Goal: Communication & Community: Answer question/provide support

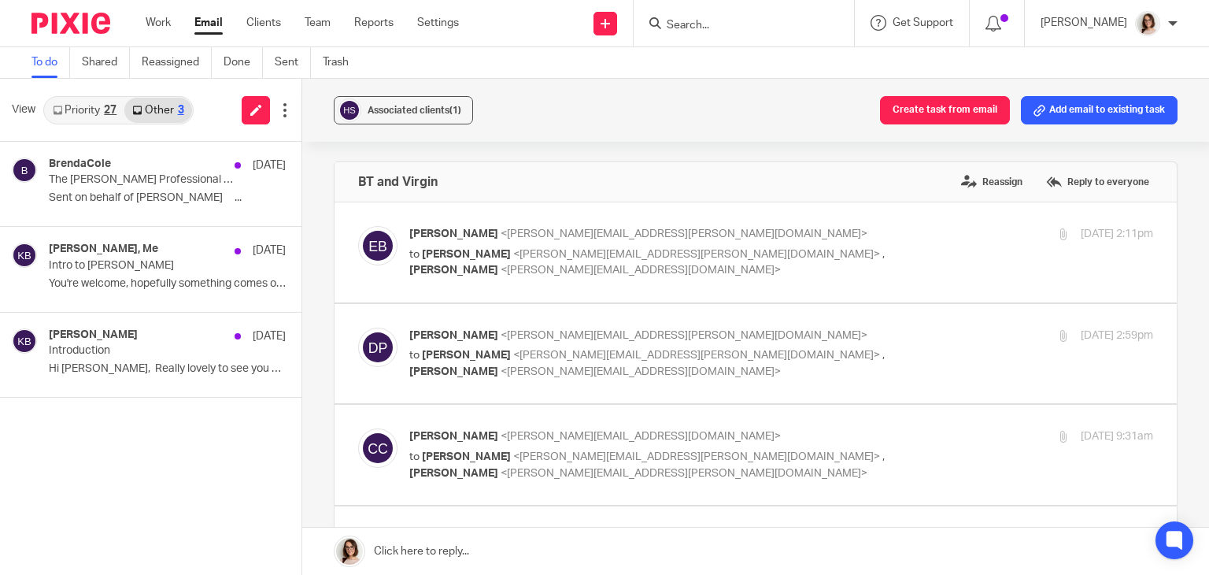
scroll to position [333, 0]
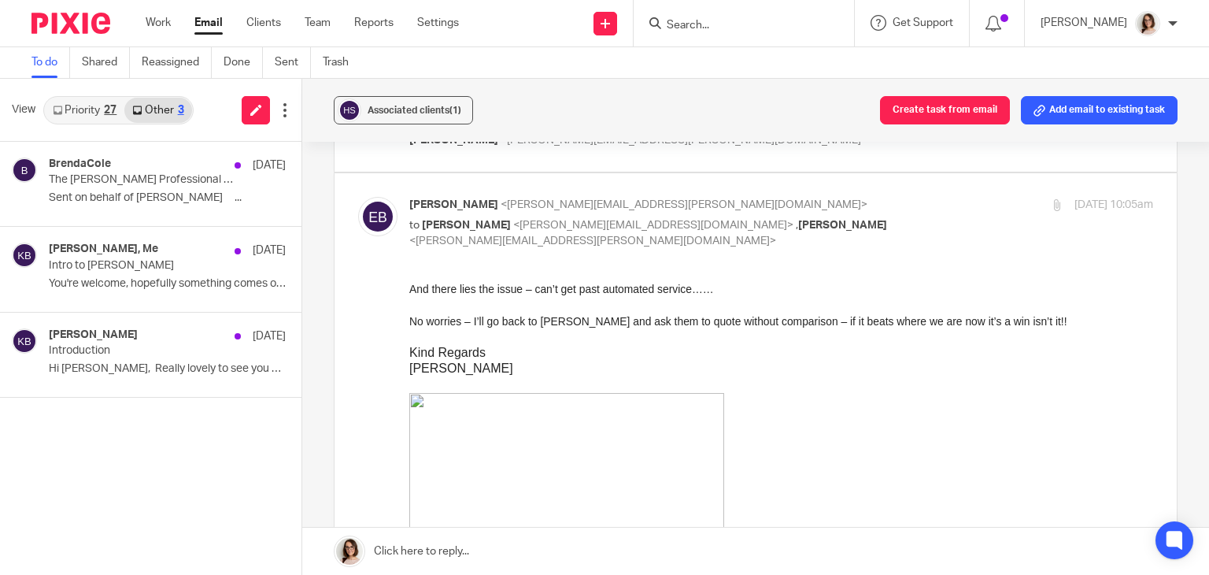
click at [212, 23] on link "Email" at bounding box center [208, 23] width 28 height 16
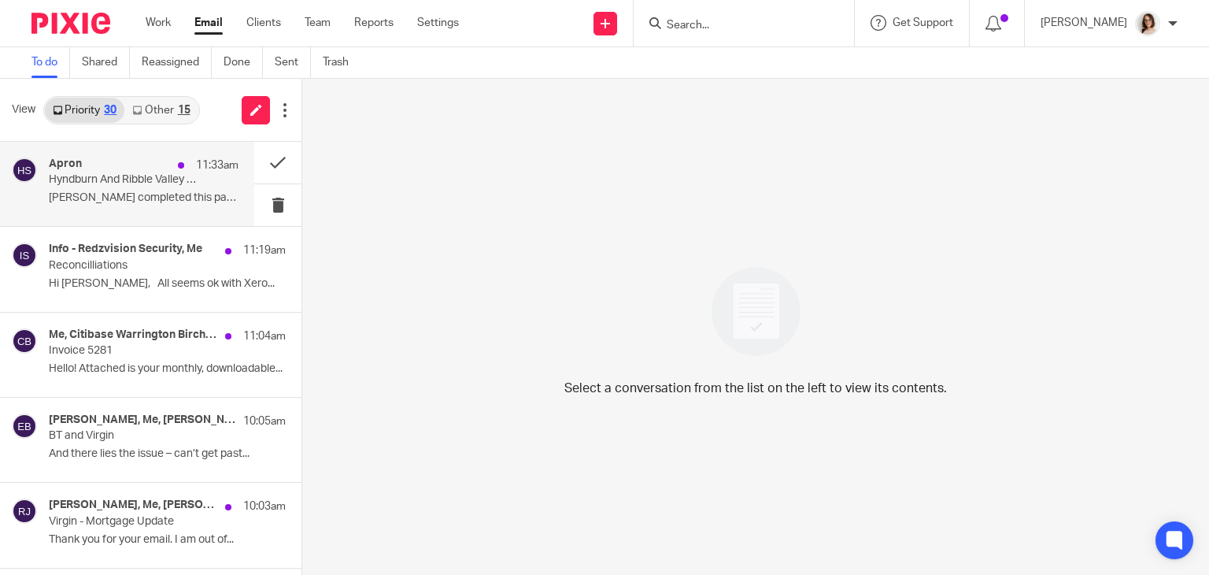
click at [160, 191] on p "Allan Clements completed this payment ͏ ‌..." at bounding box center [144, 197] width 190 height 13
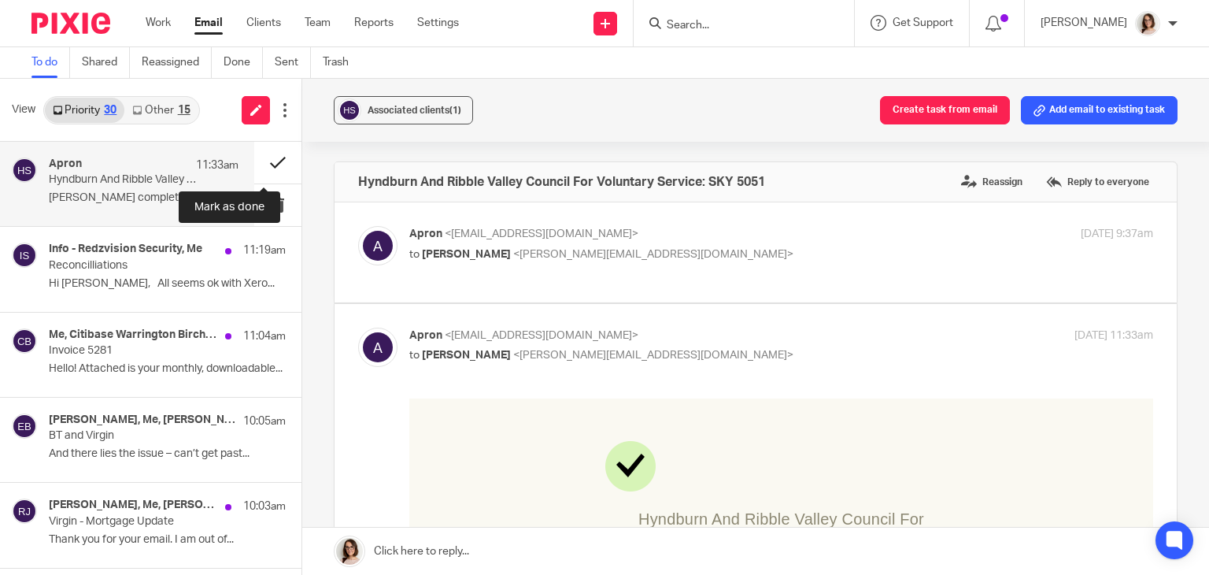
click at [264, 161] on button at bounding box center [277, 163] width 47 height 42
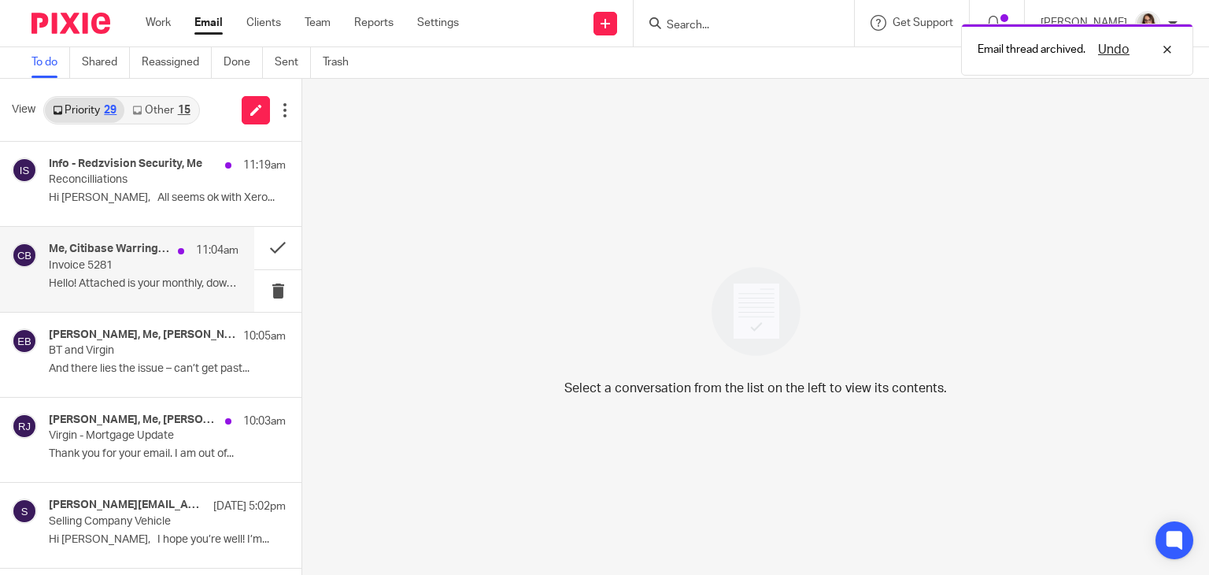
click at [161, 282] on p "Hello! Attached is your monthly, downloadable..." at bounding box center [144, 283] width 190 height 13
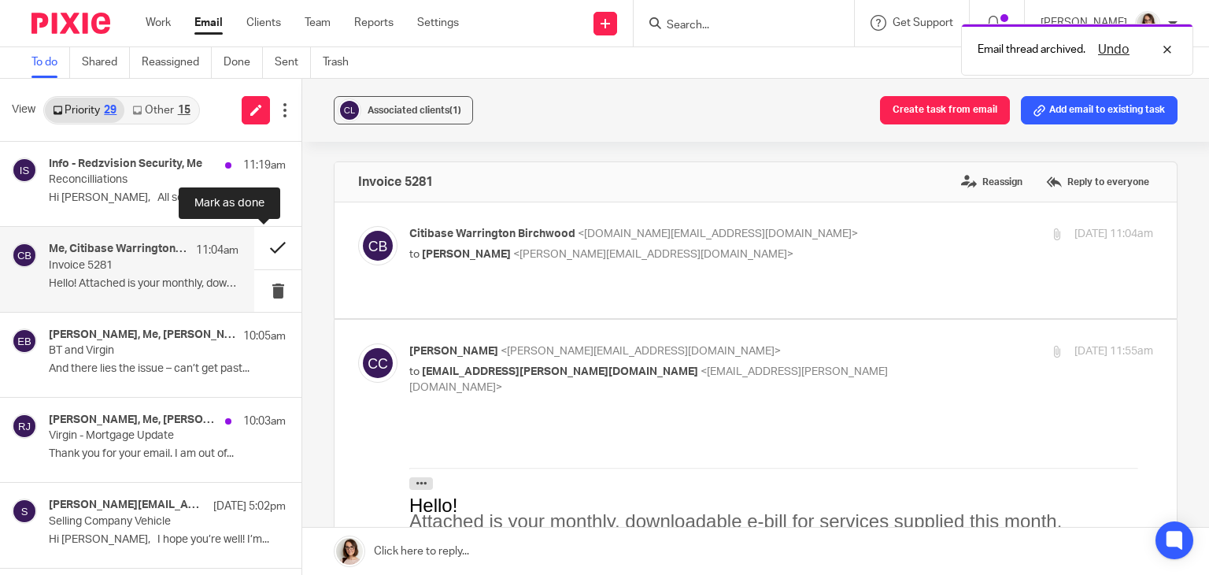
click at [263, 243] on button at bounding box center [277, 248] width 47 height 42
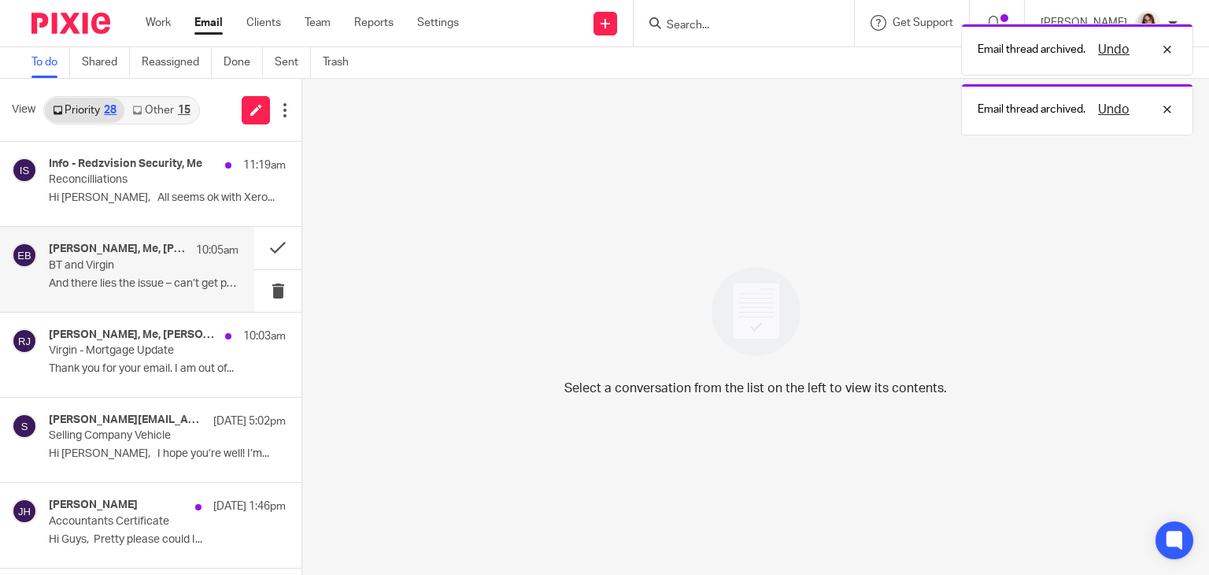
click at [142, 293] on div "Elaine Barker, Me, Dorothy Parsons 10:05am BT and Virgin And there lies the iss…" at bounding box center [144, 268] width 190 height 53
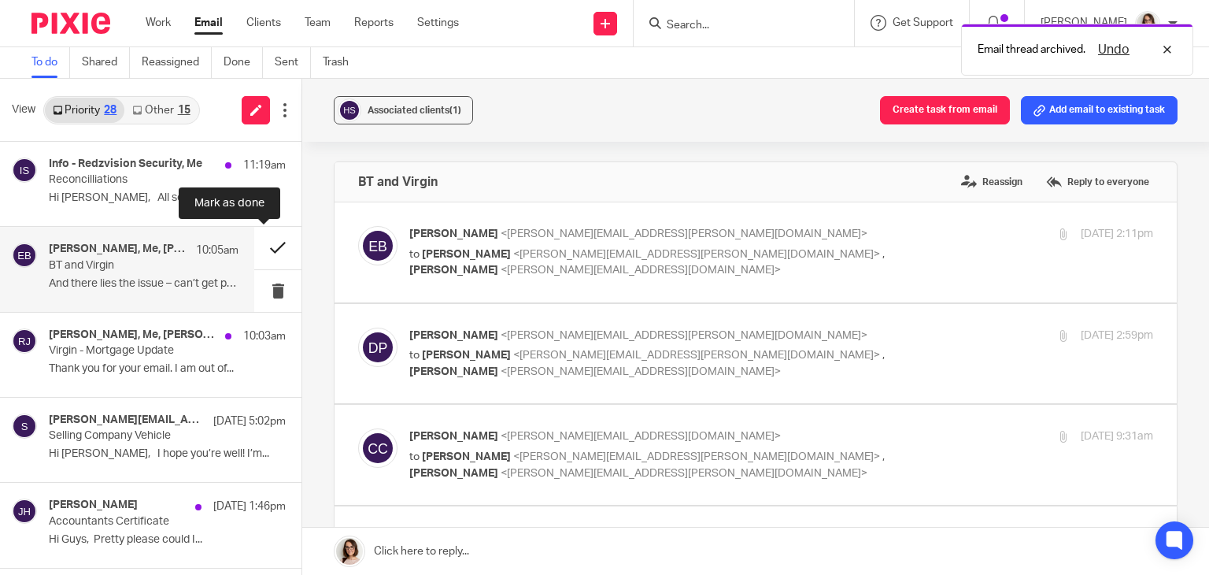
click at [266, 243] on button at bounding box center [277, 248] width 47 height 42
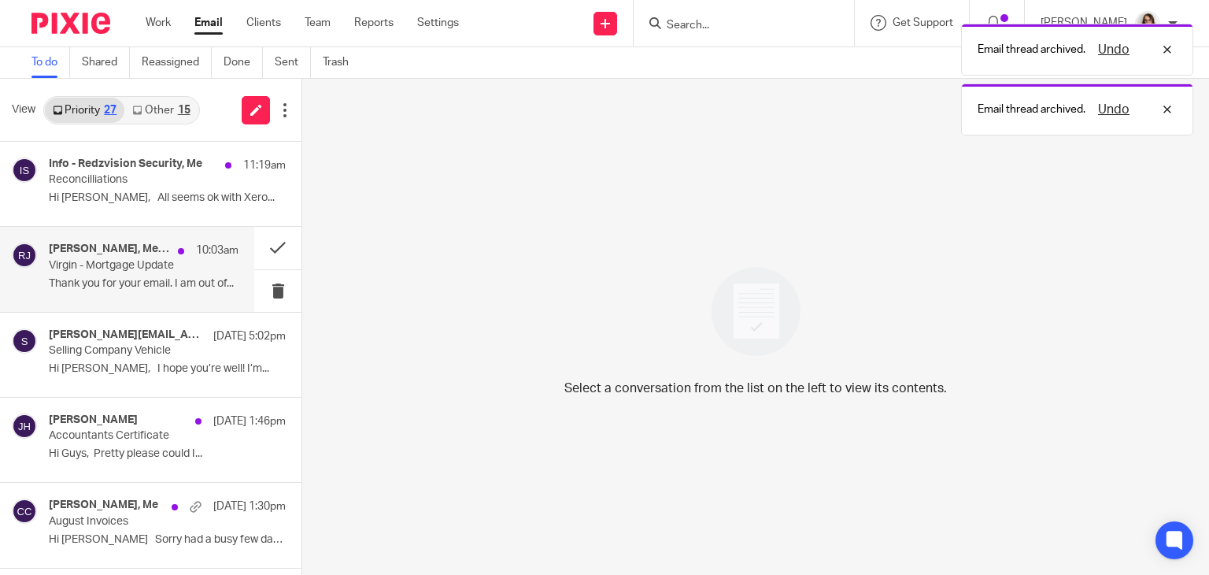
click at [162, 293] on div "Ross Jones, Me, Terri Chapman 10:03am Virgin - Mortgage Update Thank you for yo…" at bounding box center [144, 268] width 190 height 53
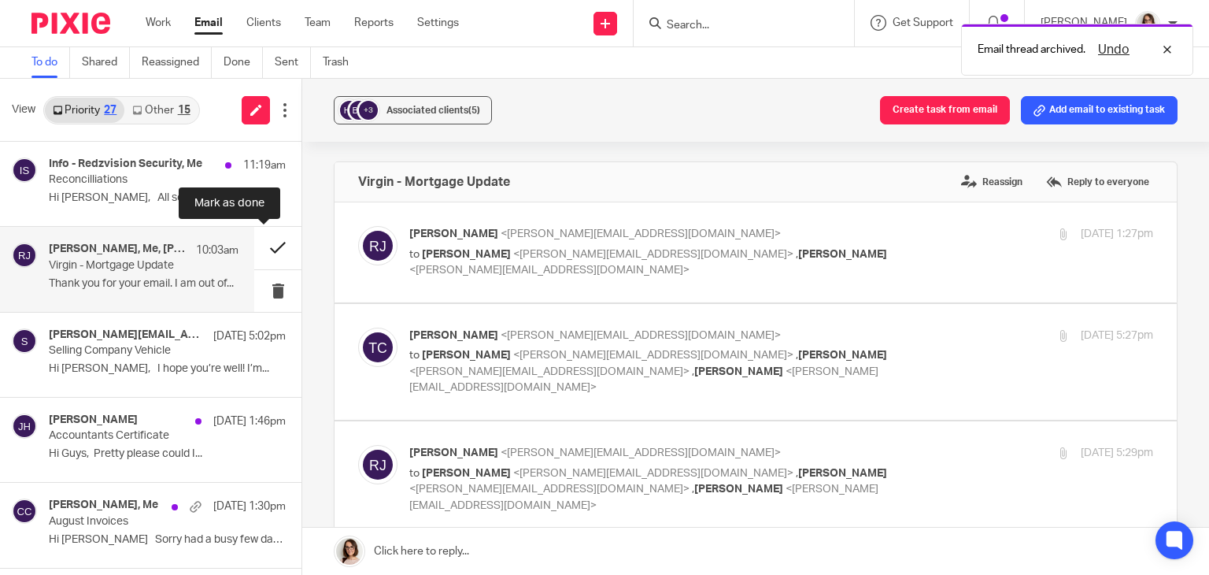
click at [258, 245] on button at bounding box center [277, 248] width 47 height 42
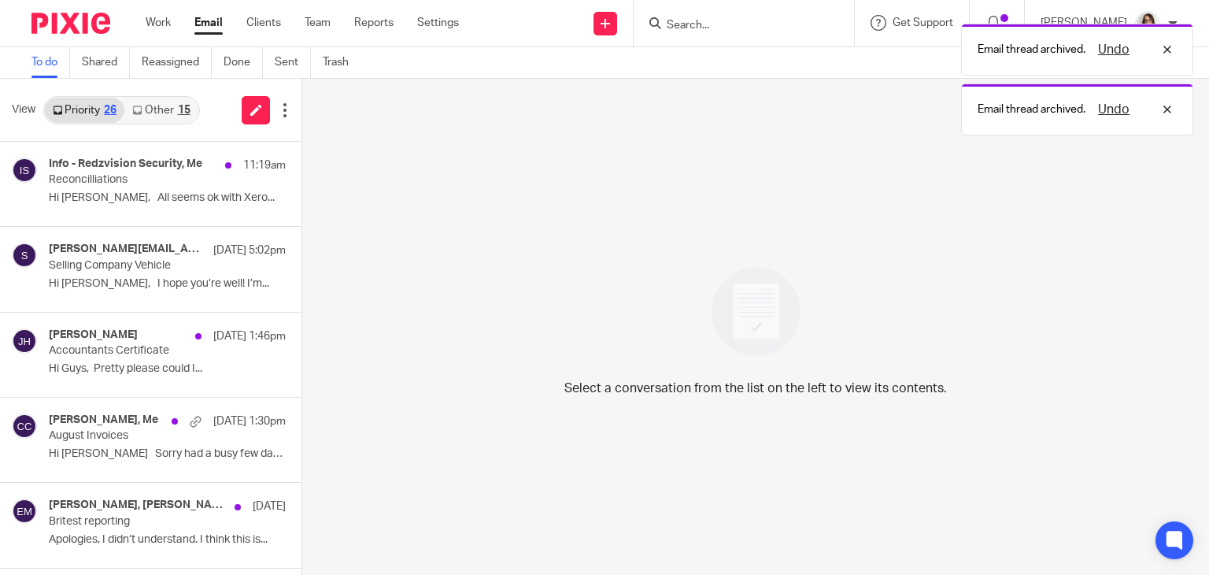
click at [153, 107] on link "Other 15" at bounding box center [160, 110] width 73 height 25
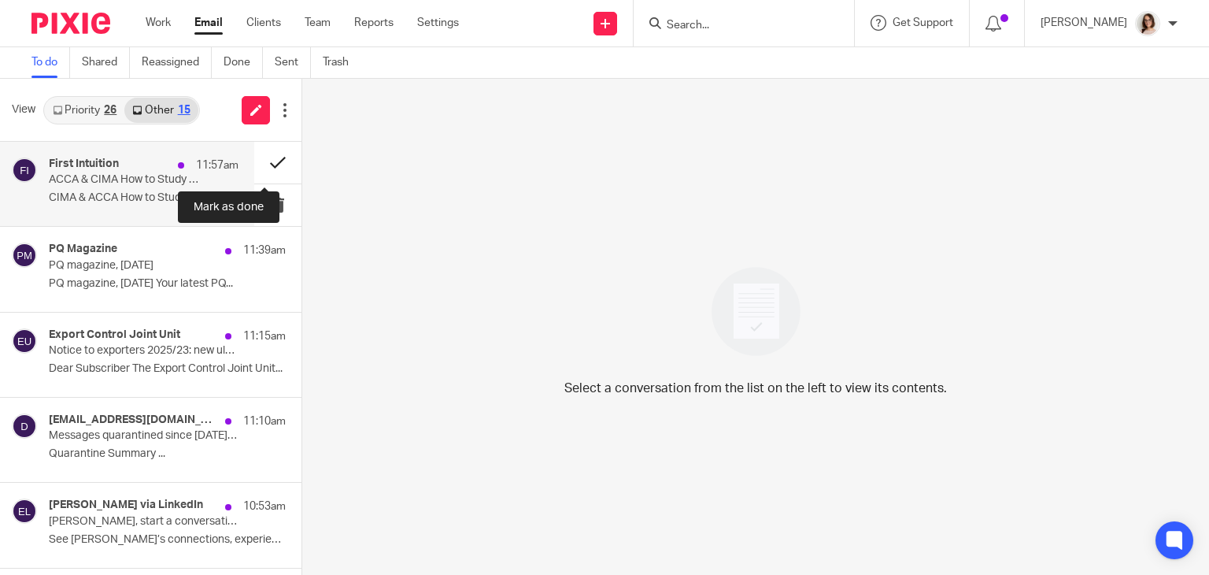
click at [261, 161] on button at bounding box center [277, 163] width 47 height 42
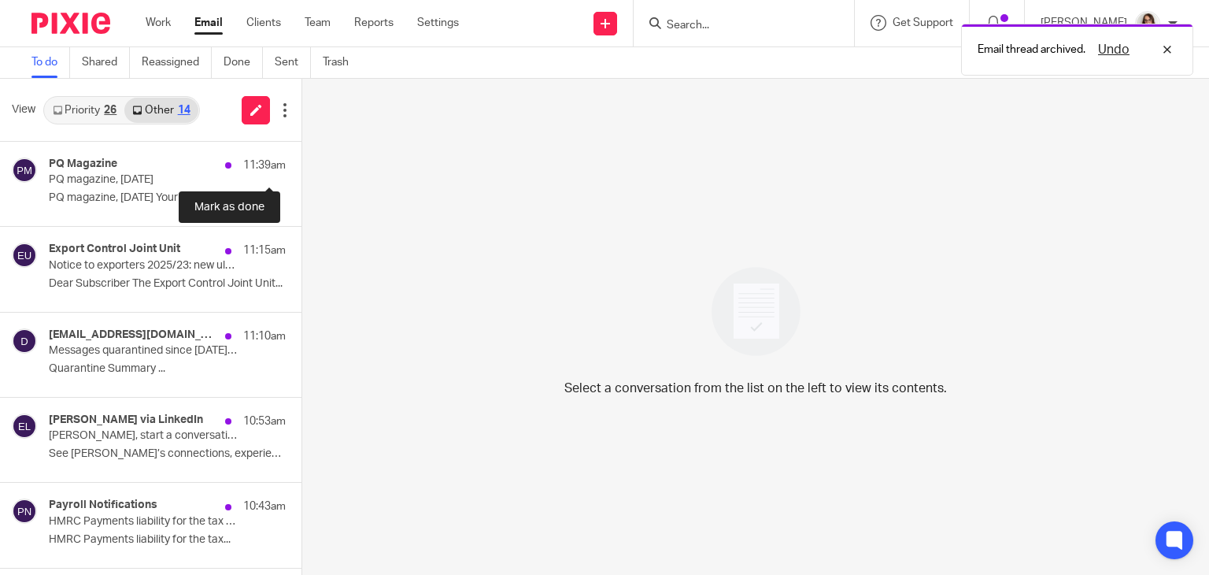
click at [301, 161] on button at bounding box center [307, 163] width 13 height 42
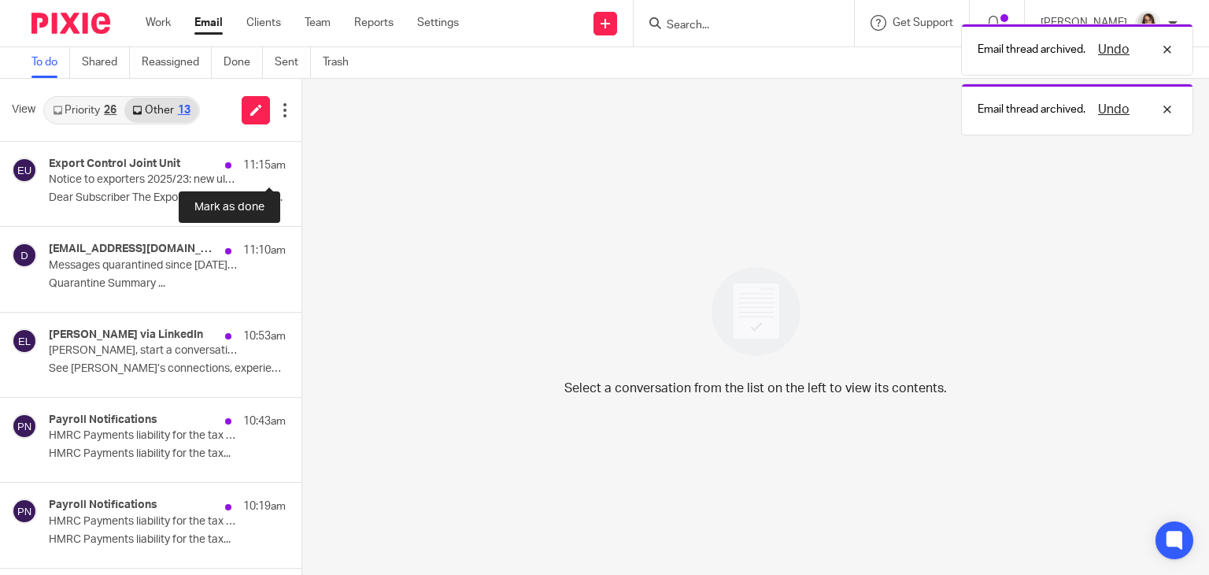
click at [301, 161] on button at bounding box center [307, 163] width 13 height 42
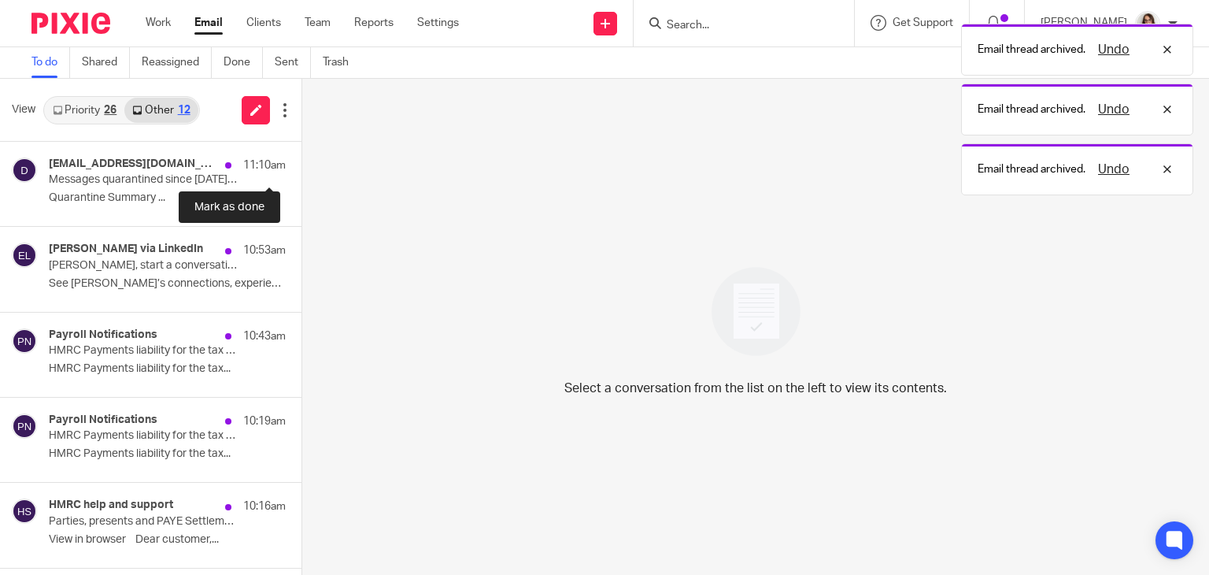
click at [301, 161] on button at bounding box center [307, 163] width 13 height 42
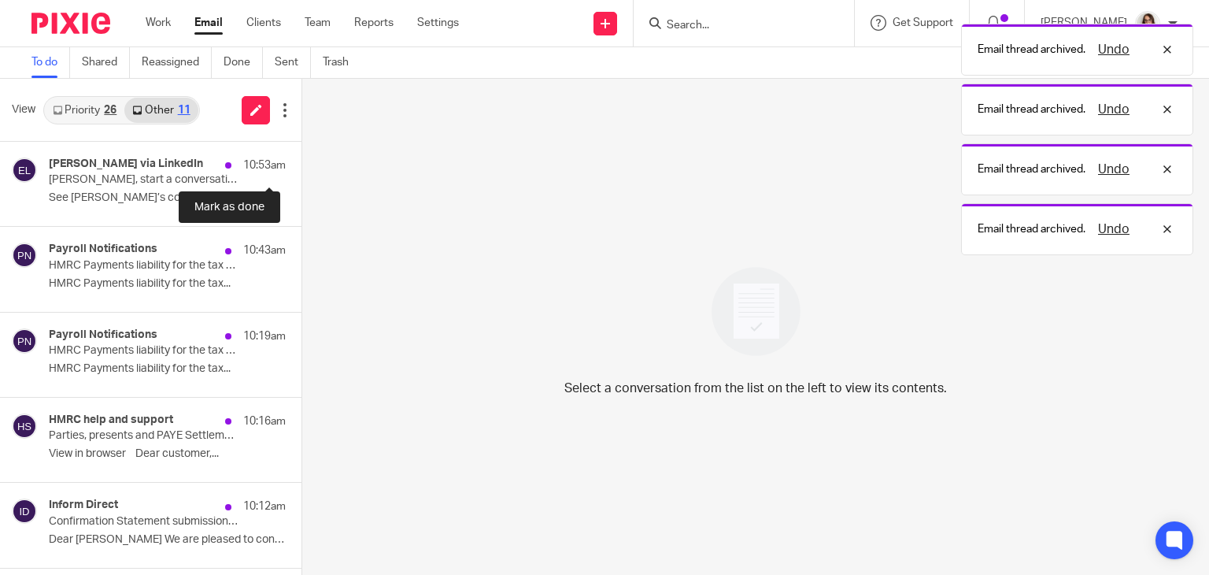
click at [301, 161] on button at bounding box center [307, 163] width 13 height 42
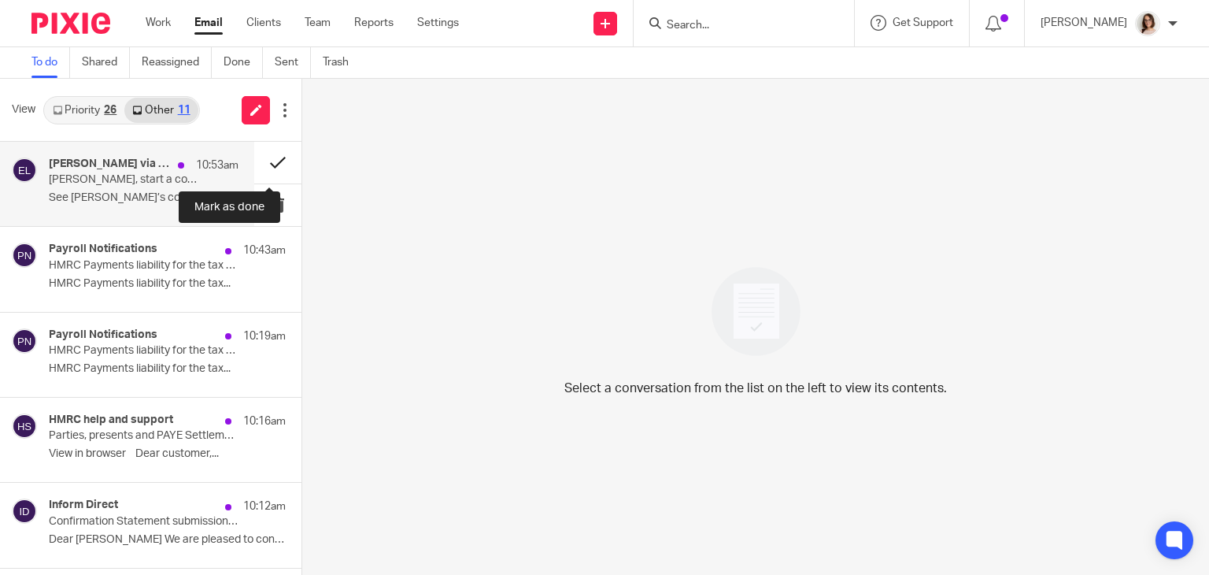
click at [255, 161] on button at bounding box center [277, 163] width 47 height 42
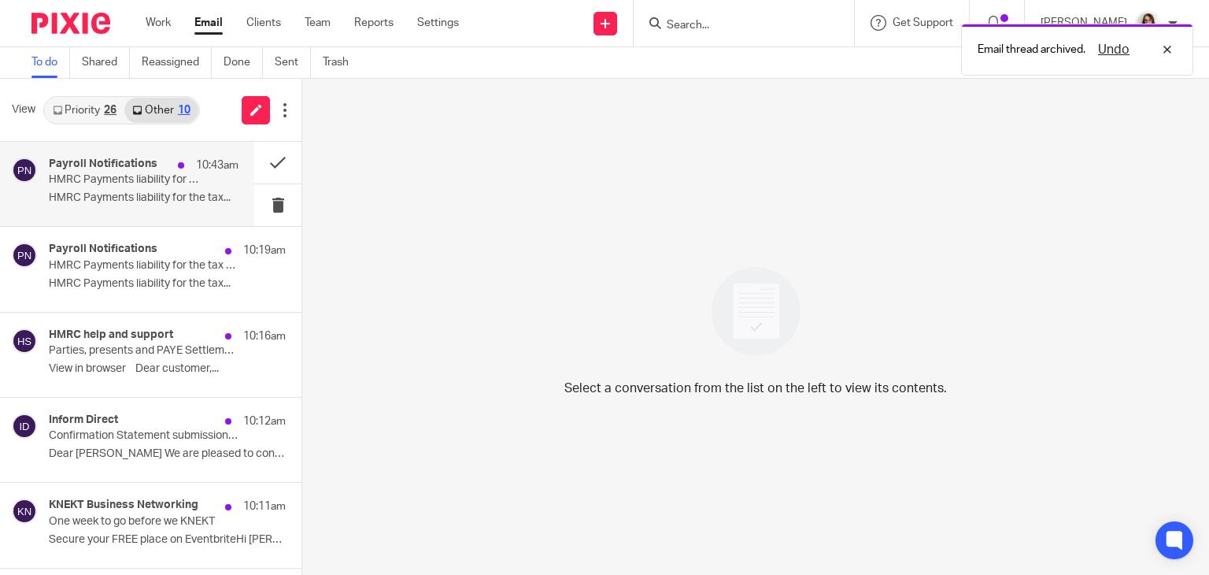
click at [126, 190] on div "Payroll Notifications 10:43am HMRC Payments liability for the tax period ending…" at bounding box center [144, 183] width 190 height 53
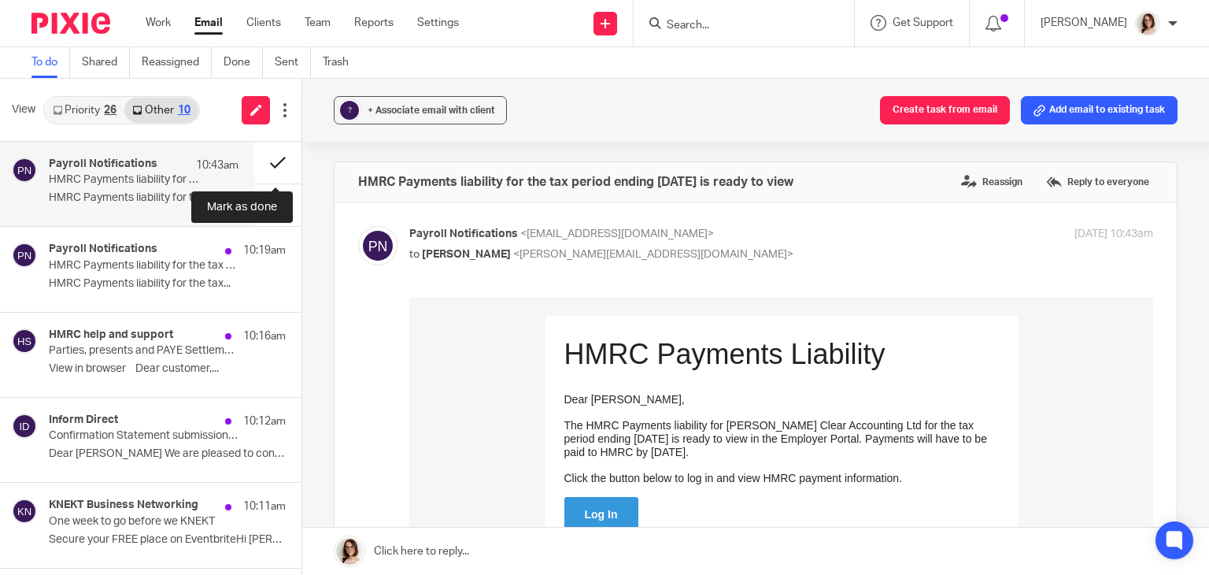
click at [272, 158] on button at bounding box center [277, 163] width 47 height 42
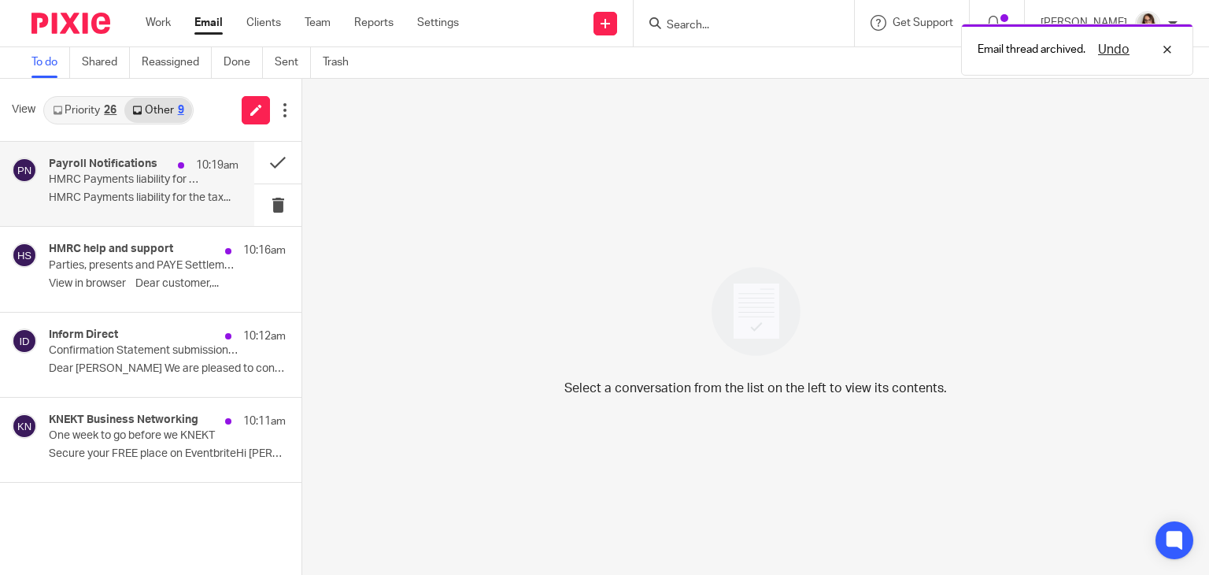
click at [128, 186] on p "HMRC Payments liability for the tax period ending 5 August 2025 is ready to view" at bounding box center [125, 179] width 152 height 13
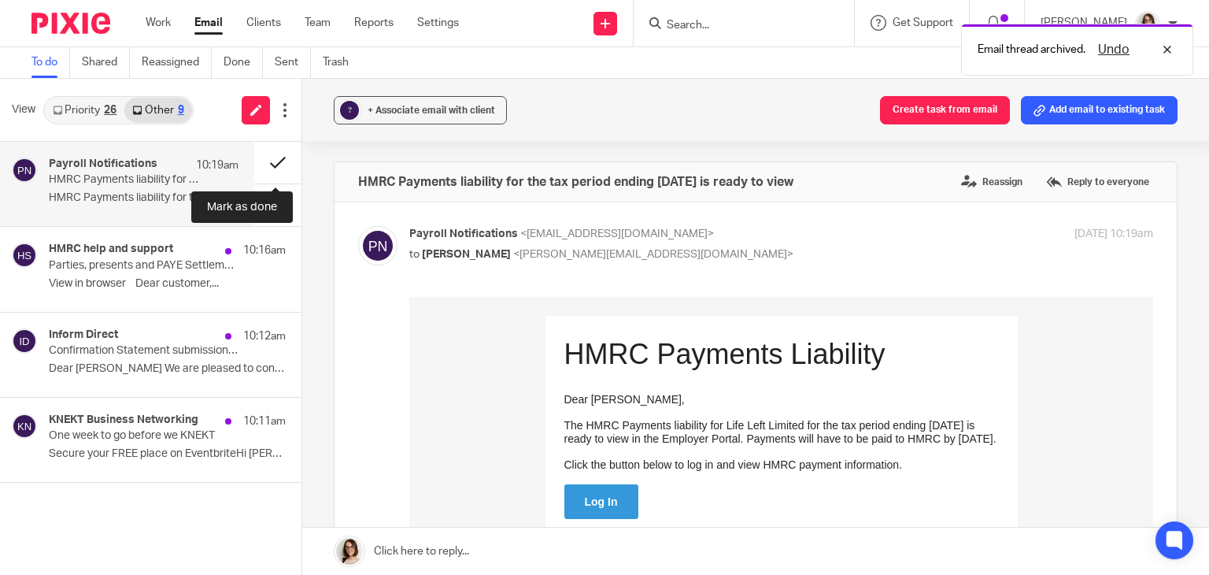
click at [273, 161] on button at bounding box center [277, 163] width 47 height 42
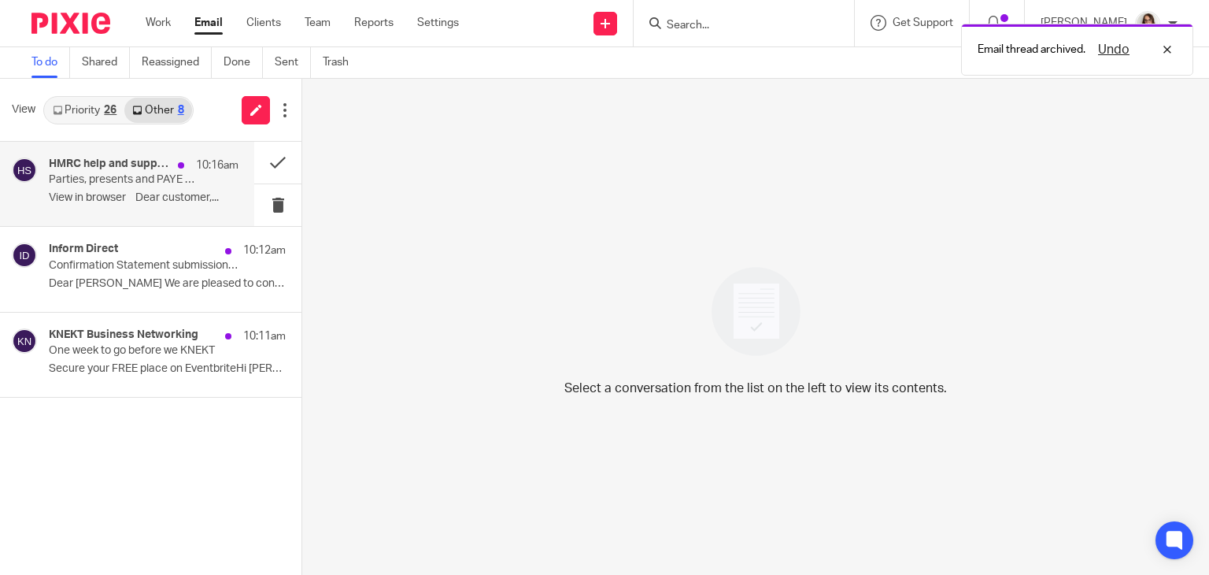
click at [189, 187] on p "Parties, presents and PAYE Settlement Agreements (PSAs)" at bounding box center [125, 179] width 152 height 13
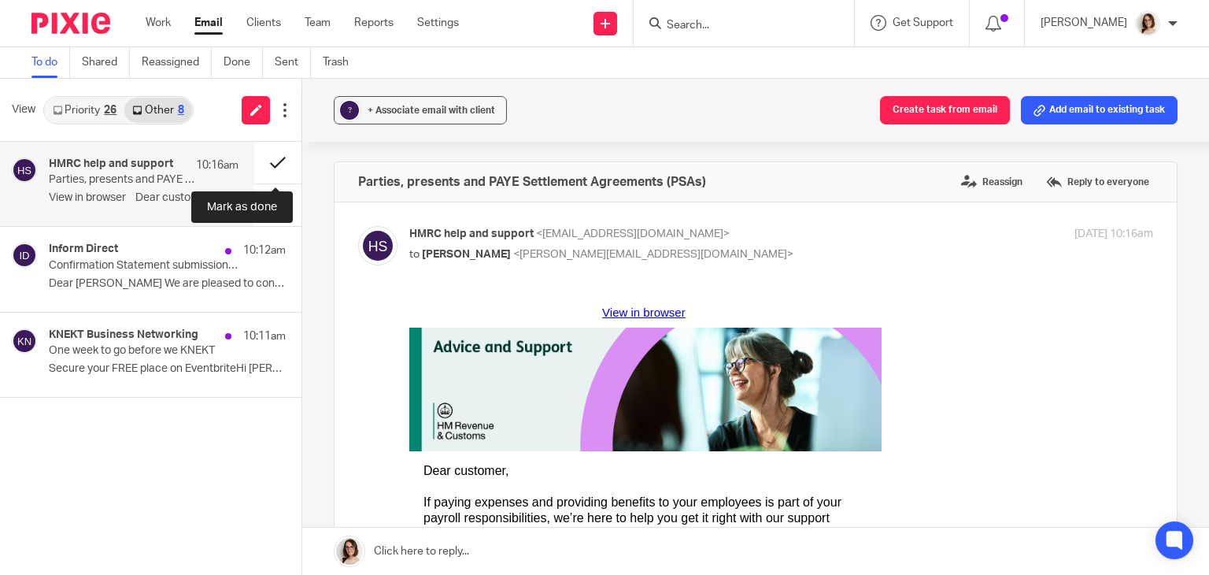
click at [261, 161] on button at bounding box center [277, 163] width 47 height 42
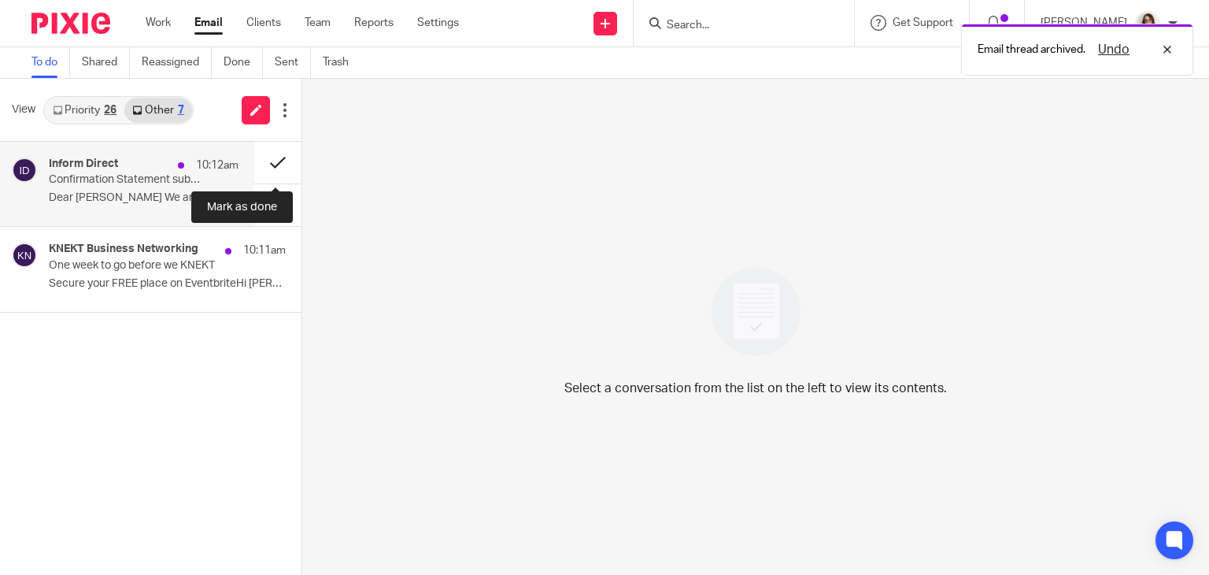
click at [266, 161] on button at bounding box center [277, 163] width 47 height 42
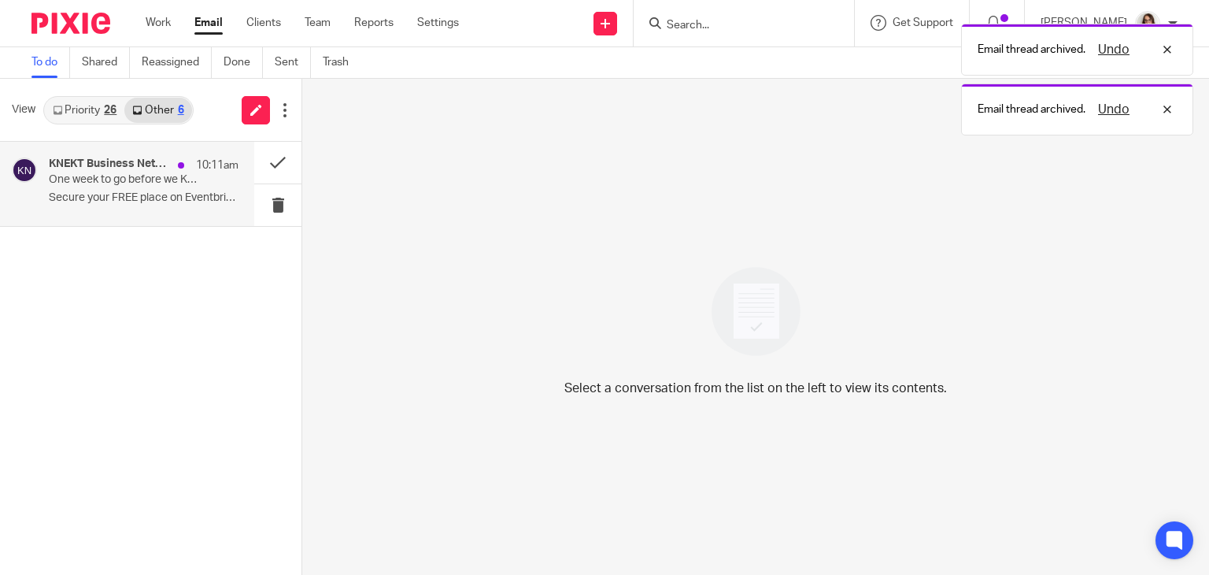
click at [170, 183] on p "One week to go before we KNEKT" at bounding box center [125, 179] width 152 height 13
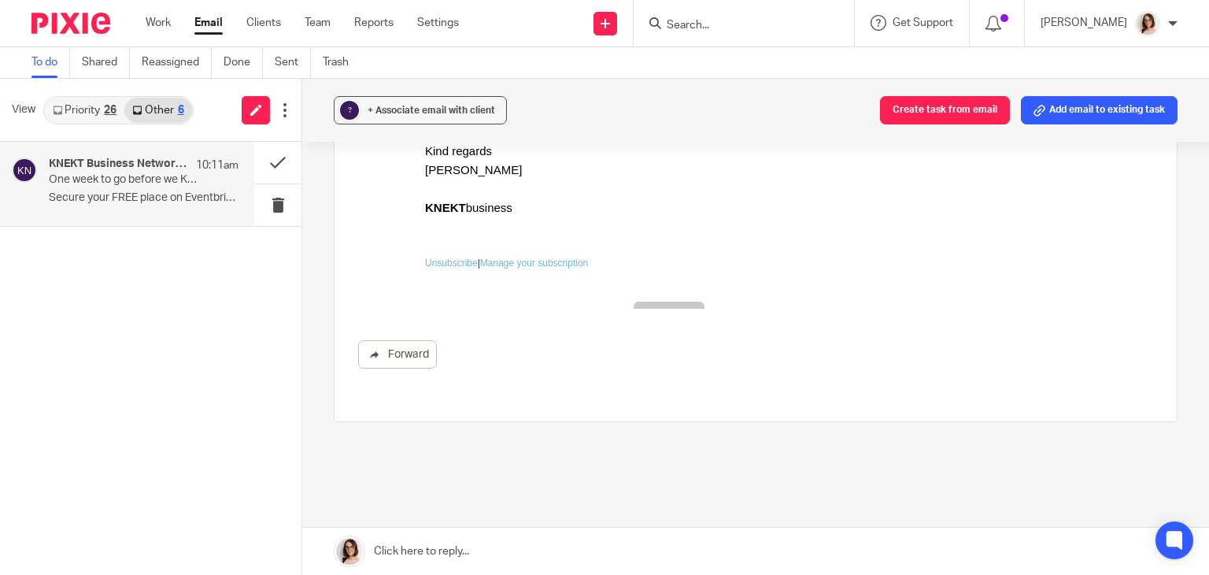
scroll to position [1210, 0]
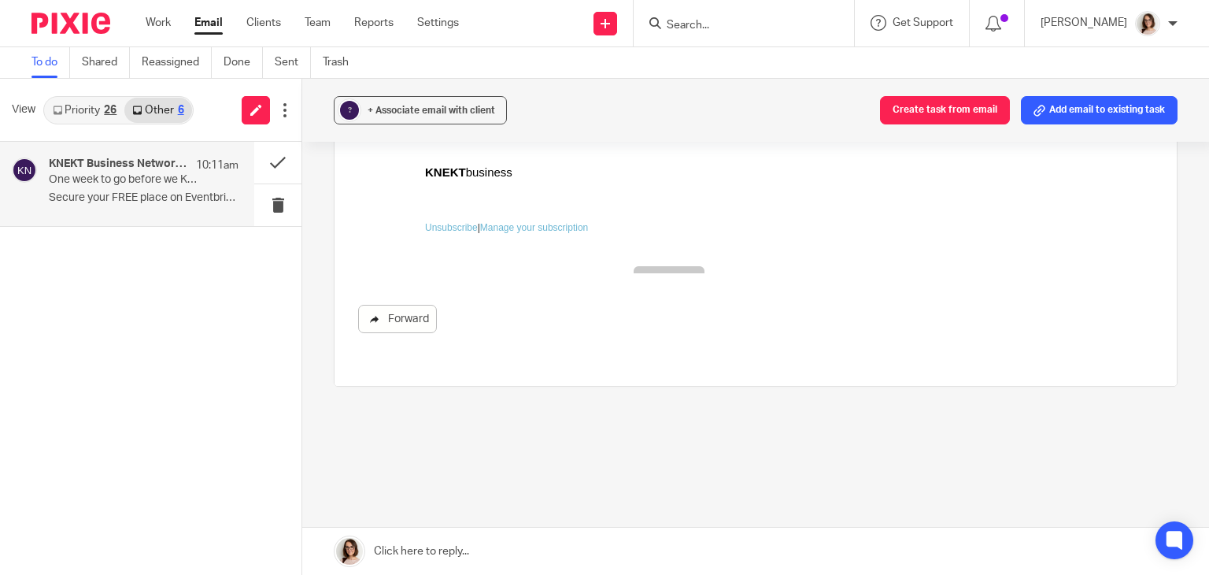
click at [396, 318] on link "Forward" at bounding box center [397, 319] width 79 height 28
click at [263, 168] on button at bounding box center [277, 163] width 47 height 42
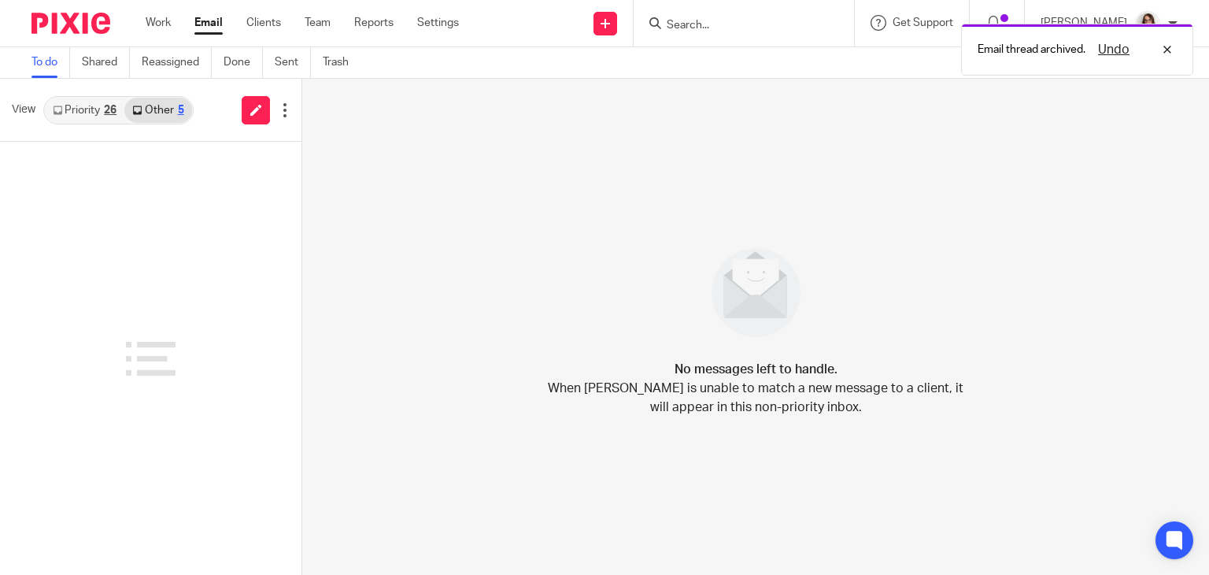
click at [216, 29] on link "Email" at bounding box center [208, 23] width 28 height 16
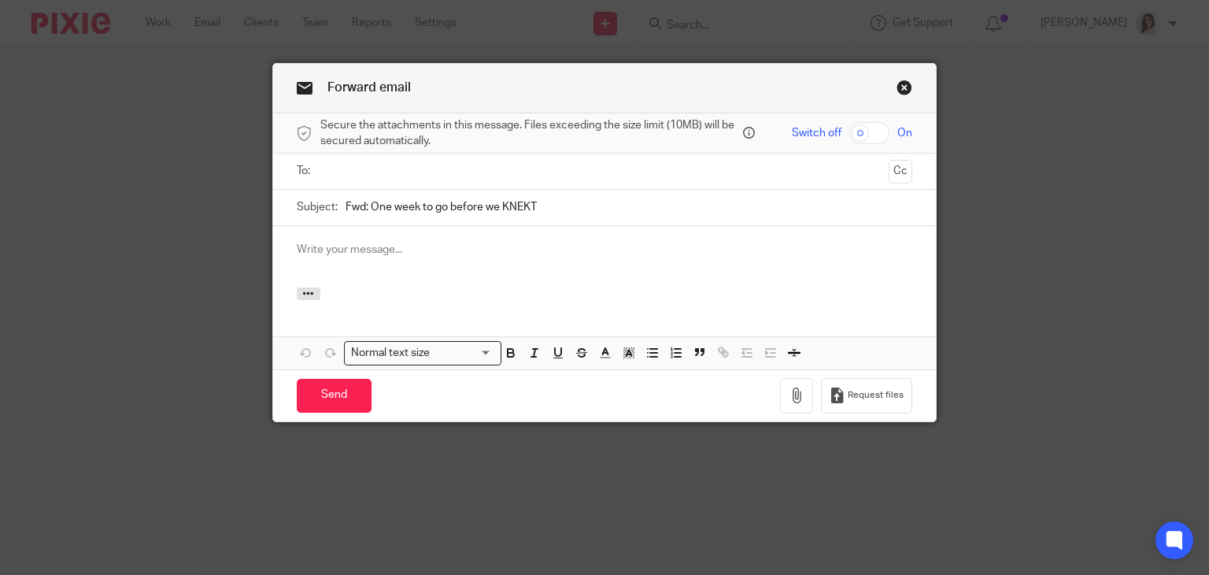
click at [334, 166] on input "text" at bounding box center [604, 171] width 557 height 18
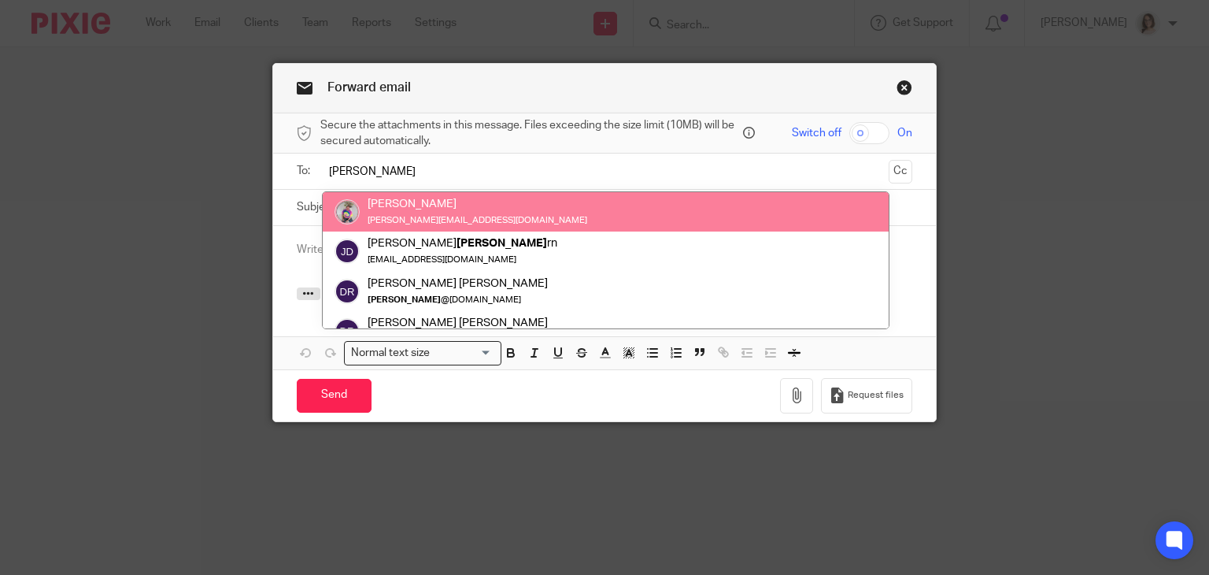
type input "dave"
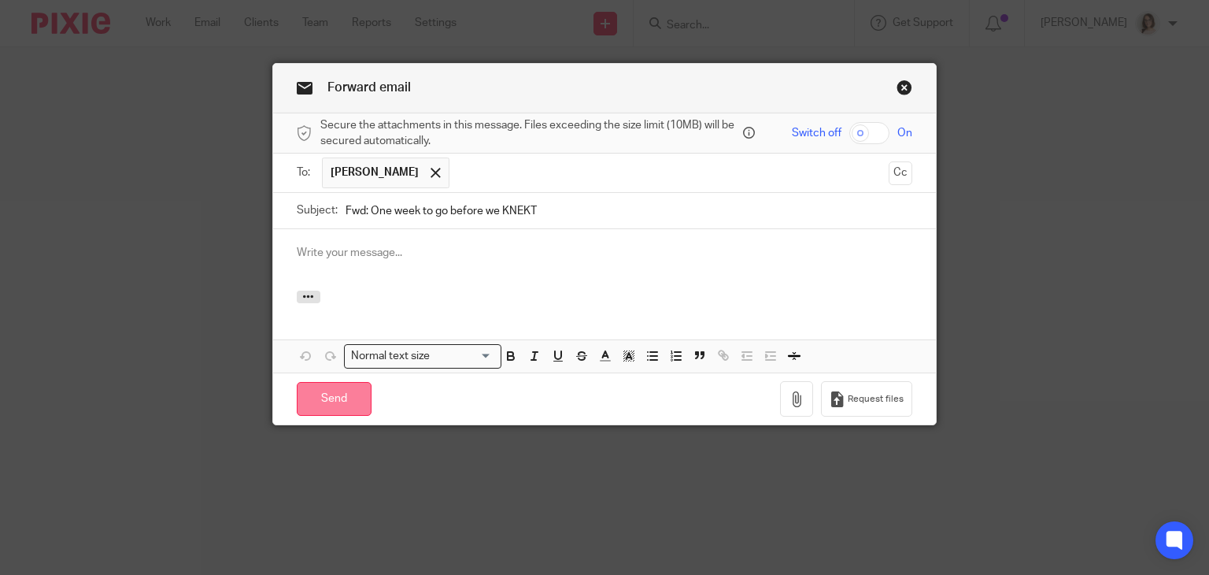
click at [327, 399] on input "Send" at bounding box center [334, 399] width 75 height 34
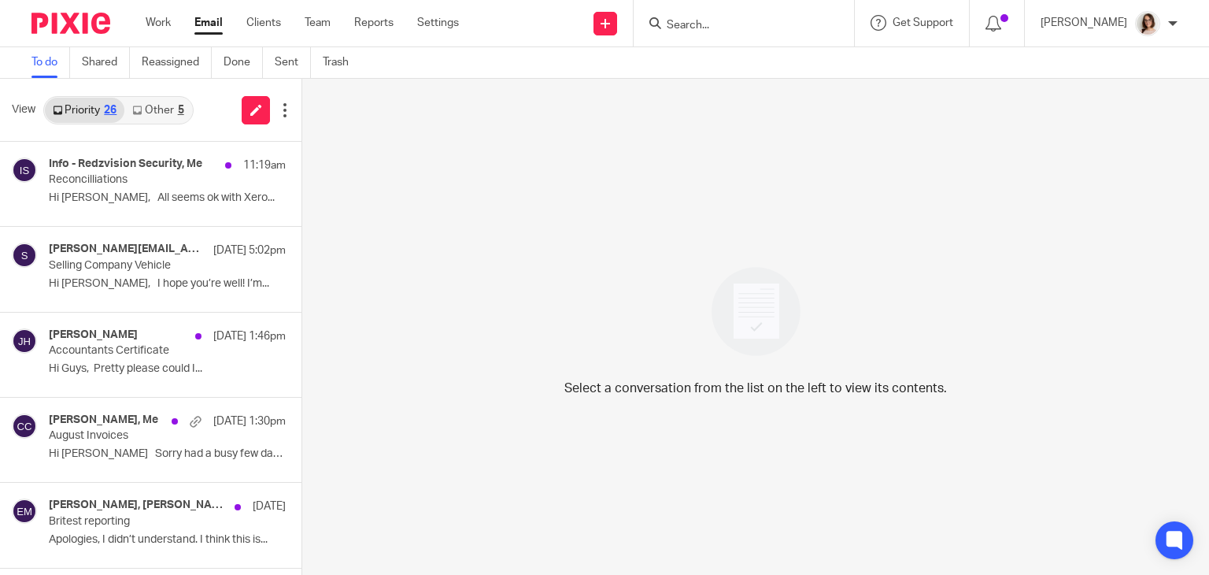
click at [164, 115] on link "Other 5" at bounding box center [157, 110] width 67 height 25
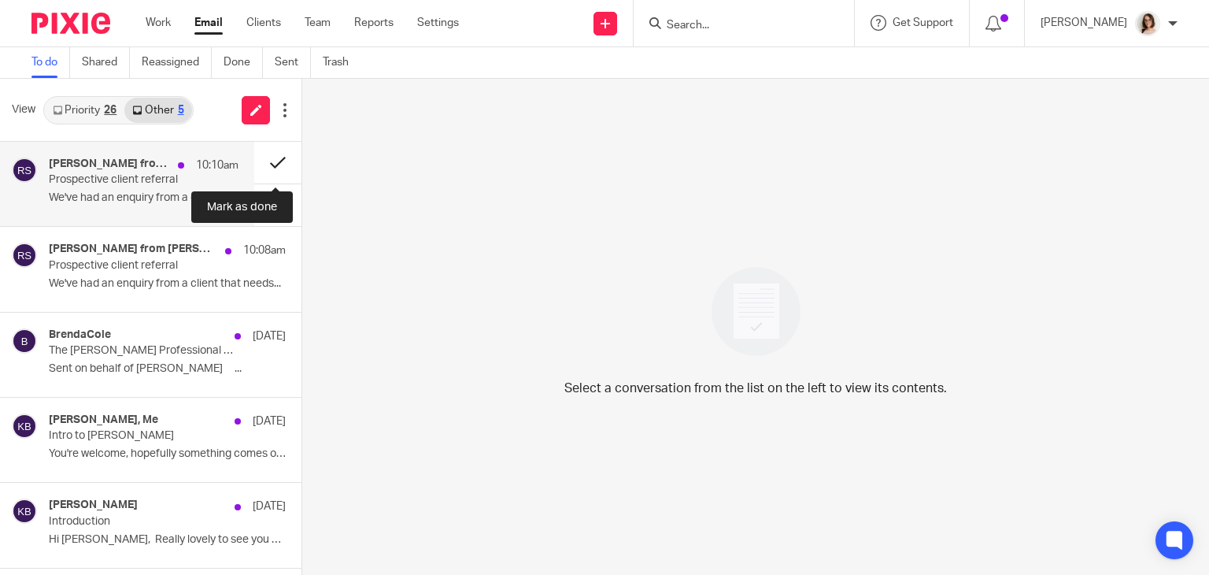
click at [268, 166] on button at bounding box center [277, 163] width 47 height 42
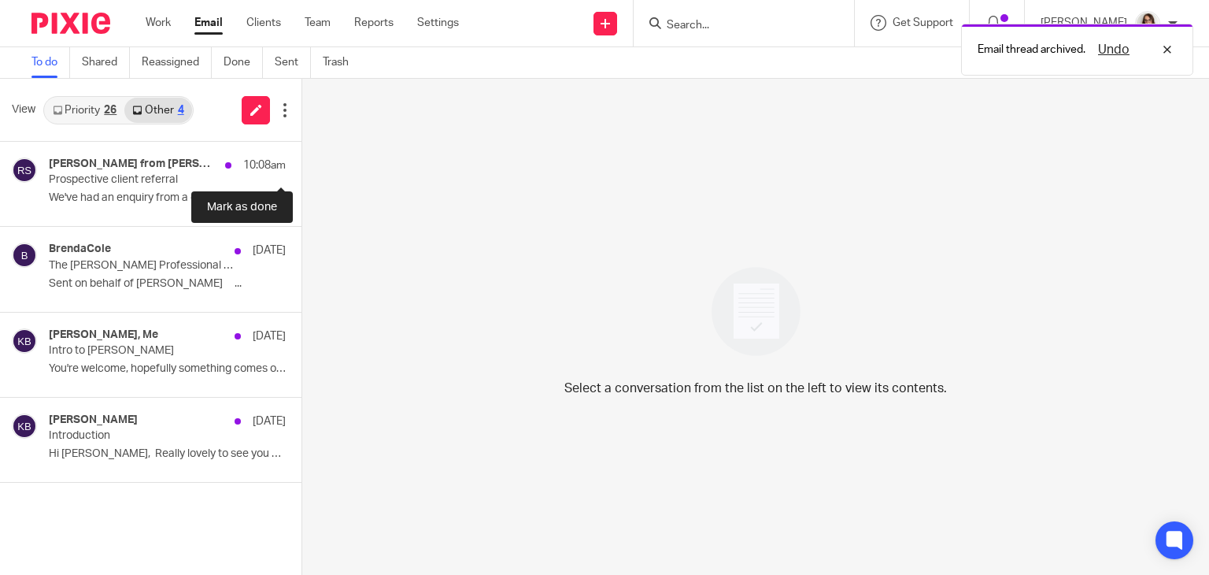
click at [301, 166] on button at bounding box center [307, 163] width 13 height 42
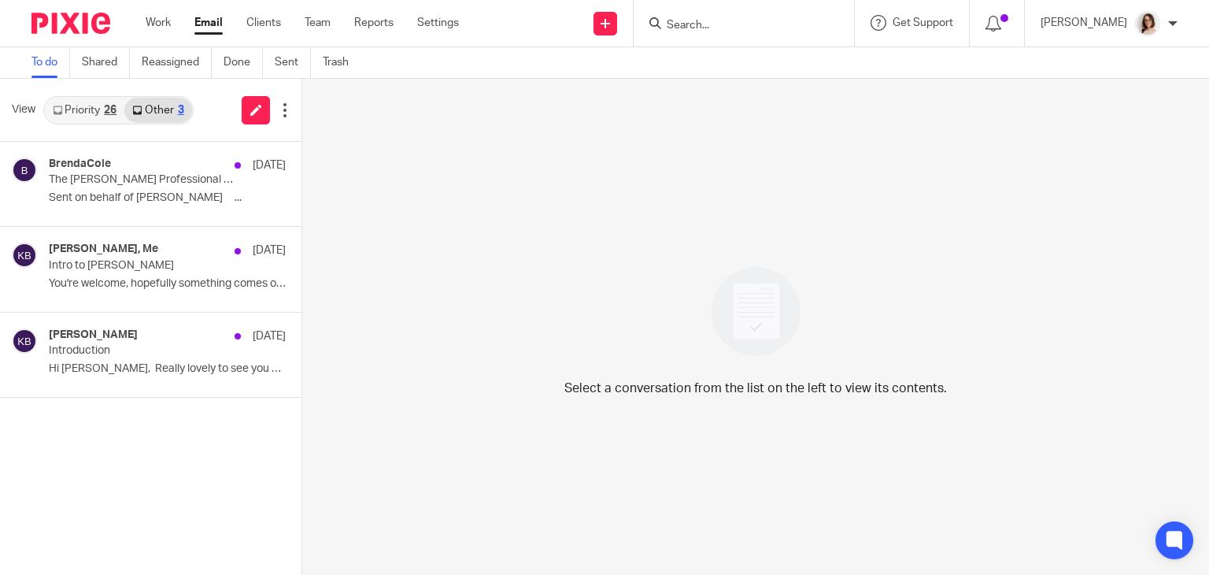
click at [216, 23] on link "Email" at bounding box center [208, 23] width 28 height 16
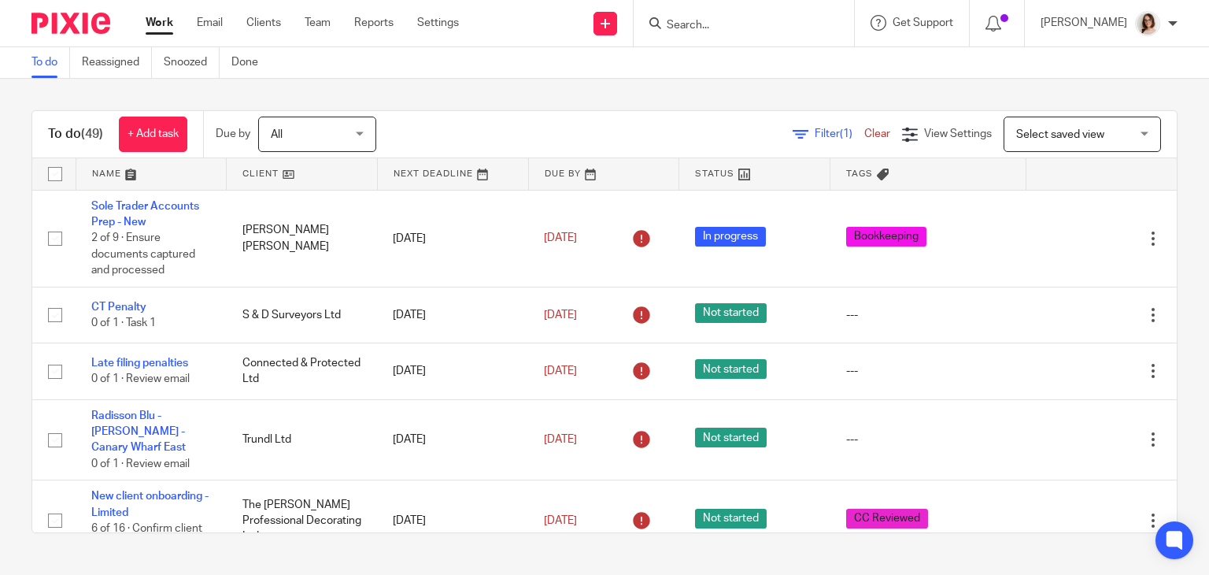
click at [159, 24] on link "Work" at bounding box center [160, 23] width 28 height 16
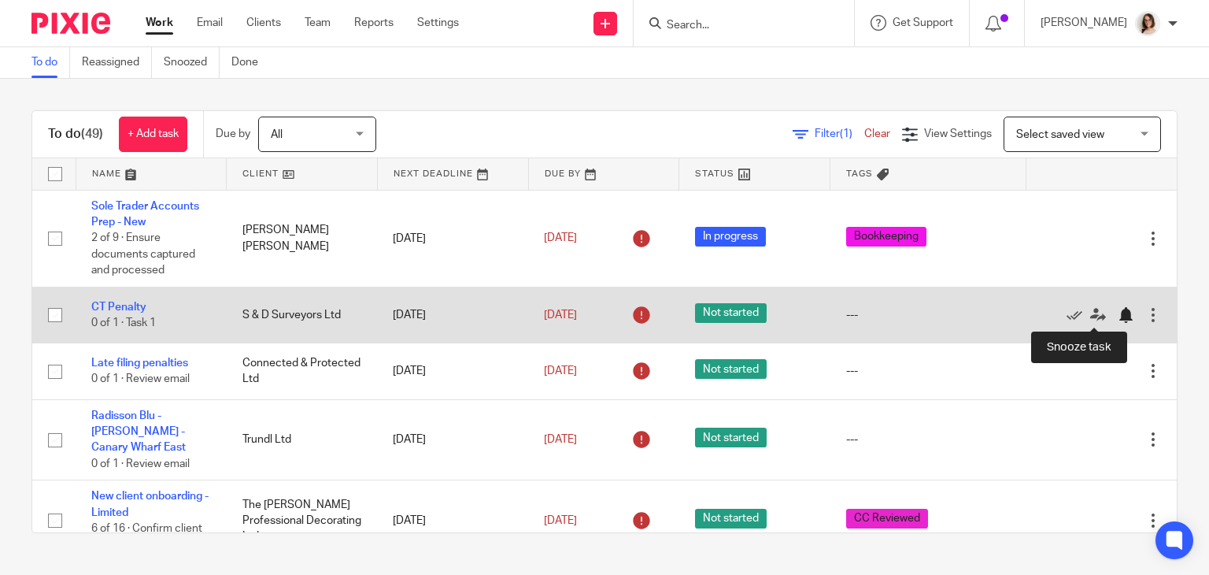
click at [1118, 315] on div at bounding box center [1126, 315] width 16 height 16
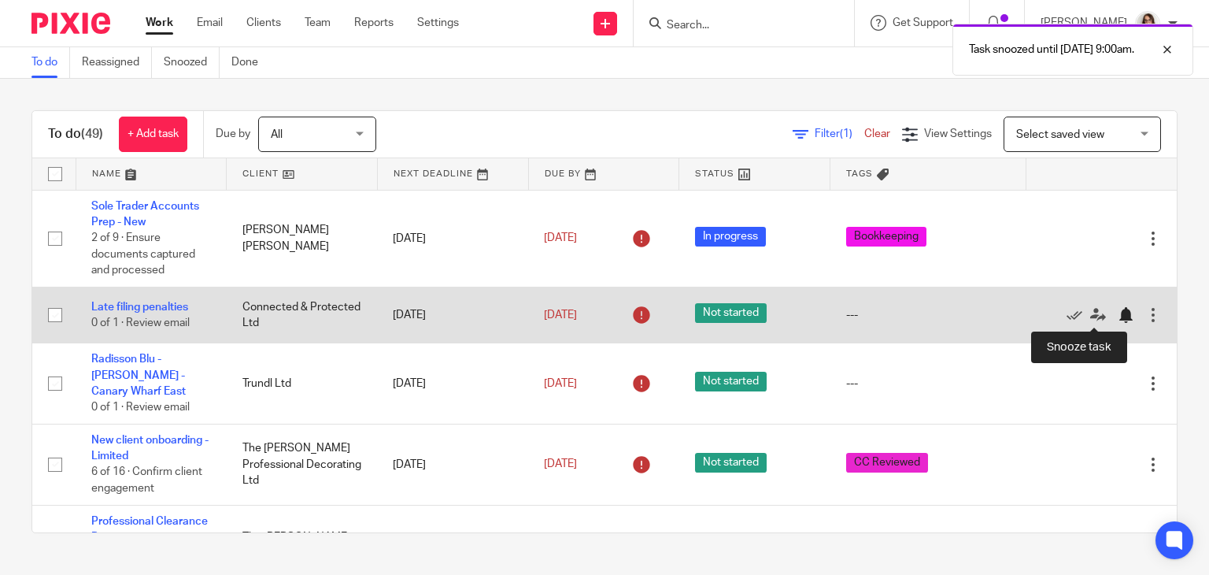
click at [1118, 316] on div at bounding box center [1126, 315] width 16 height 16
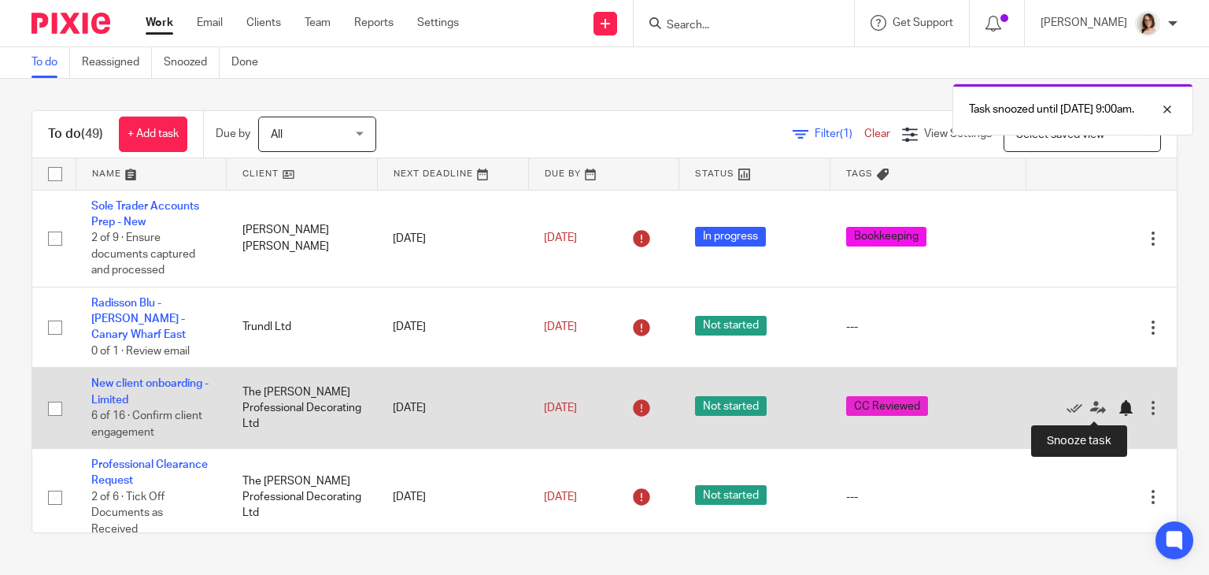
click at [1118, 412] on div at bounding box center [1126, 408] width 16 height 16
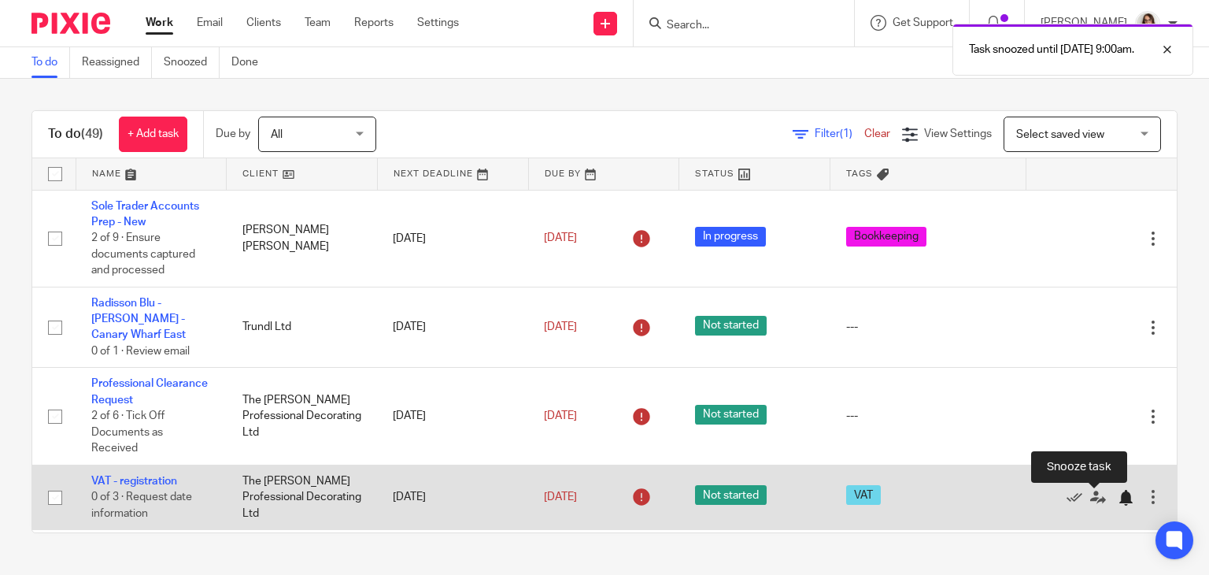
click at [1118, 501] on div at bounding box center [1126, 498] width 16 height 16
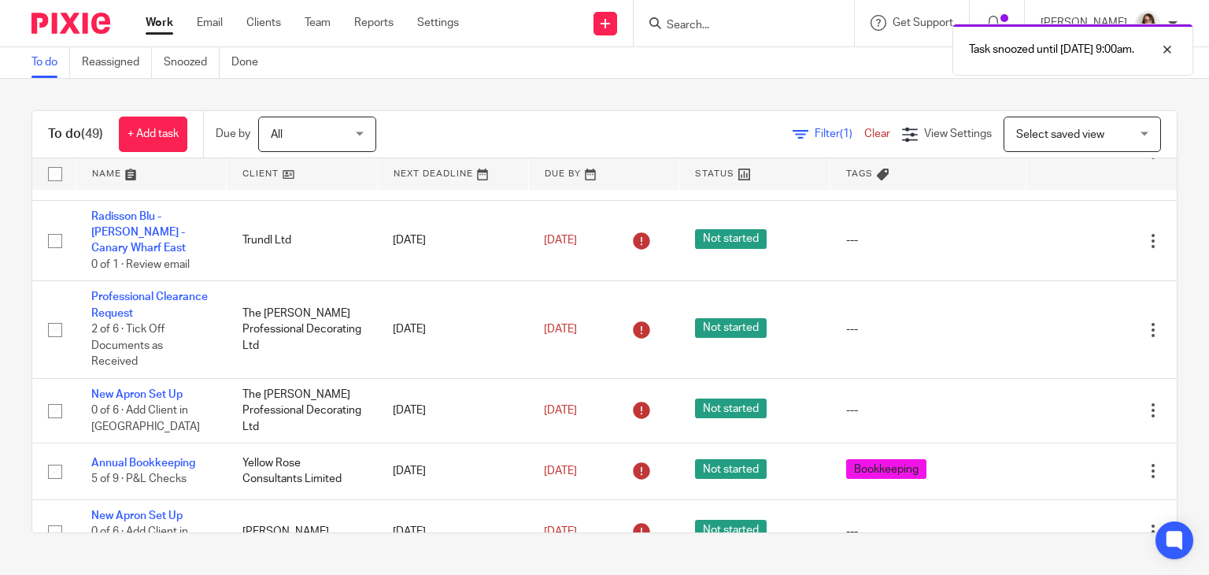
scroll to position [97, 0]
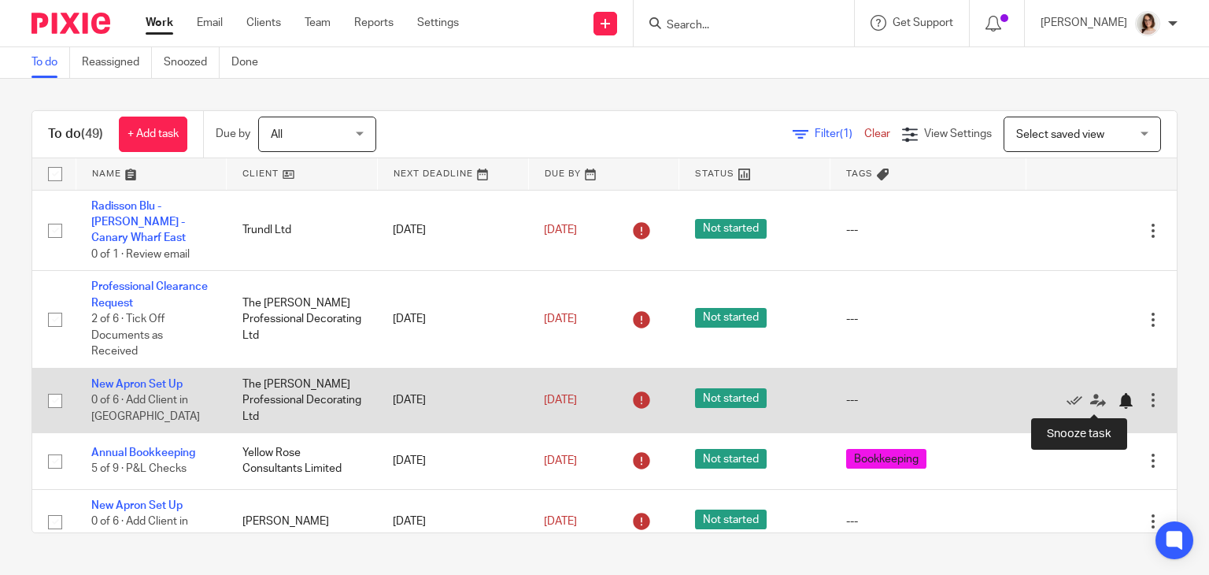
click at [1118, 401] on div at bounding box center [1126, 401] width 16 height 16
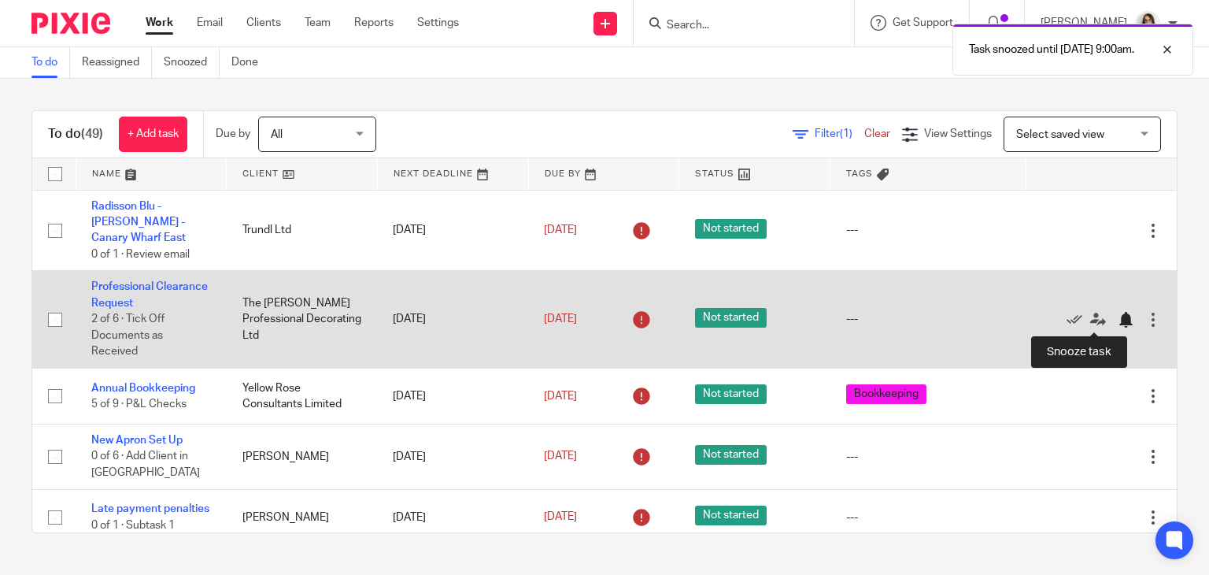
click at [1118, 319] on div at bounding box center [1126, 320] width 16 height 16
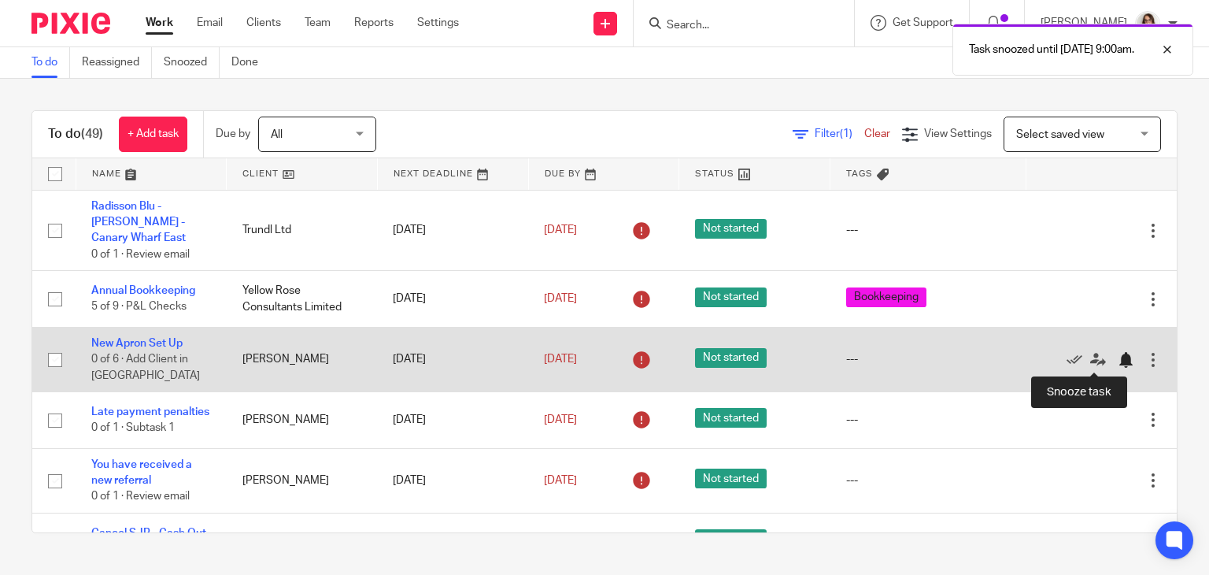
click at [1118, 361] on div at bounding box center [1126, 360] width 16 height 16
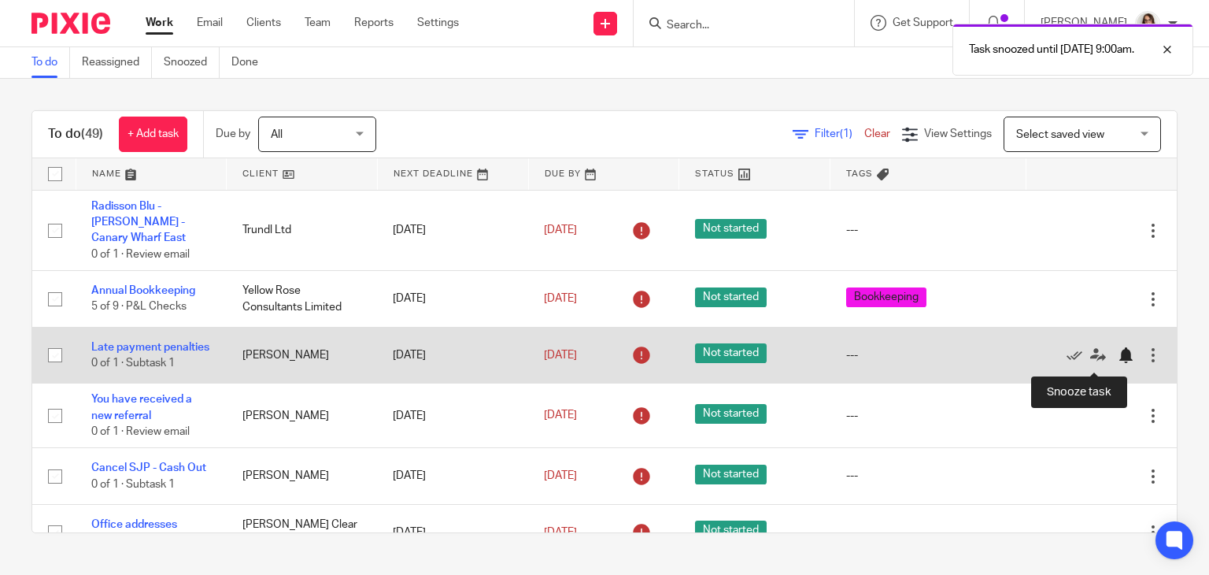
click at [1118, 361] on div at bounding box center [1126, 355] width 16 height 16
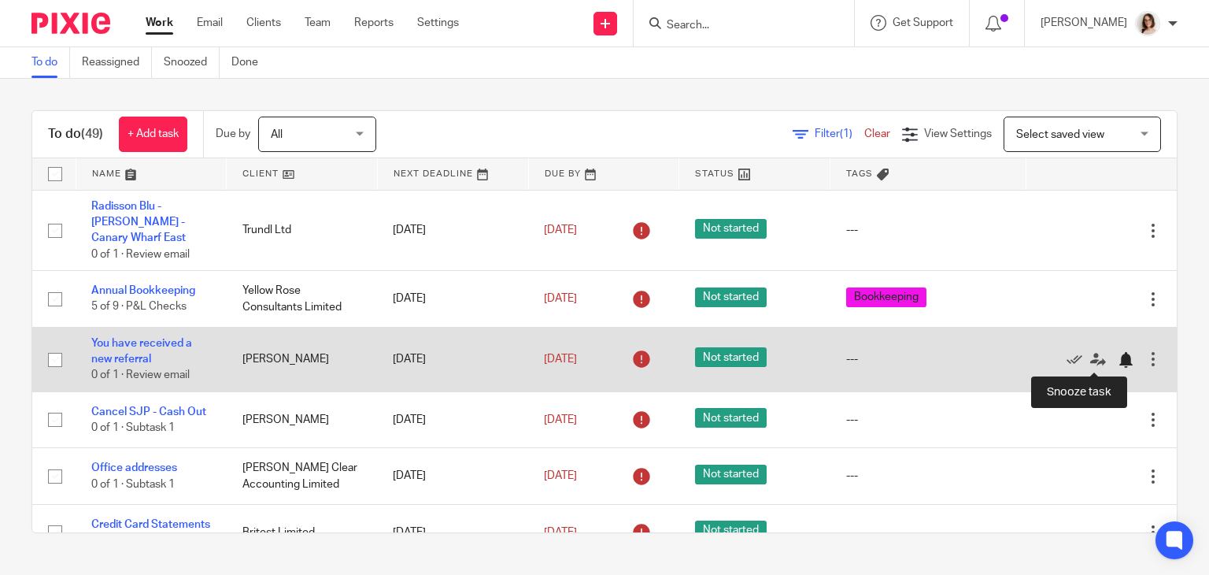
click at [1118, 363] on div at bounding box center [1126, 360] width 16 height 16
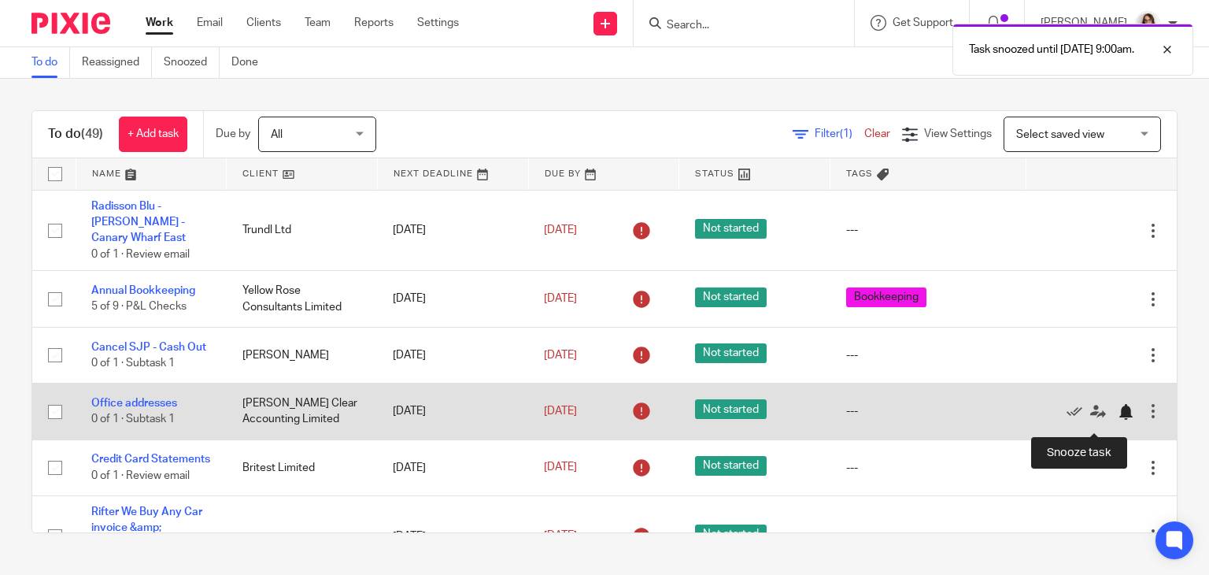
click at [1118, 420] on div at bounding box center [1126, 412] width 16 height 16
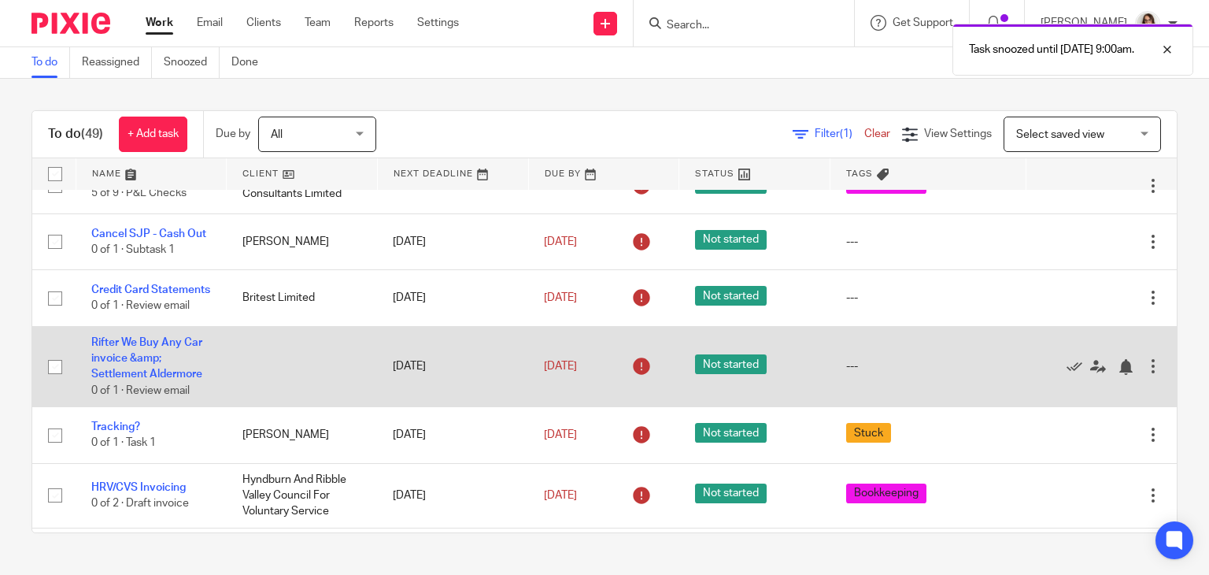
scroll to position [217, 0]
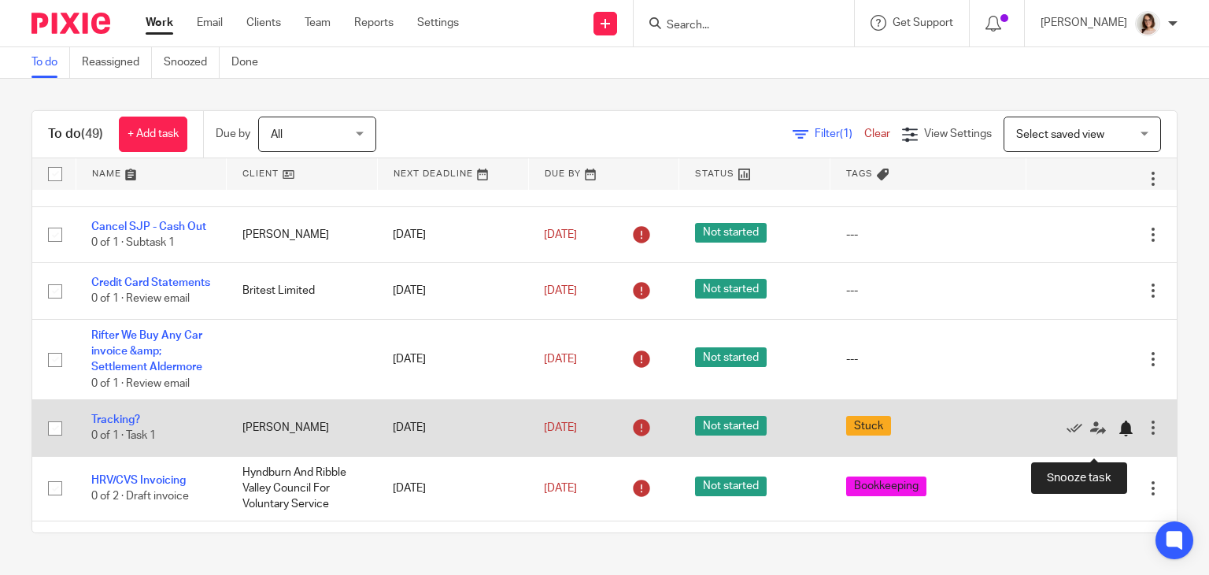
click at [1118, 436] on div at bounding box center [1126, 428] width 16 height 16
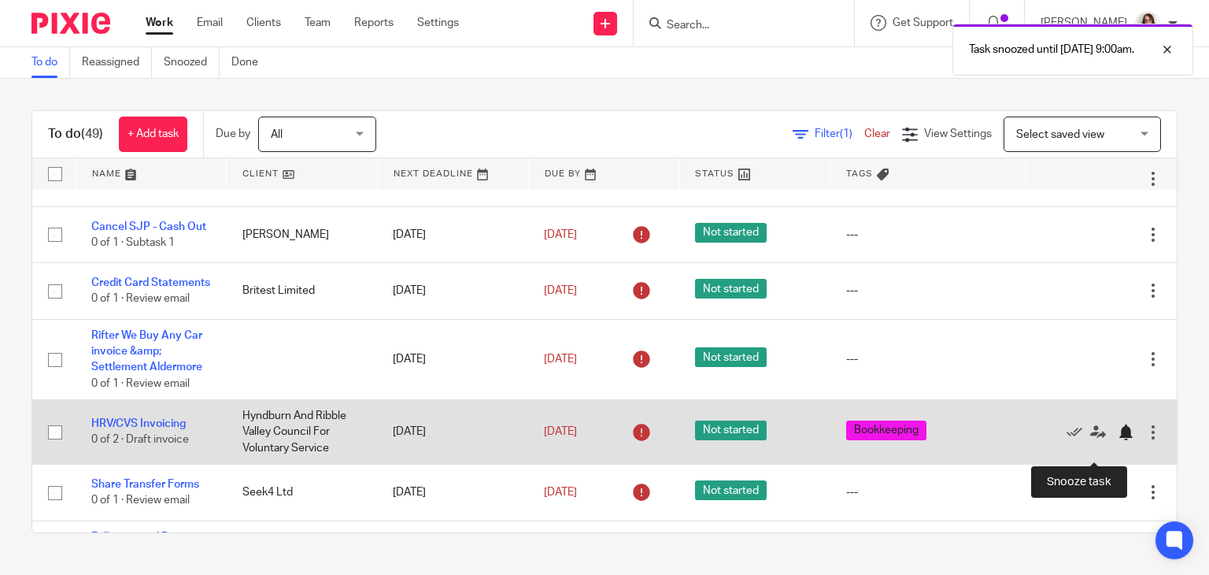
click at [1118, 440] on div at bounding box center [1126, 432] width 16 height 16
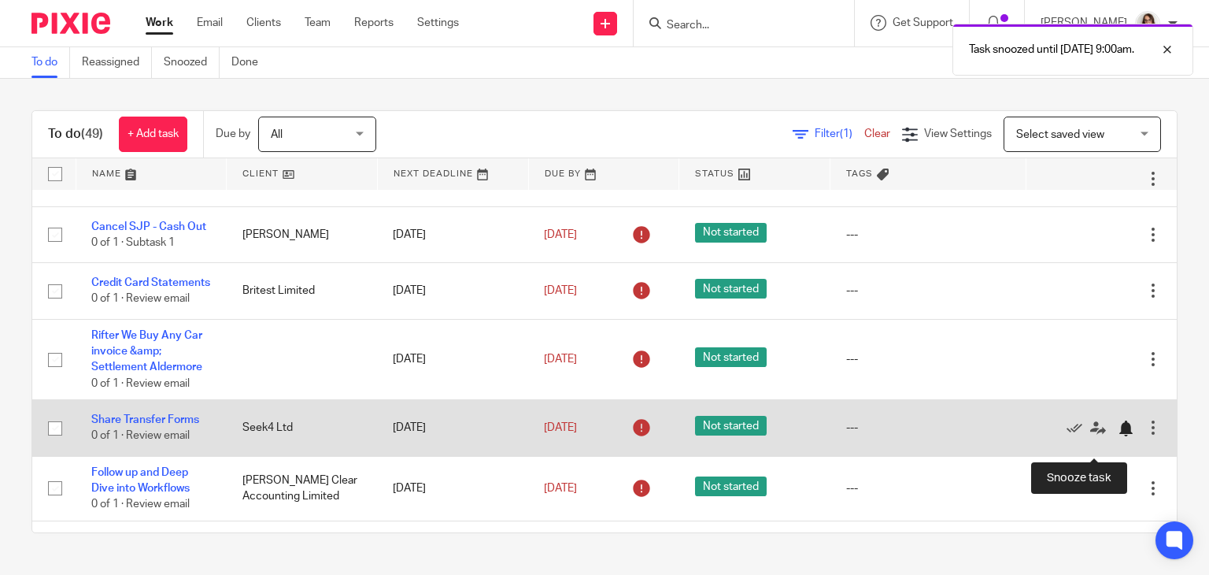
click at [1118, 436] on div at bounding box center [1126, 428] width 16 height 16
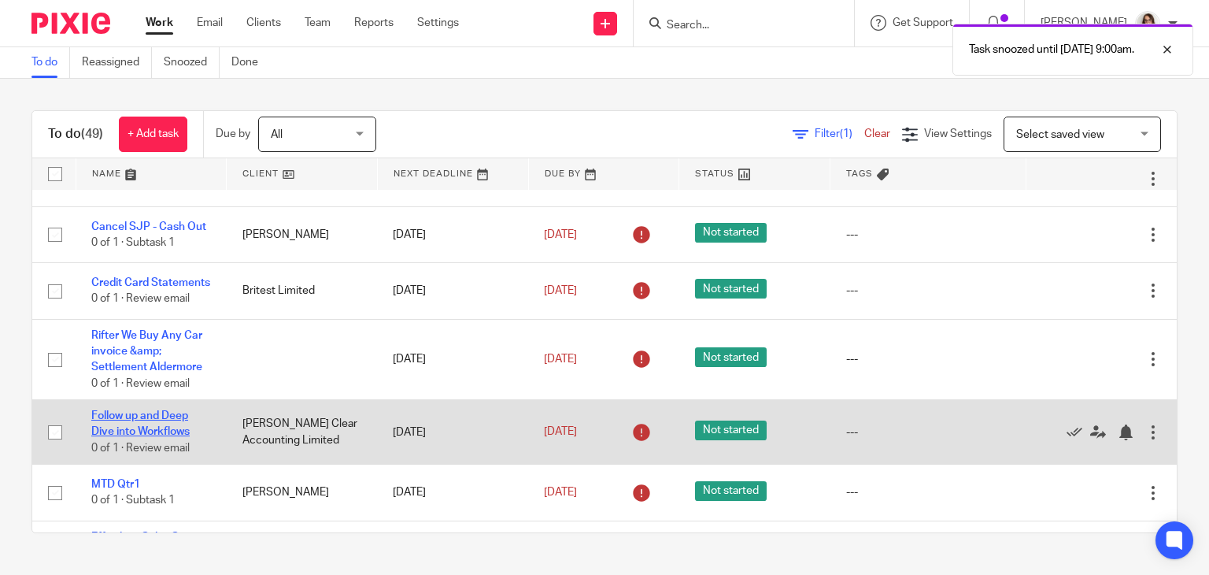
click at [137, 437] on link "Follow up and Deep Dive into Workflows" at bounding box center [140, 423] width 98 height 27
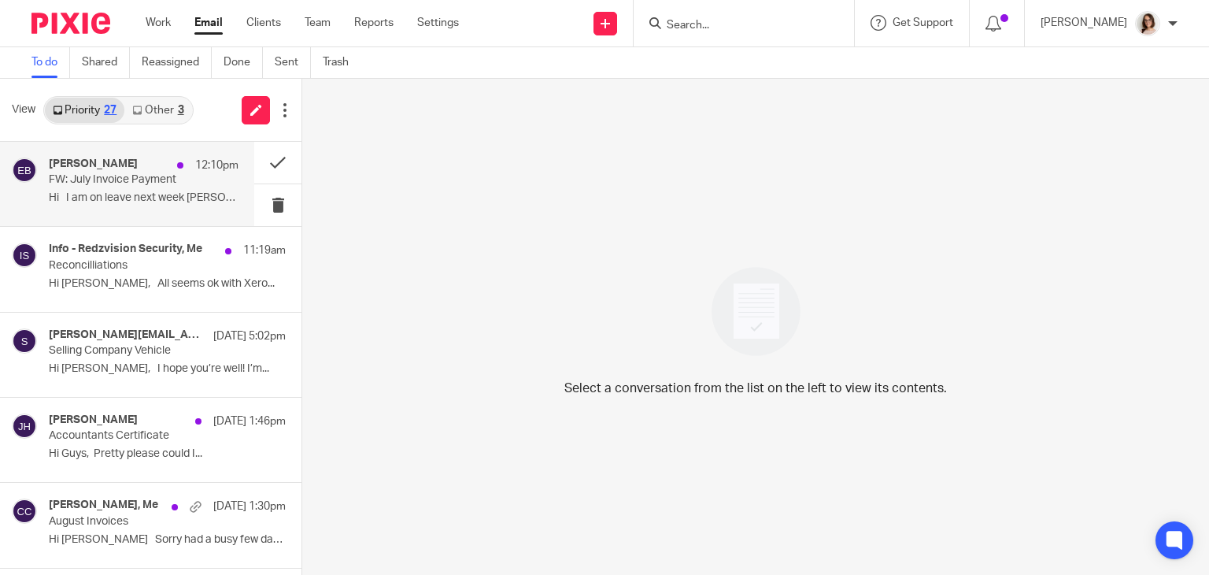
click at [181, 187] on div "[PERSON_NAME] 12:10pm FW: July Invoice Payment Hi I am on leave next week [PERS…" at bounding box center [144, 183] width 190 height 53
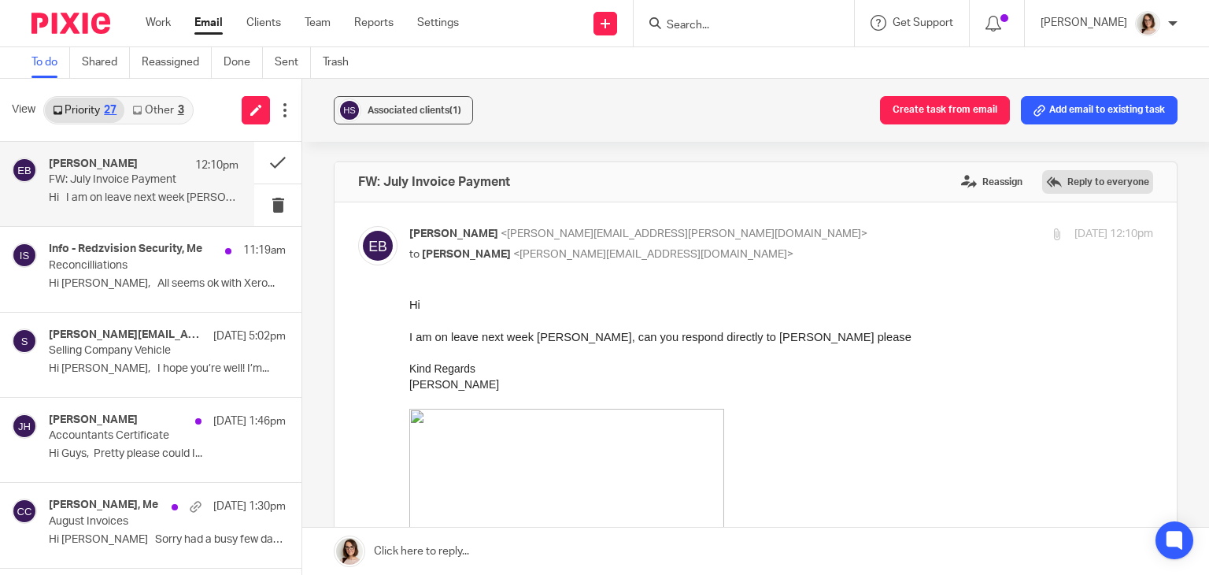
click at [1064, 187] on label "Reply to everyone" at bounding box center [1097, 182] width 111 height 24
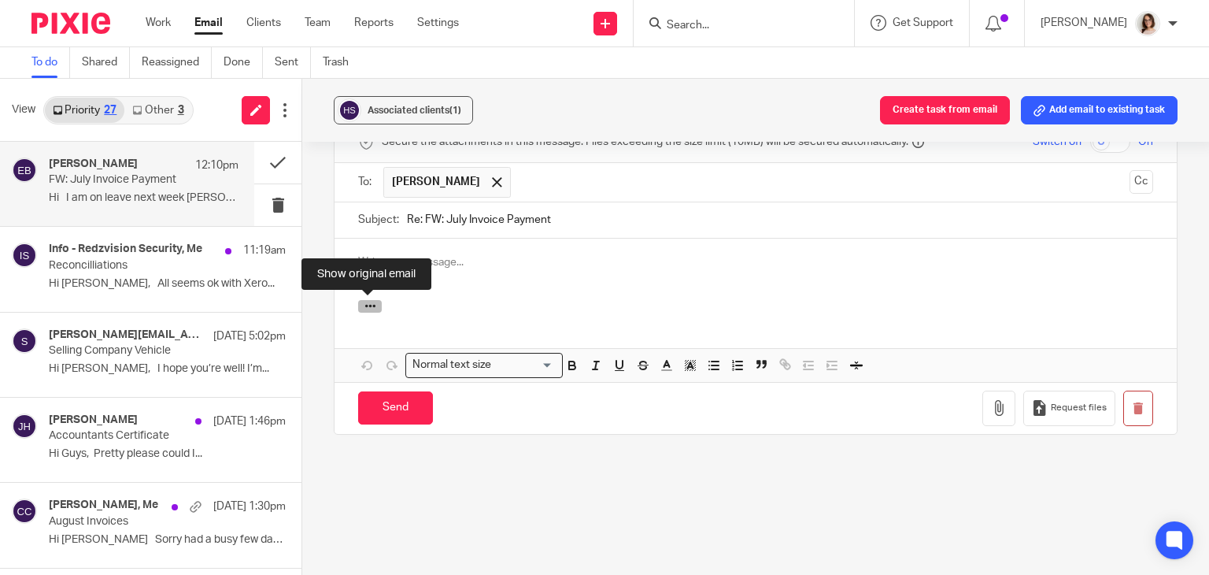
click at [366, 305] on icon "button" at bounding box center [370, 306] width 12 height 12
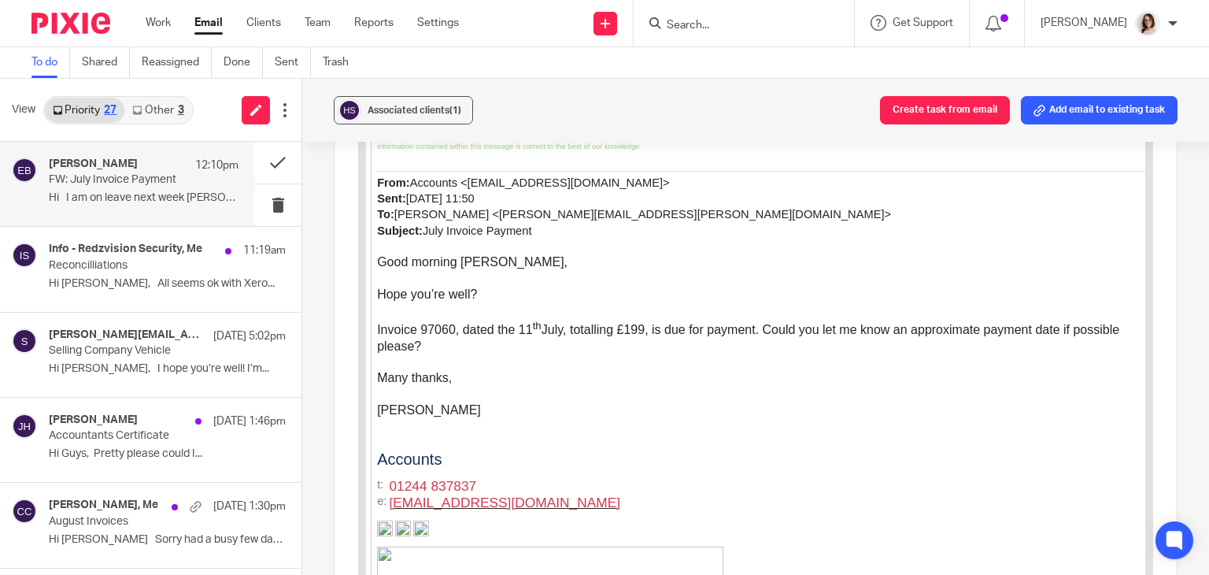
scroll to position [2057, 0]
drag, startPoint x: 564, startPoint y: 181, endPoint x: 460, endPoint y: 176, distance: 104.1
click at [460, 176] on span "Accounts <accounts@cmc.uk.net> Sent: 15 August 2025 11:50 To: Elaine Barker <El…" at bounding box center [634, 206] width 514 height 61
copy span "accounts@cmc.uk.net"
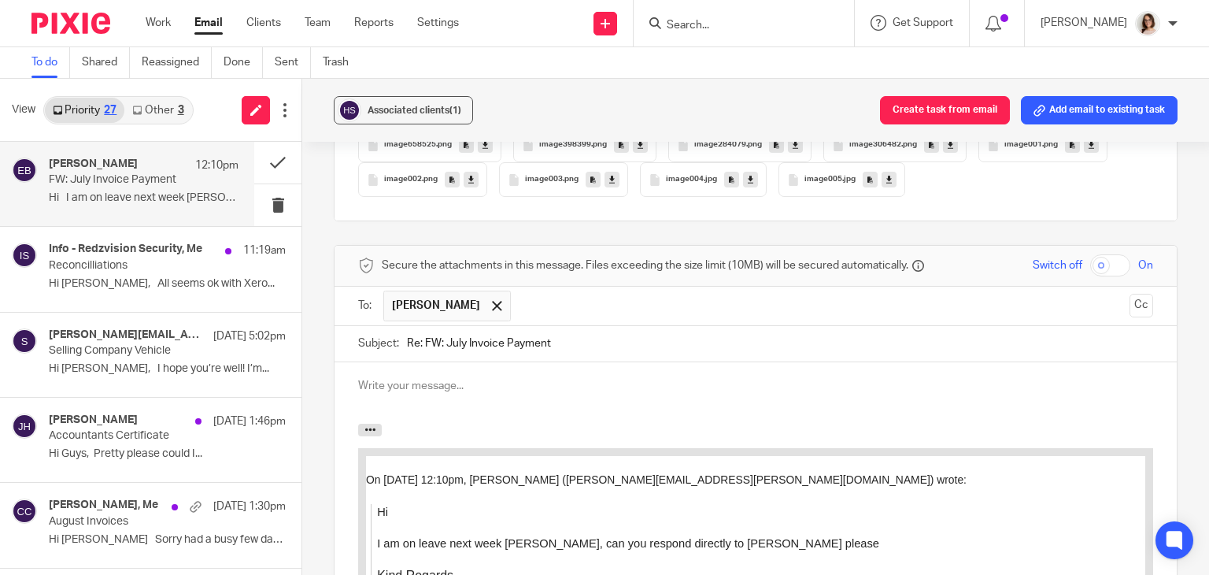
scroll to position [1271, 0]
click at [537, 303] on input "text" at bounding box center [821, 304] width 604 height 31
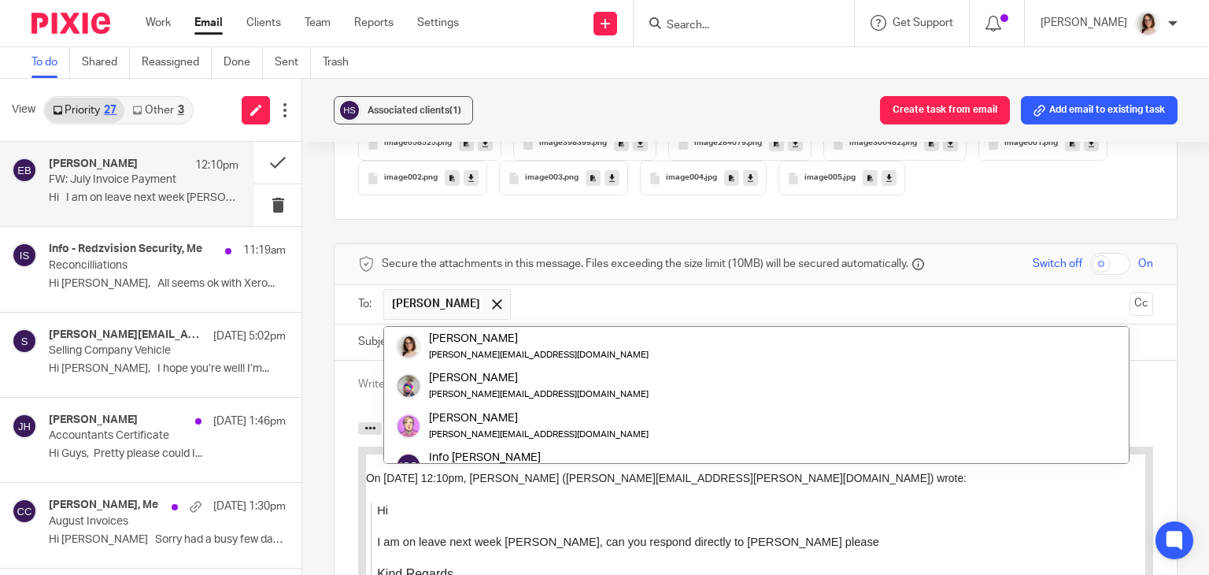
paste input "accounts@cmc.uk.net"
type input "accounts@cmc.uk.net"
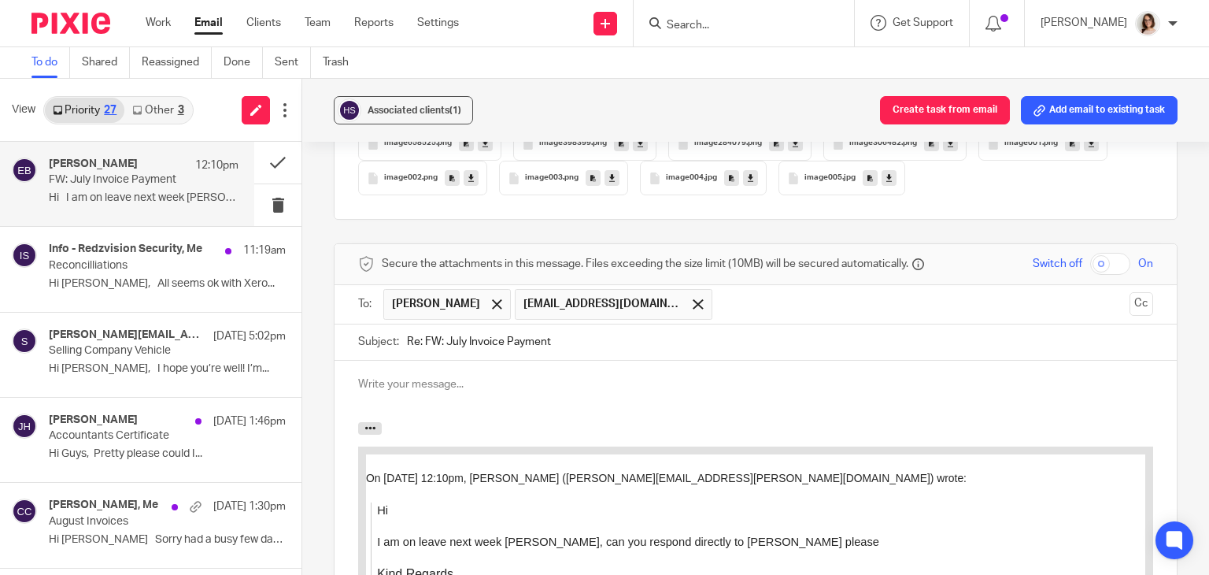
click at [359, 390] on p at bounding box center [755, 384] width 795 height 16
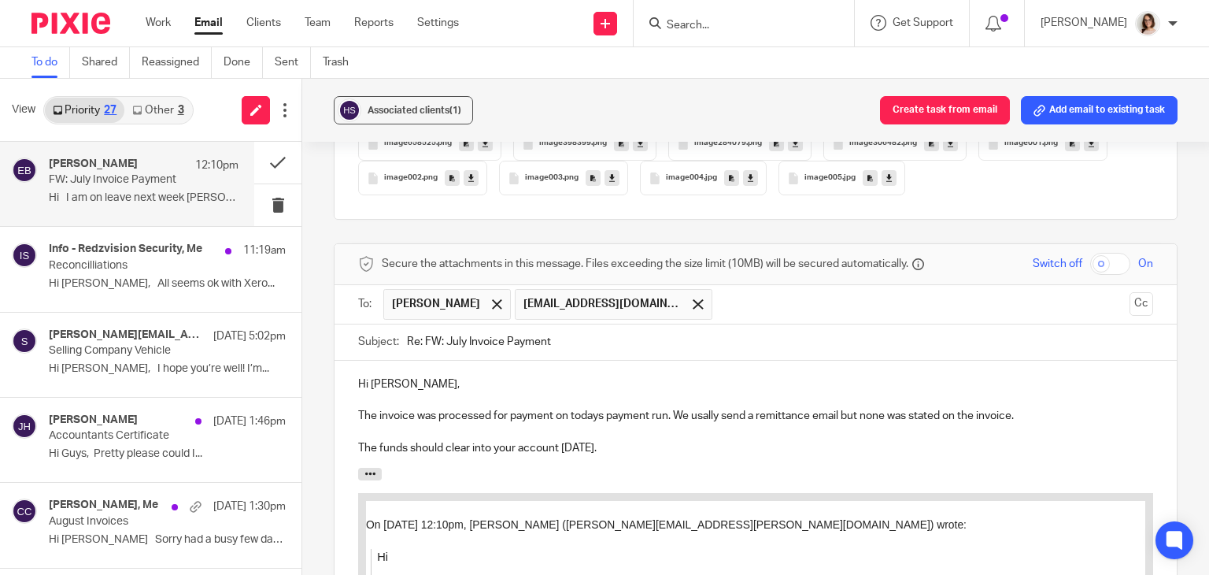
click at [907, 412] on p "The invoice was processed for payment on todays payment run. We usally send a r…" at bounding box center [755, 416] width 795 height 16
click at [623, 446] on p "The funds should clear into your account today." at bounding box center [755, 448] width 795 height 16
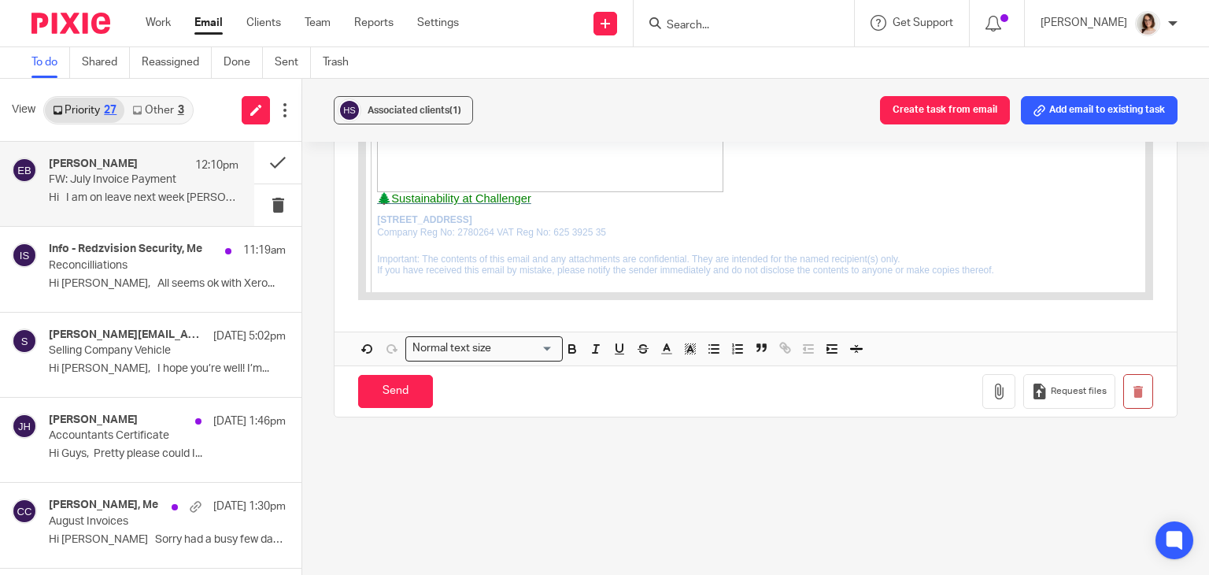
scroll to position [2652, 0]
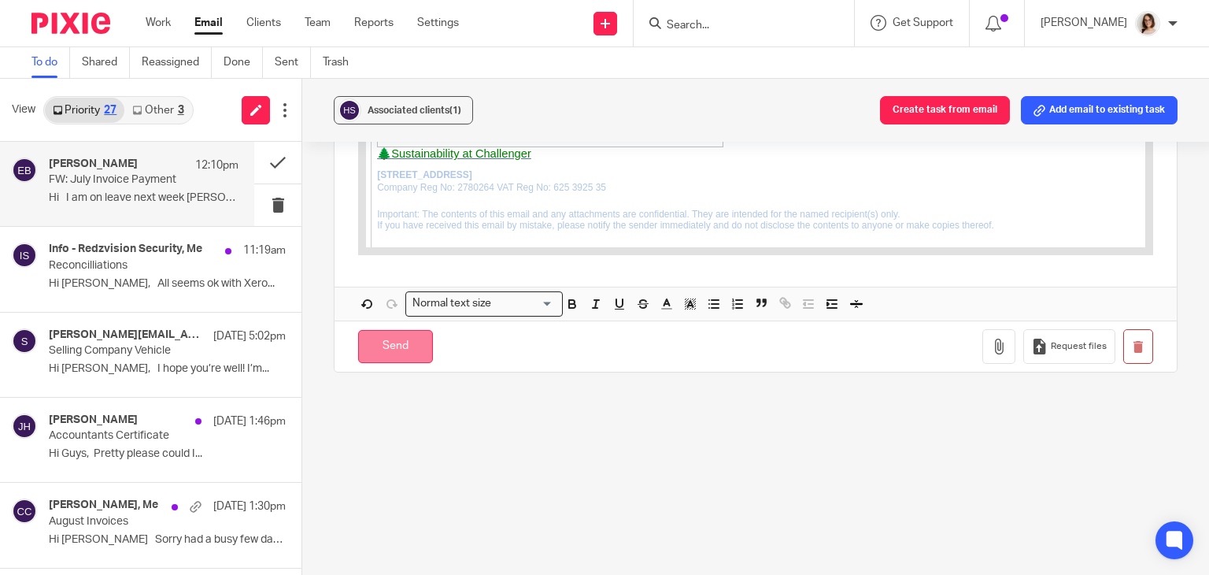
click at [416, 342] on input "Send" at bounding box center [395, 347] width 75 height 34
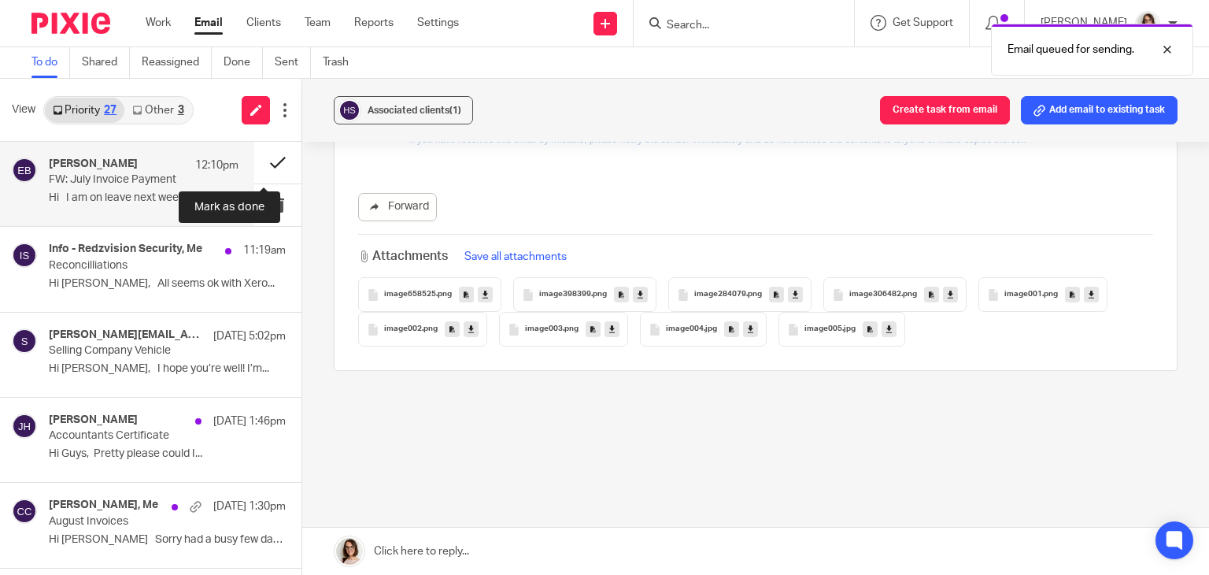
click at [264, 164] on button at bounding box center [277, 163] width 47 height 42
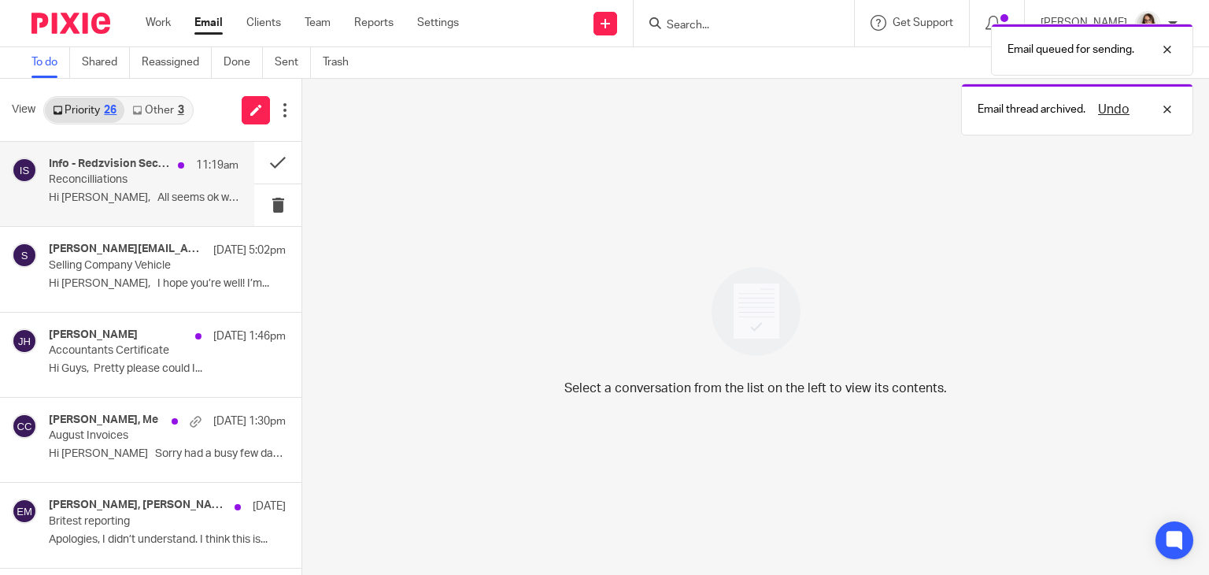
click at [151, 191] on p "Hi Caroline, All seems ok with Xero..." at bounding box center [144, 197] width 190 height 13
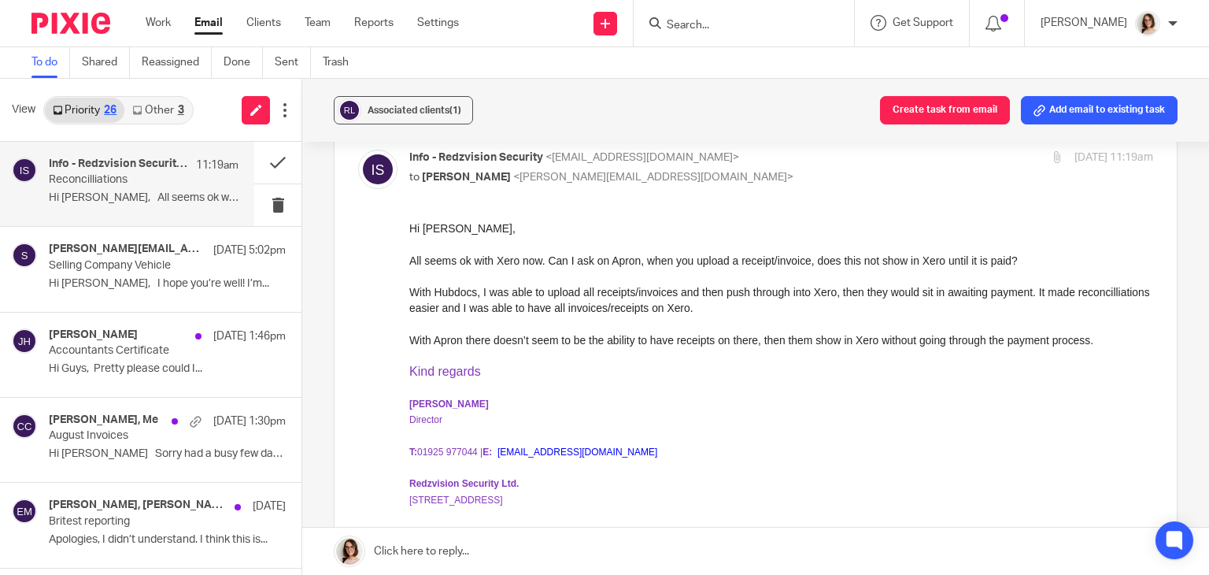
scroll to position [312, 0]
drag, startPoint x: 813, startPoint y: 412, endPoint x: 811, endPoint y: 324, distance: 89.0
drag, startPoint x: 813, startPoint y: 415, endPoint x: 713, endPoint y: 297, distance: 154.7
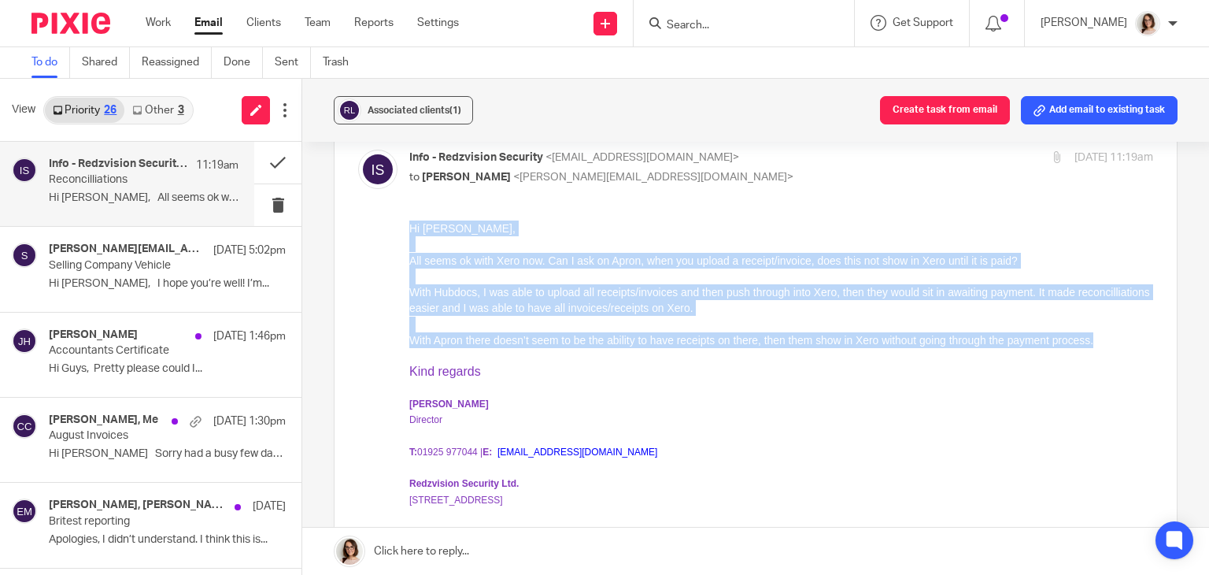
drag, startPoint x: 1115, startPoint y: 340, endPoint x: 815, endPoint y: 414, distance: 308.9
click html "Hi Caroline, All seems ok with Xero now. Can I ask on Apron, when you upload a …"
copy div "Hi Caroline, All seems ok with Xero now. Can I ask on Apron, when you upload a …"
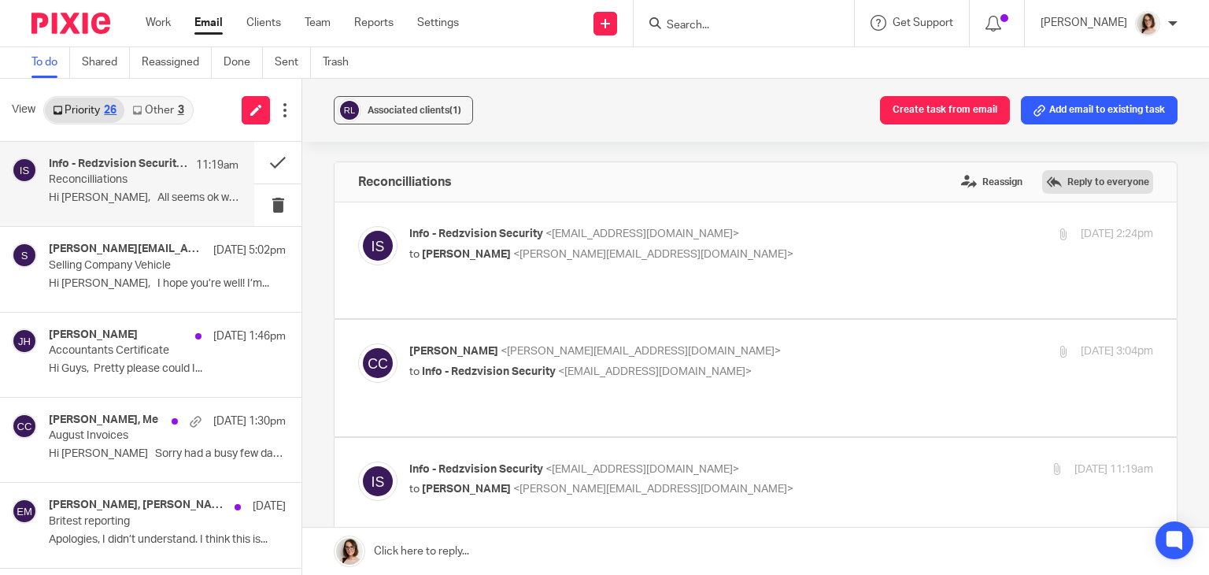
click at [1067, 182] on label "Reply to everyone" at bounding box center [1097, 182] width 111 height 24
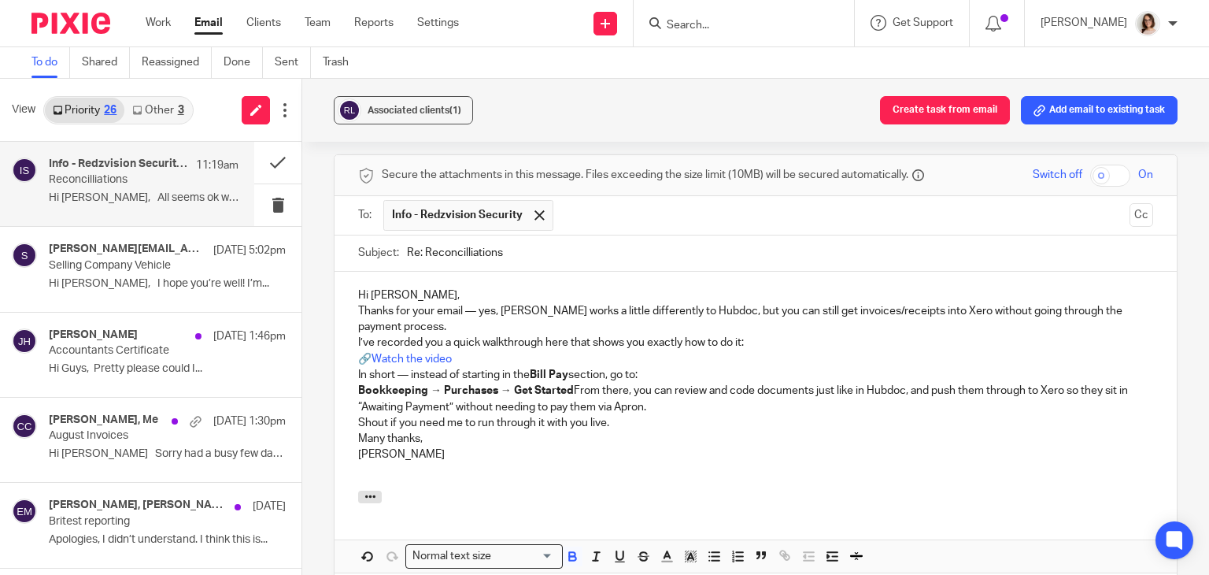
click at [568, 367] on p "In short — instead of starting in the Bill Pay section, go to: Bookkeeping → Pu…" at bounding box center [755, 391] width 795 height 48
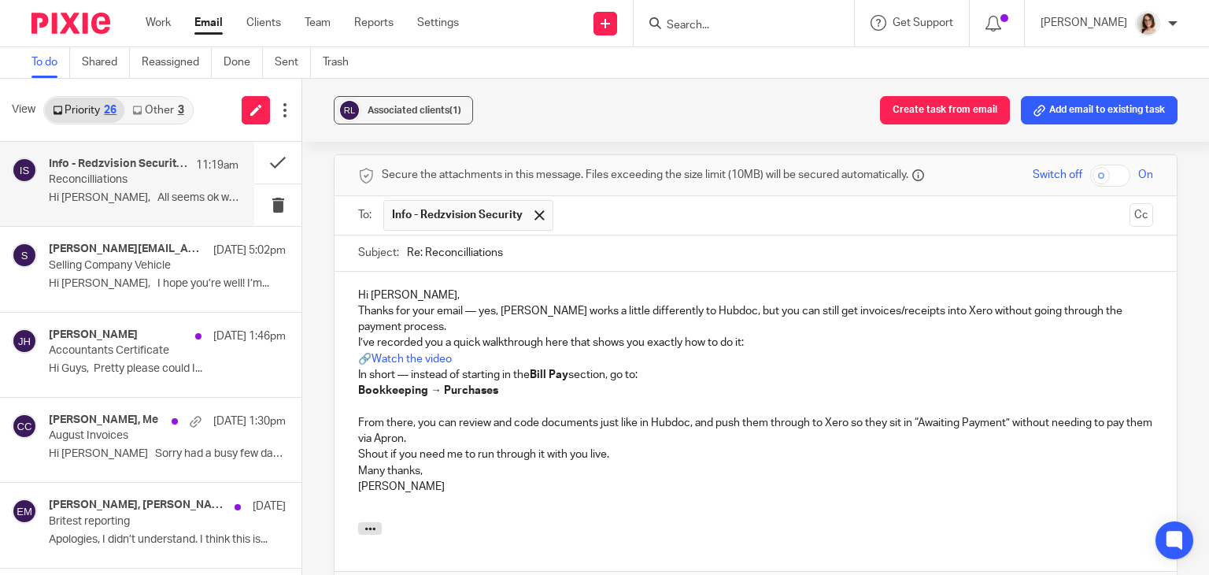
click at [353, 272] on div "Hi Victoria, Thanks for your email — yes, Apron works a little differently to H…" at bounding box center [756, 397] width 842 height 251
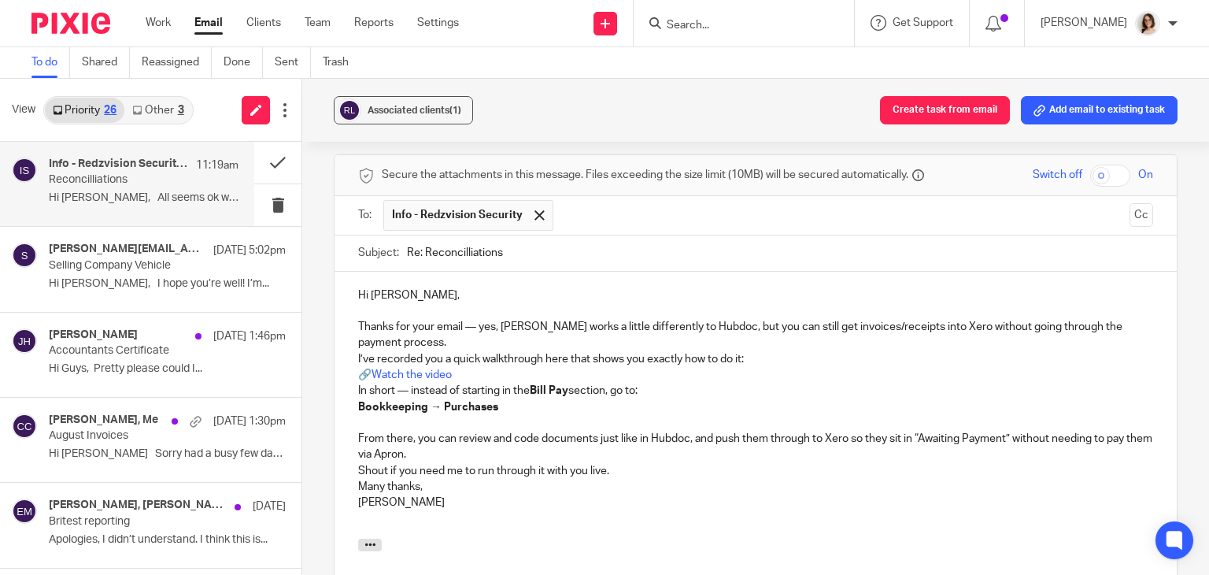
click at [481, 319] on p "Thanks for your email — yes, Apron works a little differently to Hubdoc, but yo…" at bounding box center [755, 335] width 795 height 32
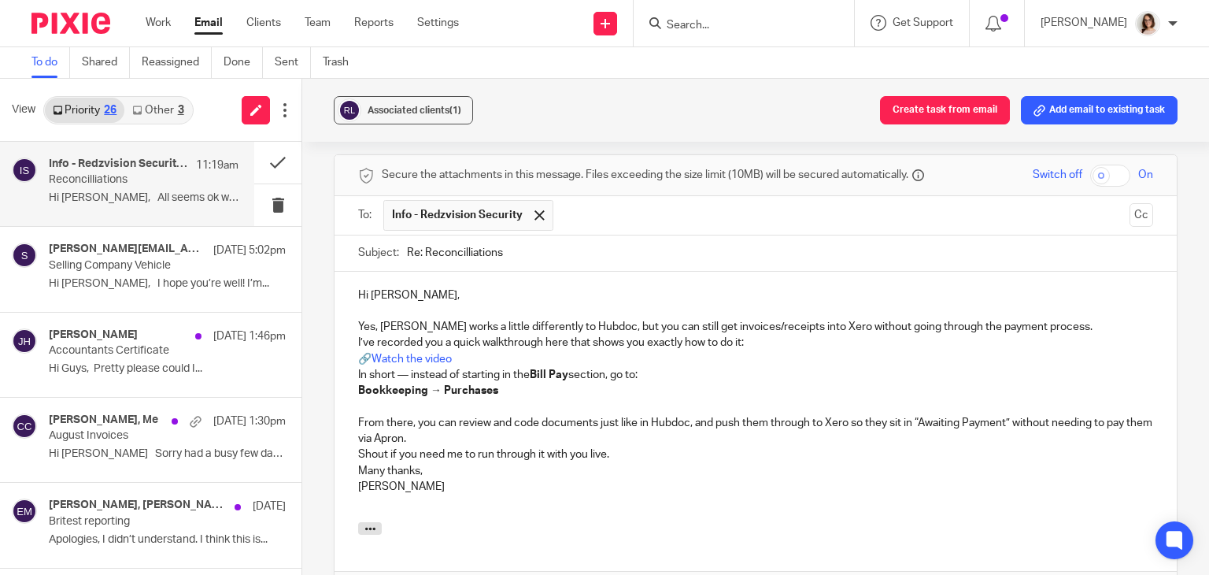
click at [358, 335] on p "I’ve recorded you a quick walkthrough here that shows you exactly how to do it:…" at bounding box center [755, 351] width 795 height 32
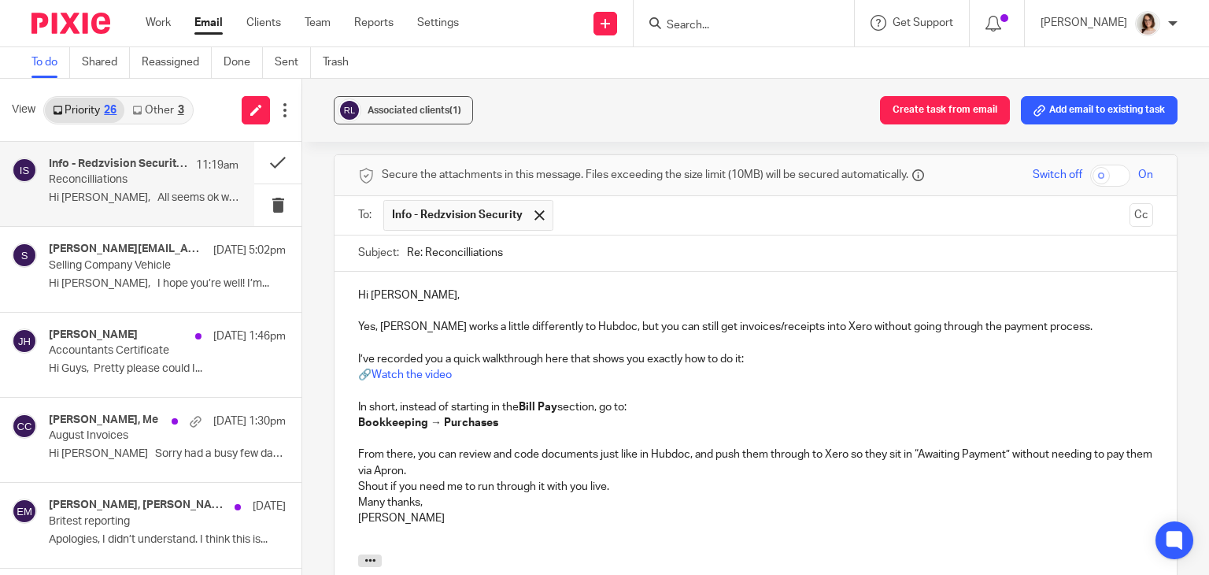
click at [358, 417] on strong "Bookkeeping → Purchases" at bounding box center [428, 422] width 140 height 11
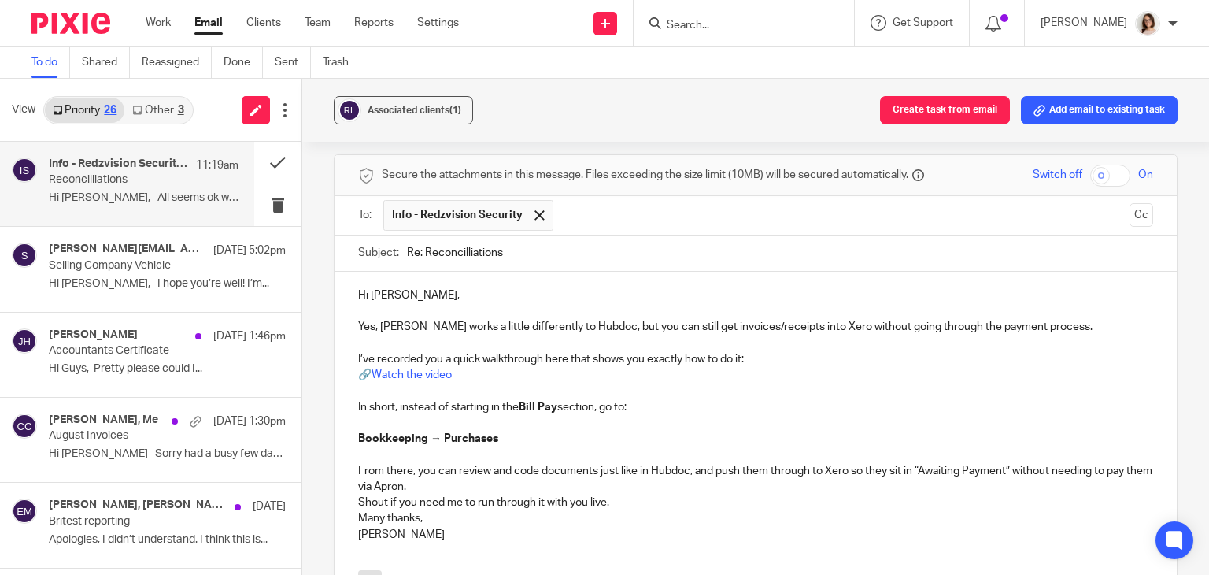
click at [478, 463] on p "From there, you can review and code documents just like in Hubdoc, and push the…" at bounding box center [755, 479] width 795 height 32
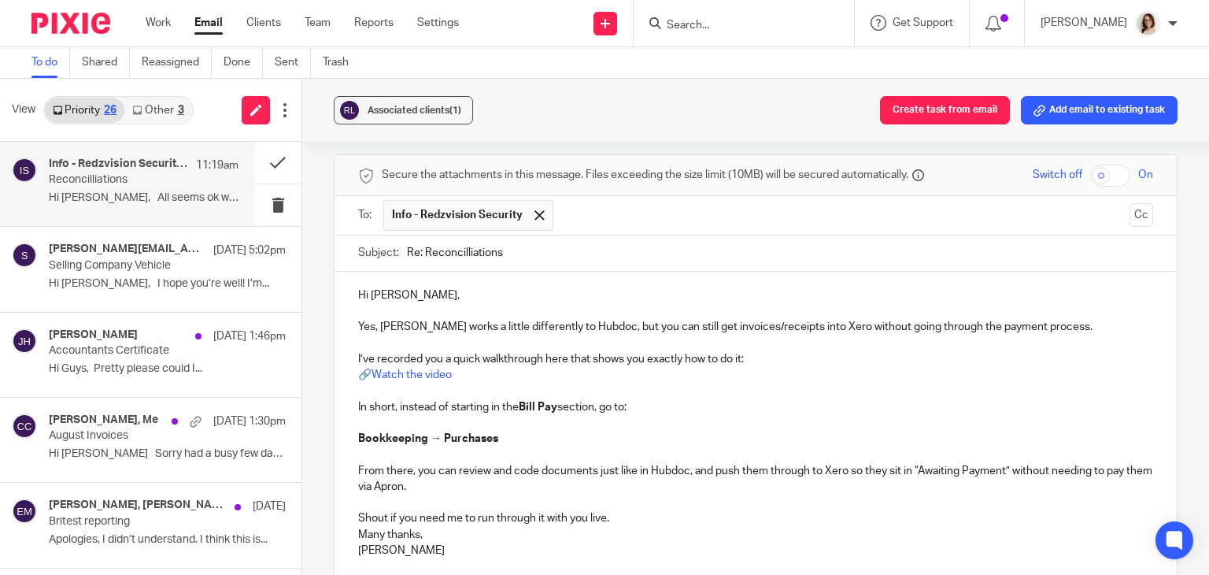
click at [353, 498] on div "Hi Victoria, Yes, Apron works a little differently to Hubdoc, but you can still…" at bounding box center [756, 429] width 842 height 315
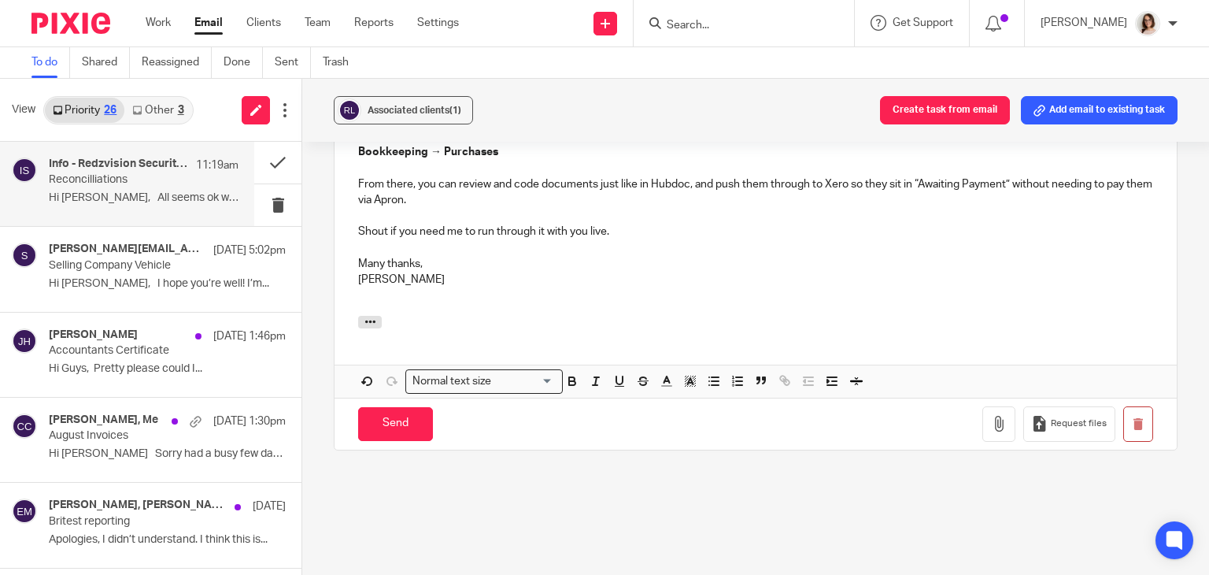
scroll to position [2692, 0]
click at [382, 405] on input "Send" at bounding box center [395, 422] width 75 height 34
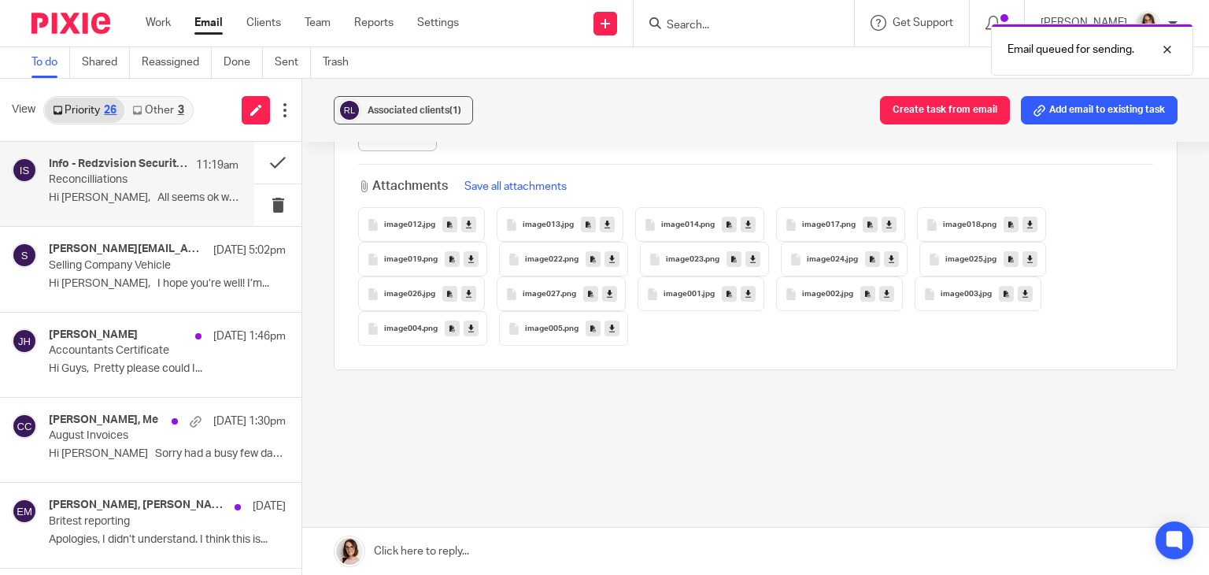
scroll to position [2131, 0]
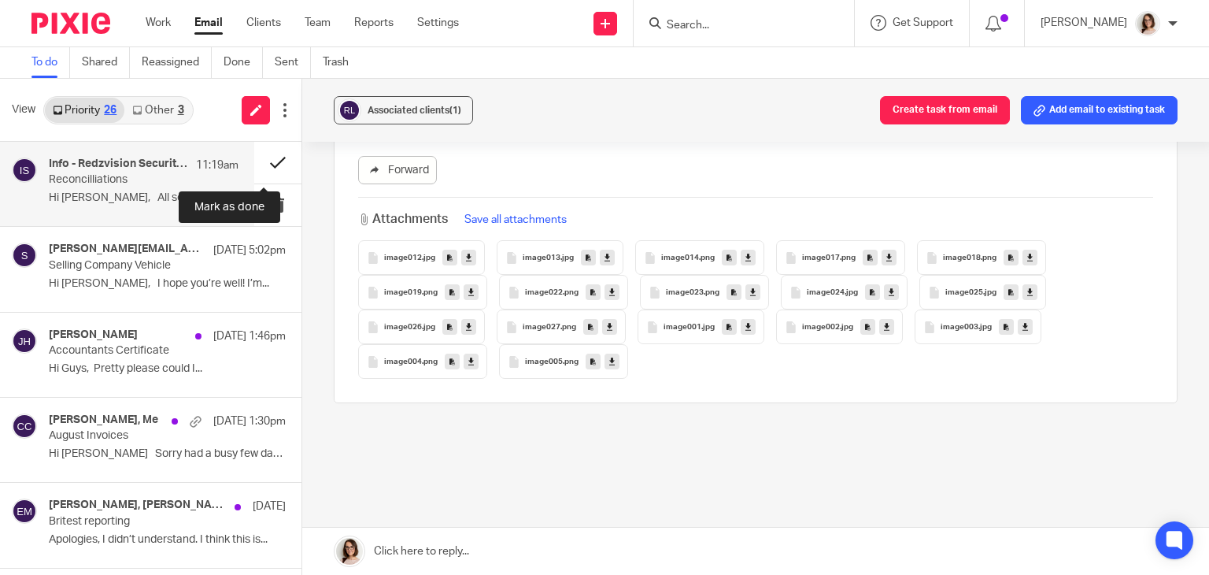
click at [261, 161] on button at bounding box center [277, 163] width 47 height 42
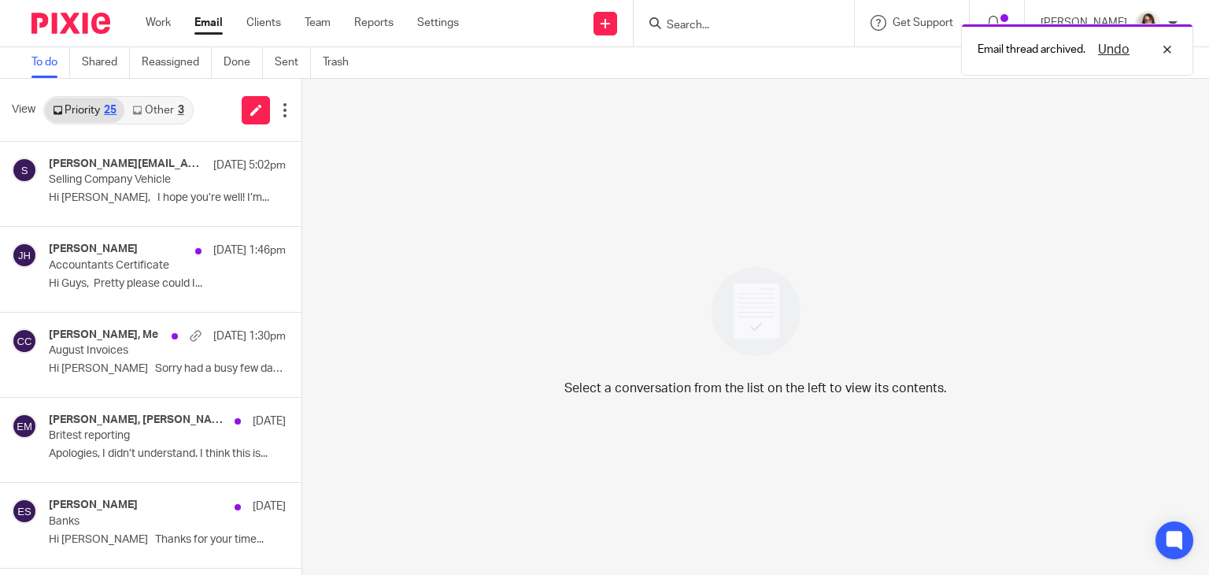
click at [201, 20] on link "Email" at bounding box center [208, 23] width 28 height 16
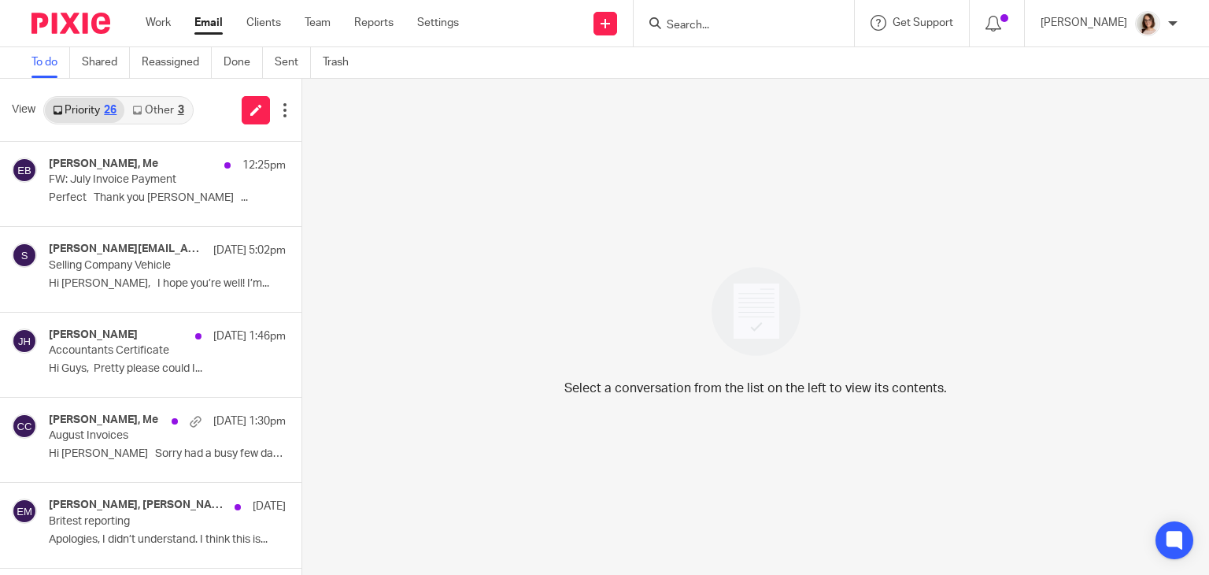
click at [204, 26] on link "Email" at bounding box center [208, 23] width 28 height 16
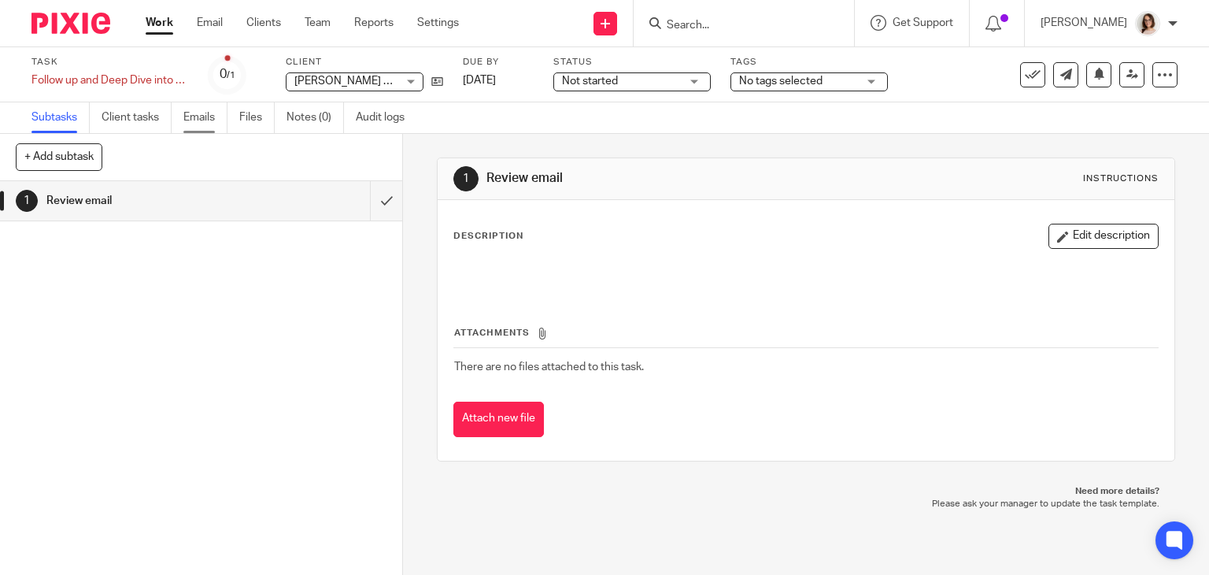
click at [199, 111] on link "Emails" at bounding box center [205, 117] width 44 height 31
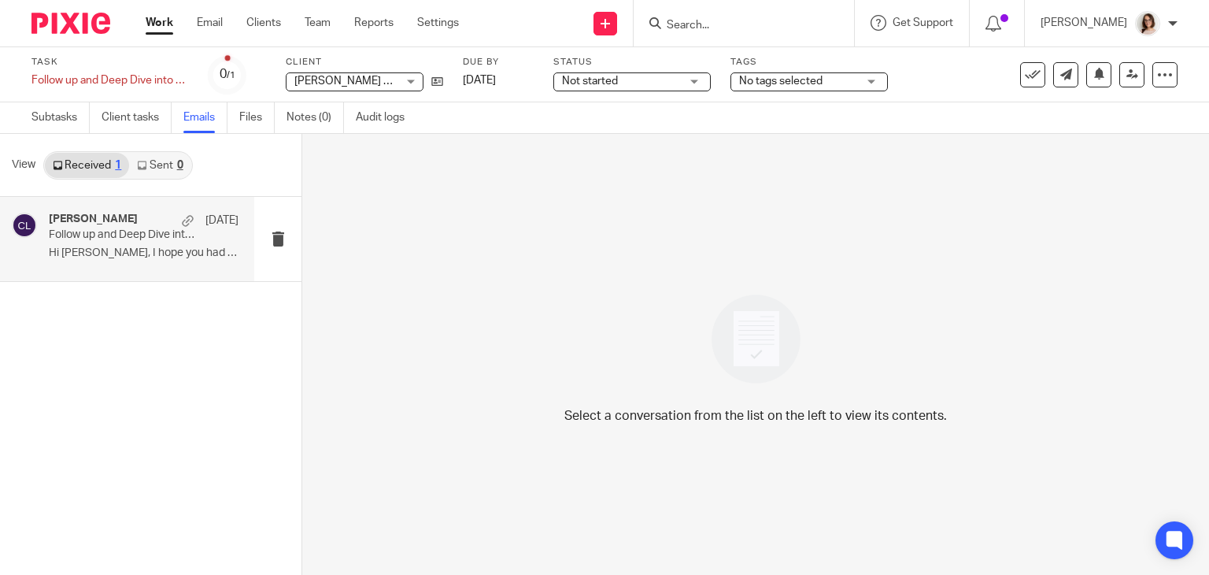
click at [173, 259] on p "Hi [PERSON_NAME], I hope you had a great..." at bounding box center [144, 252] width 190 height 13
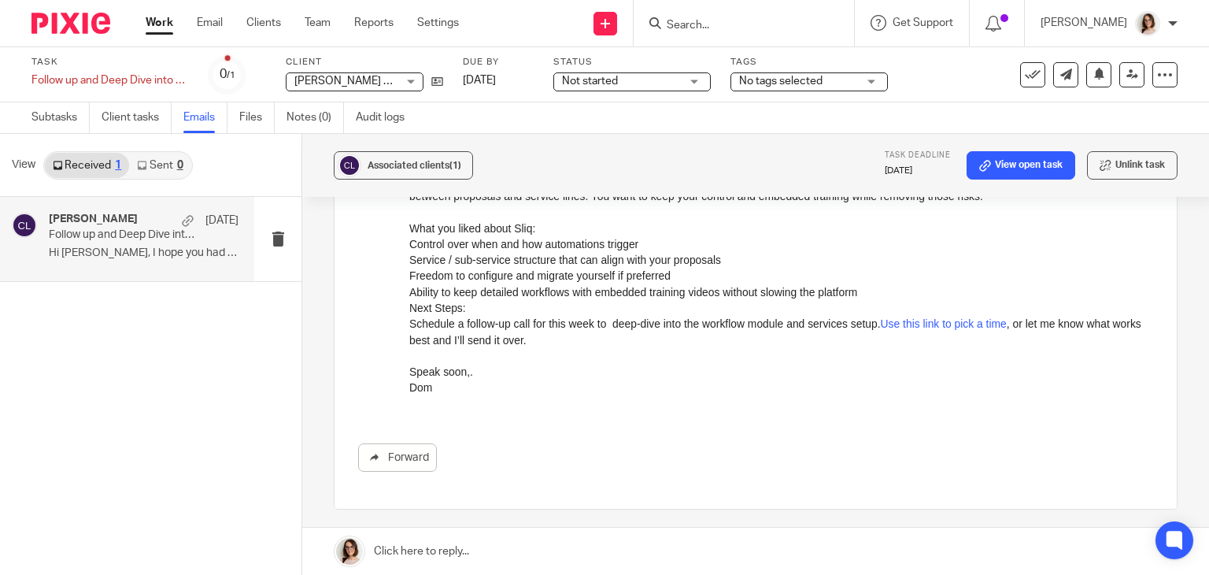
scroll to position [296, 0]
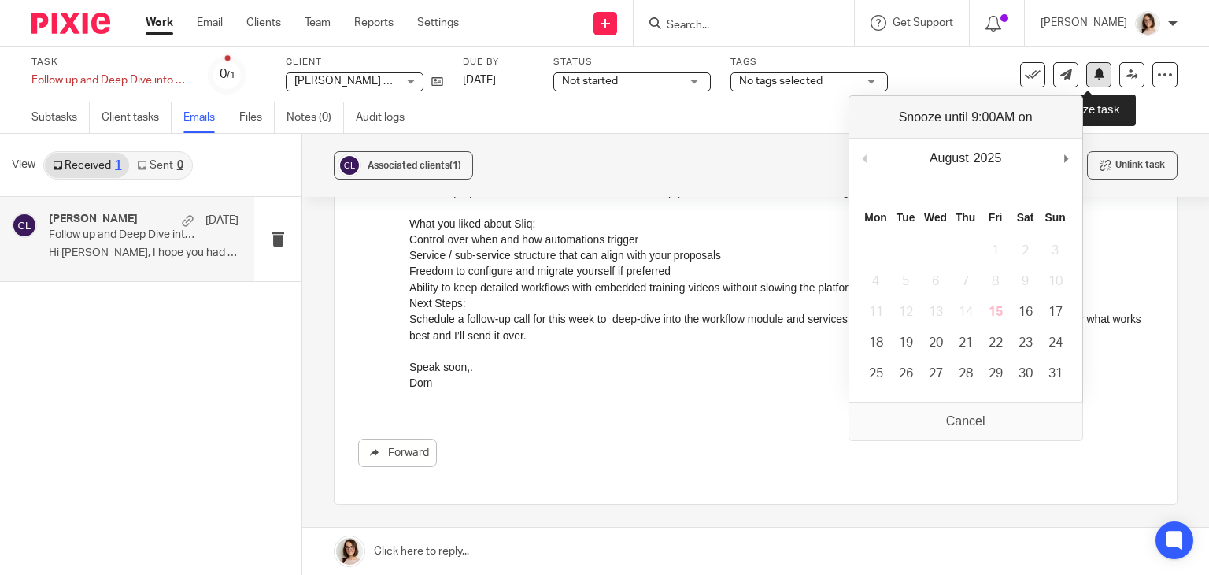
click at [1093, 74] on icon at bounding box center [1099, 74] width 12 height 12
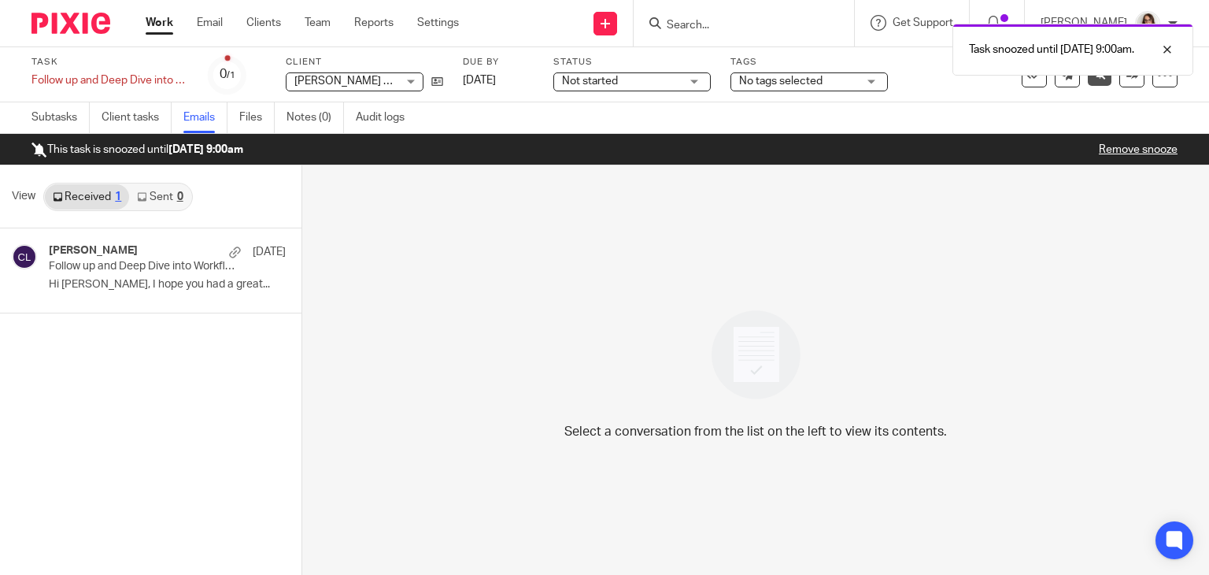
click at [161, 23] on link "Work" at bounding box center [160, 23] width 28 height 16
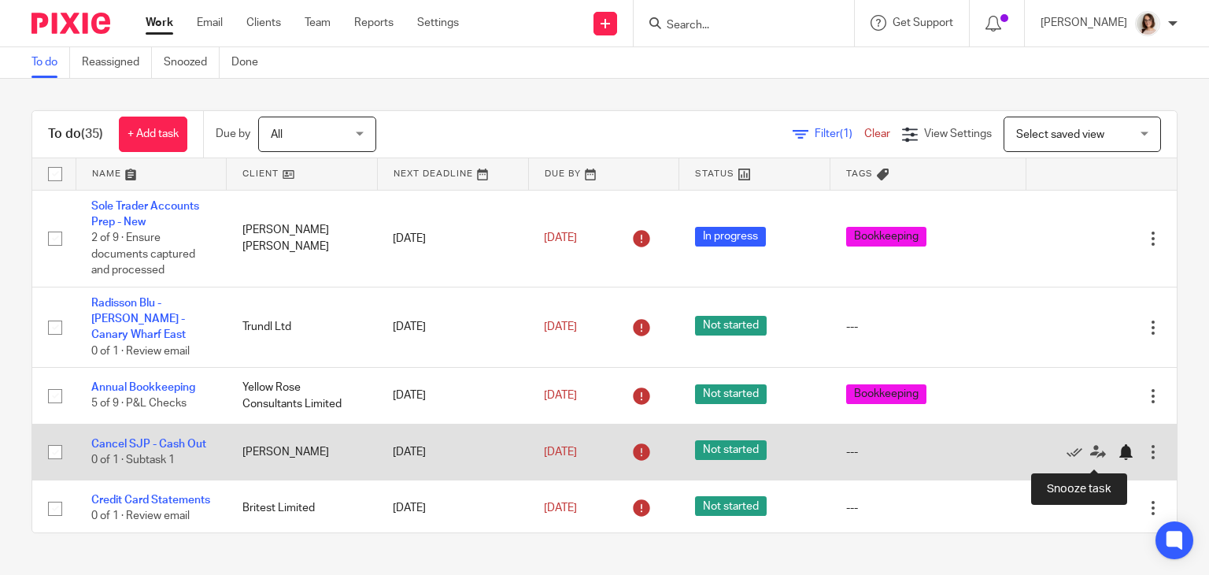
click at [1118, 460] on div at bounding box center [1126, 452] width 16 height 16
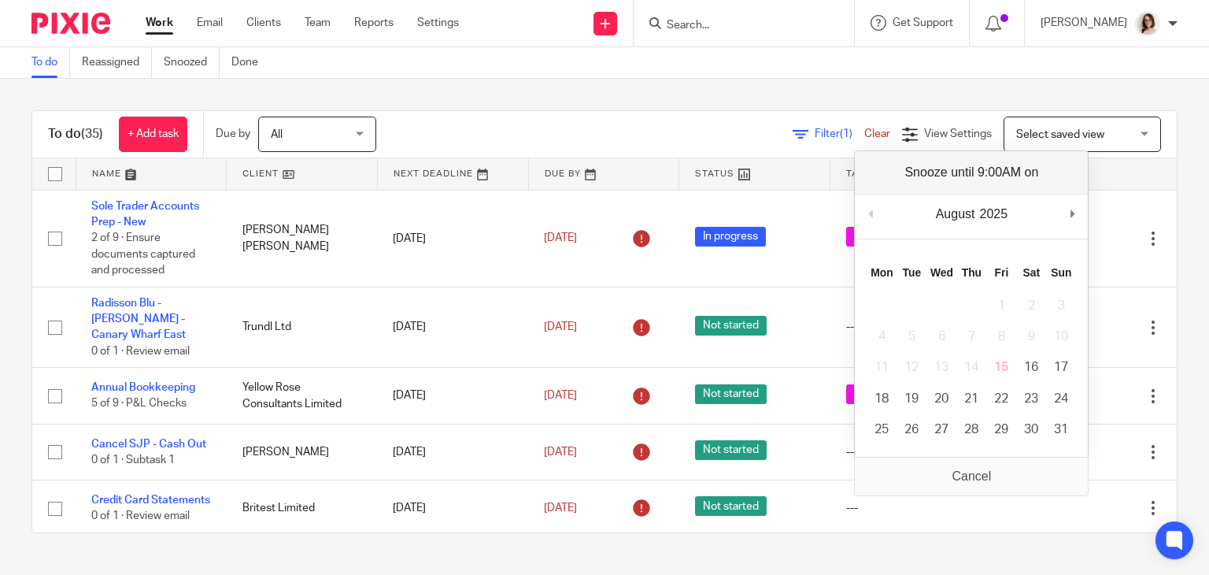
click at [1170, 412] on div "To do (35) + Add task Due by All All [DATE] [DATE] This week Next week This mon…" at bounding box center [604, 322] width 1209 height 486
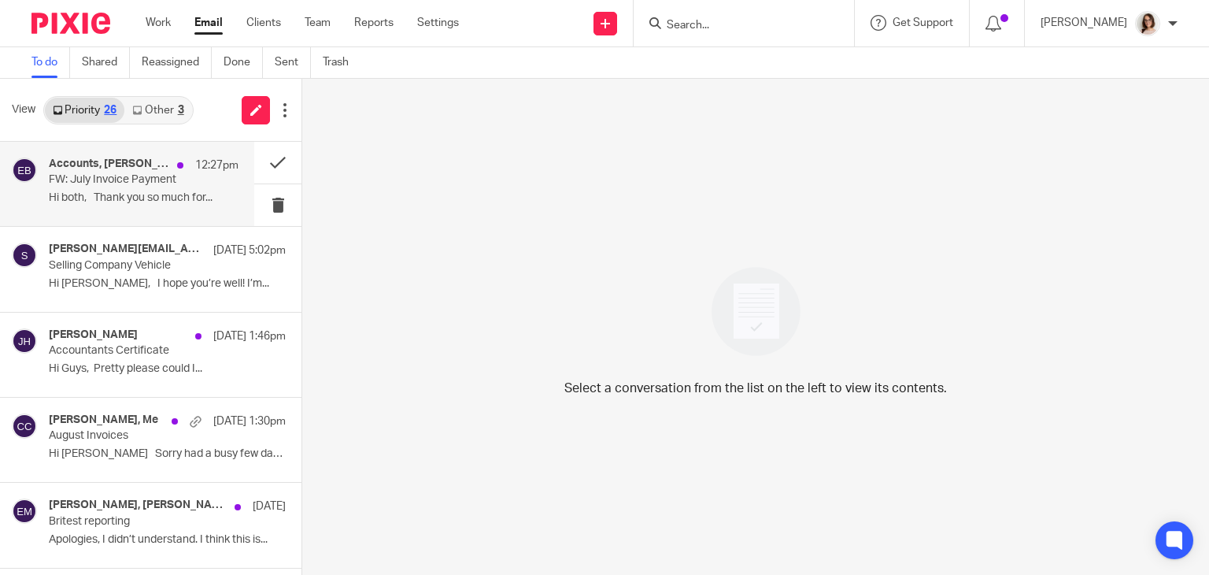
click at [161, 199] on p "Hi both, Thank you so much for..." at bounding box center [144, 197] width 190 height 13
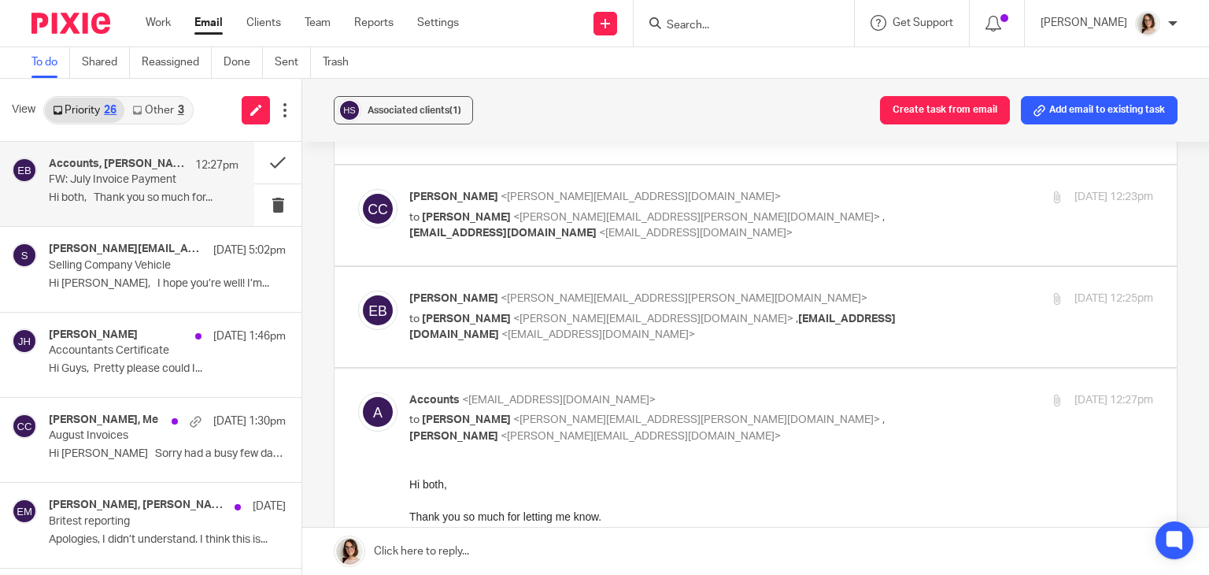
scroll to position [154, 0]
click at [661, 317] on label at bounding box center [756, 317] width 842 height 100
click at [358, 290] on input "checkbox" at bounding box center [357, 290] width 1 height 1
checkbox input "true"
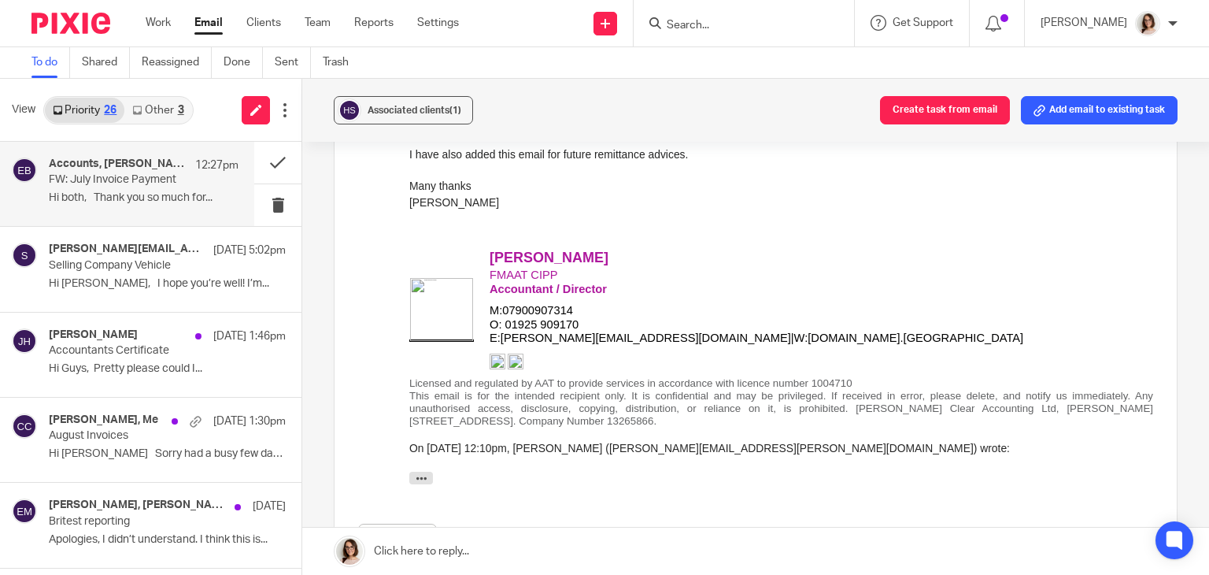
scroll to position [1017, 0]
click at [261, 163] on button at bounding box center [277, 163] width 47 height 42
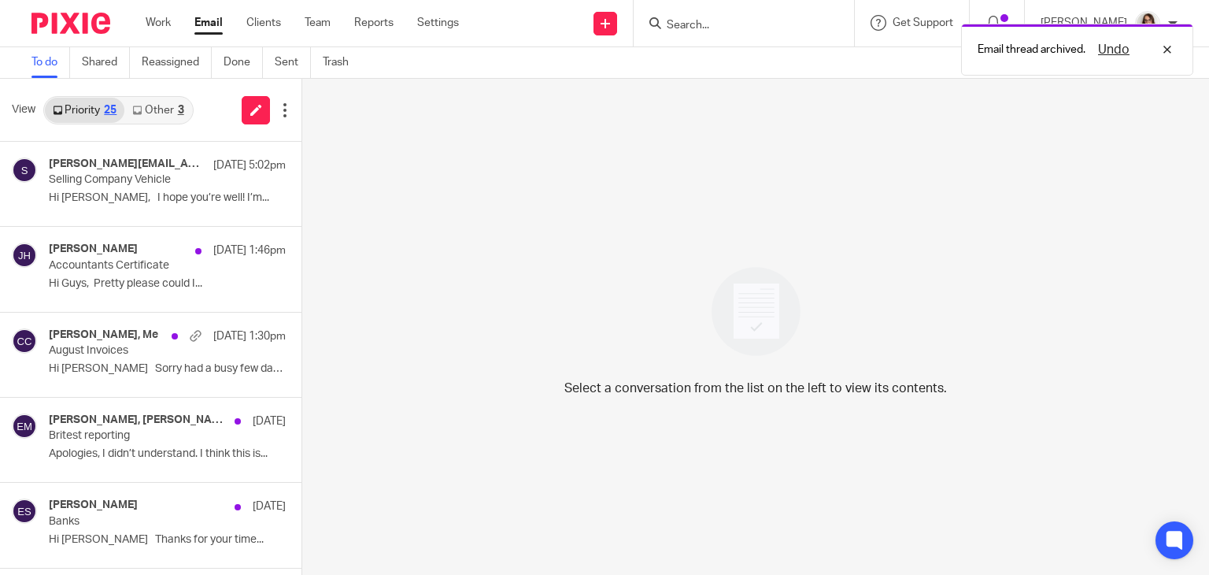
click at [215, 20] on link "Email" at bounding box center [208, 23] width 28 height 16
click at [205, 28] on link "Email" at bounding box center [208, 23] width 28 height 16
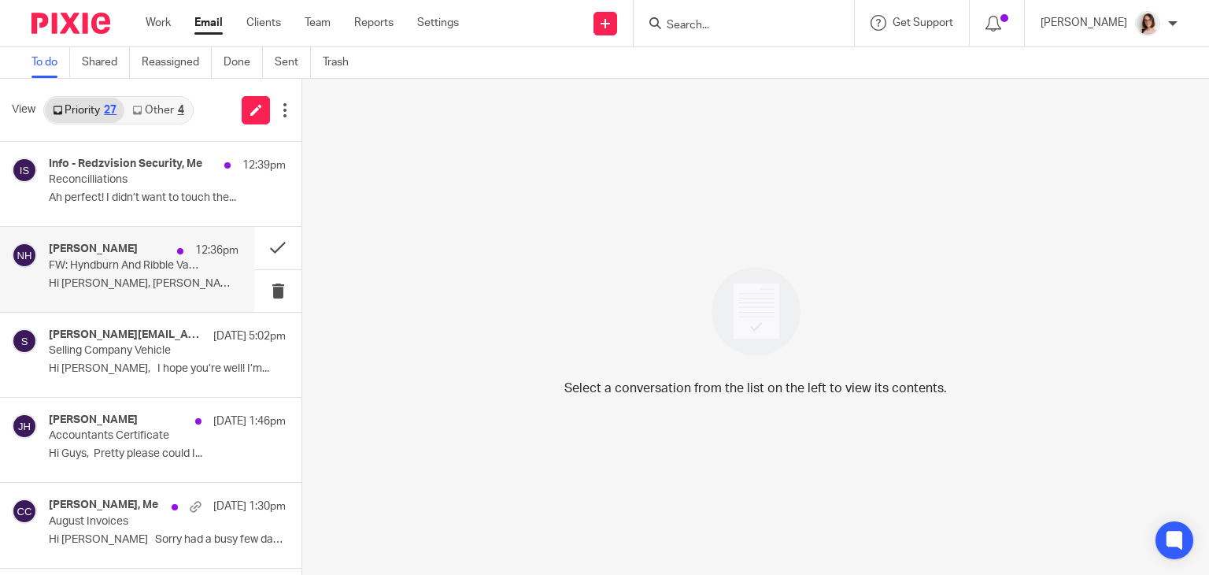
click at [157, 274] on div "[PERSON_NAME] 12:36pm FW: Hyndburn And Ribble Valley Council For Voluntary Serv…" at bounding box center [144, 268] width 190 height 53
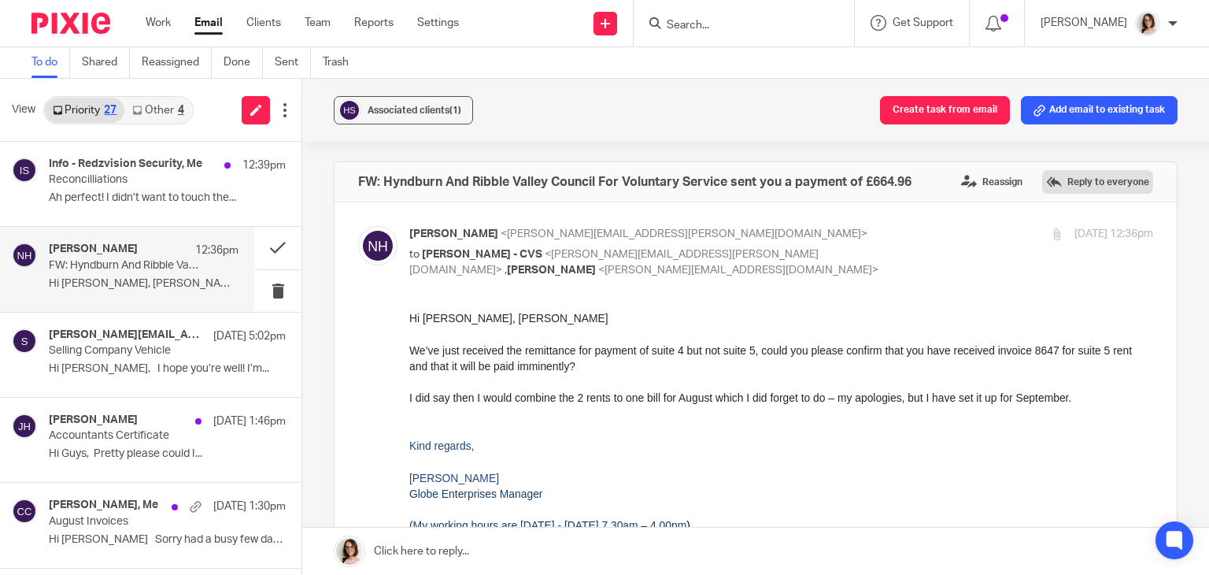
click at [1042, 182] on label "Reply to everyone" at bounding box center [1097, 182] width 111 height 24
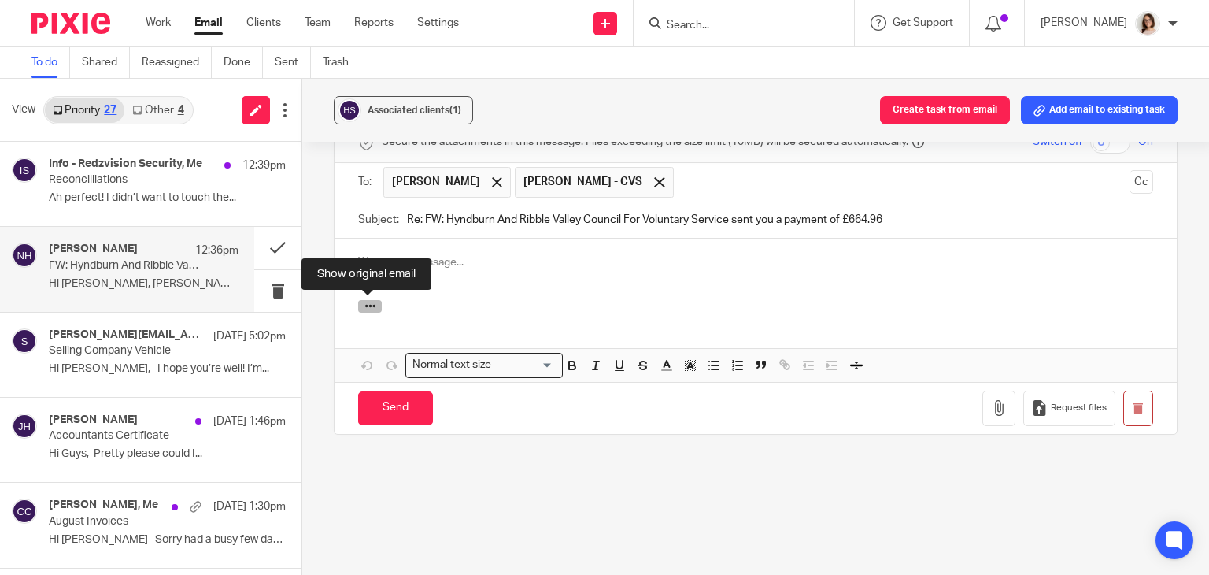
click at [372, 302] on icon "button" at bounding box center [370, 306] width 12 height 12
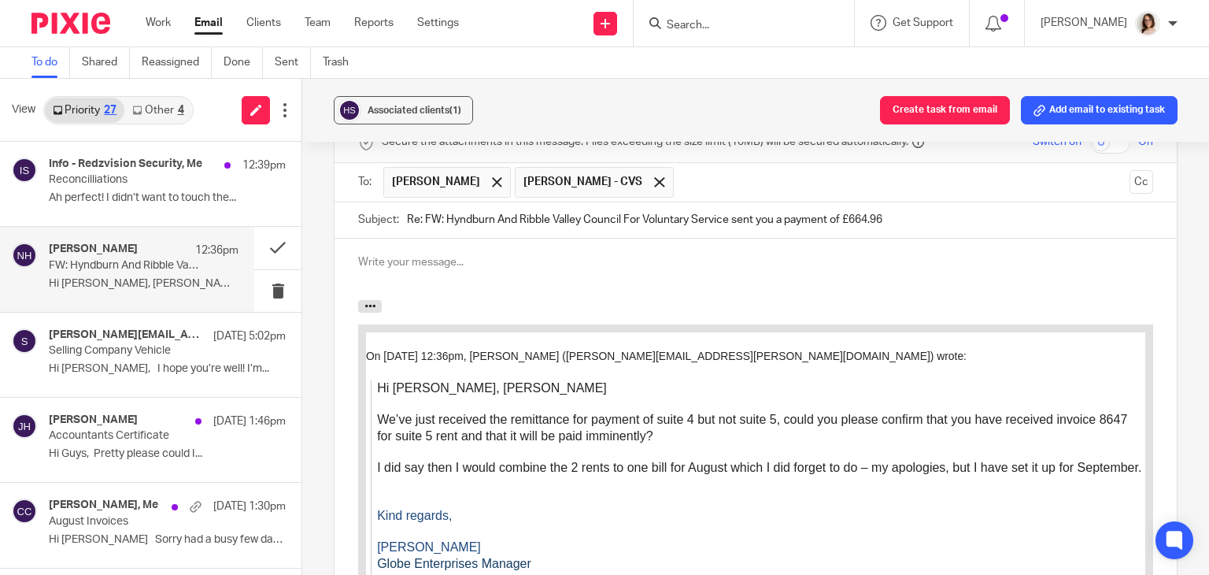
click at [368, 257] on p at bounding box center [755, 262] width 795 height 16
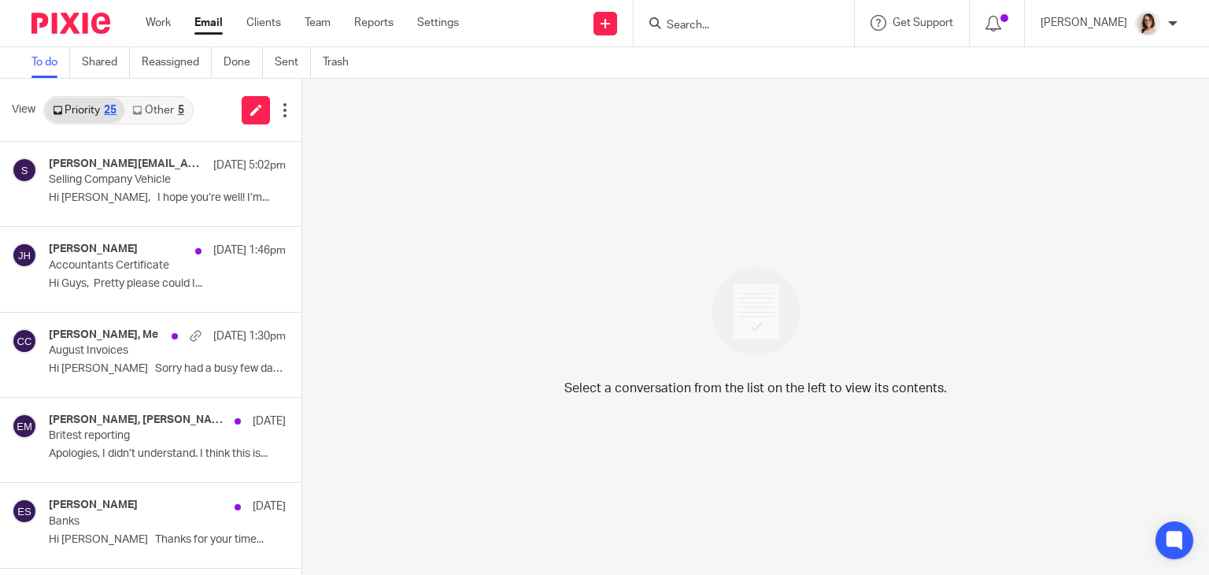
click at [160, 111] on link "Other 5" at bounding box center [157, 110] width 67 height 25
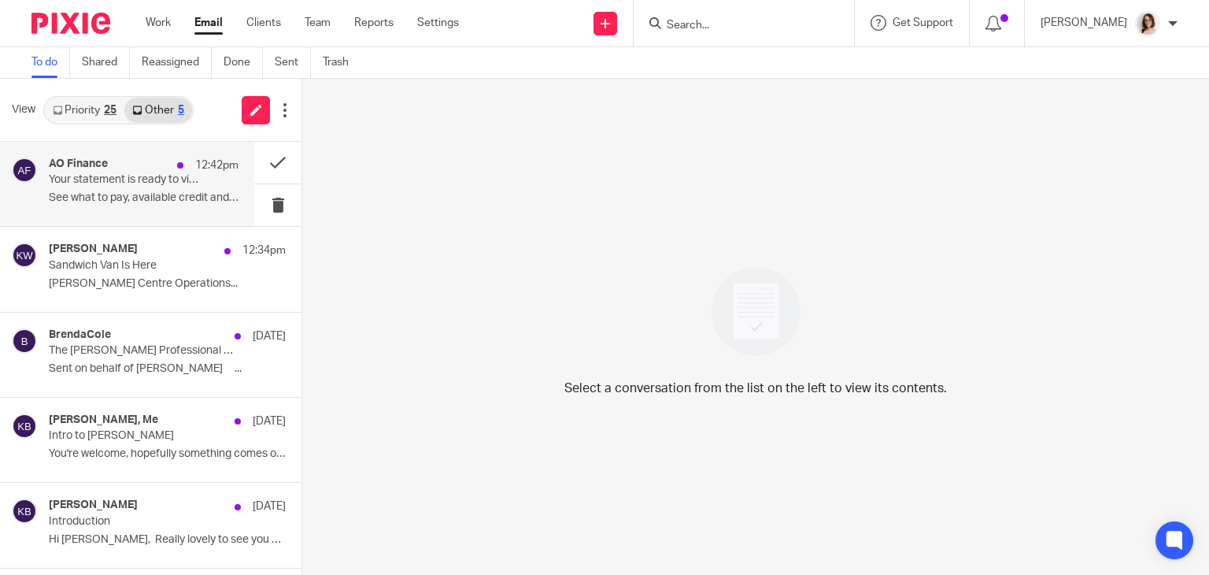
click at [213, 191] on p "See what to pay, available credit and more ..." at bounding box center [144, 197] width 190 height 13
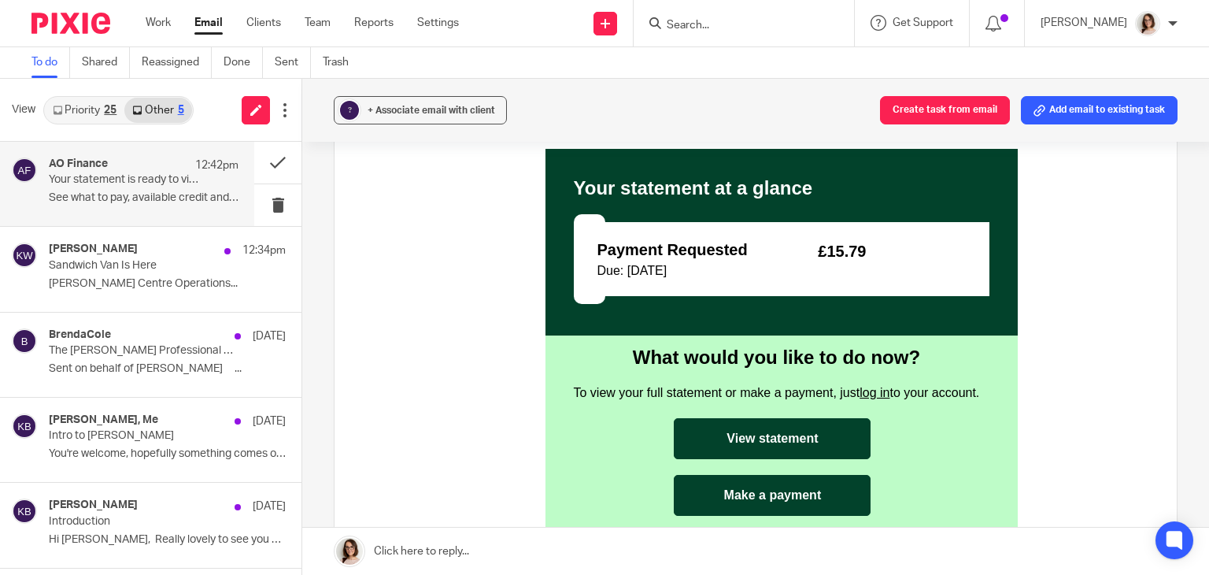
scroll to position [821, 0]
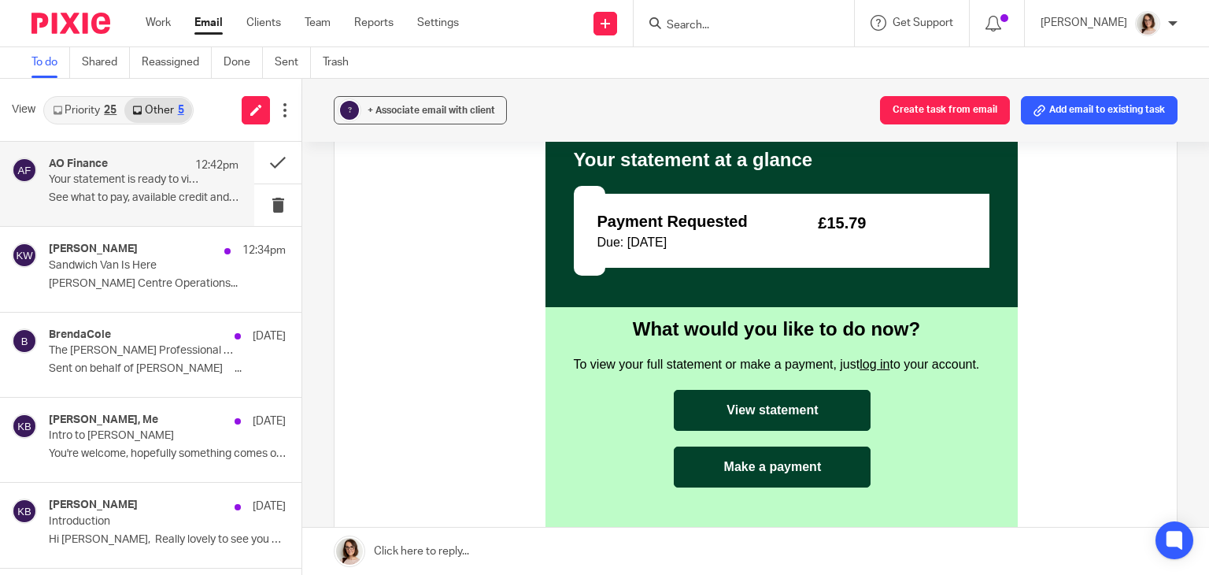
click at [775, 412] on link "View statement" at bounding box center [772, 410] width 197 height 41
